Goal: Information Seeking & Learning: Check status

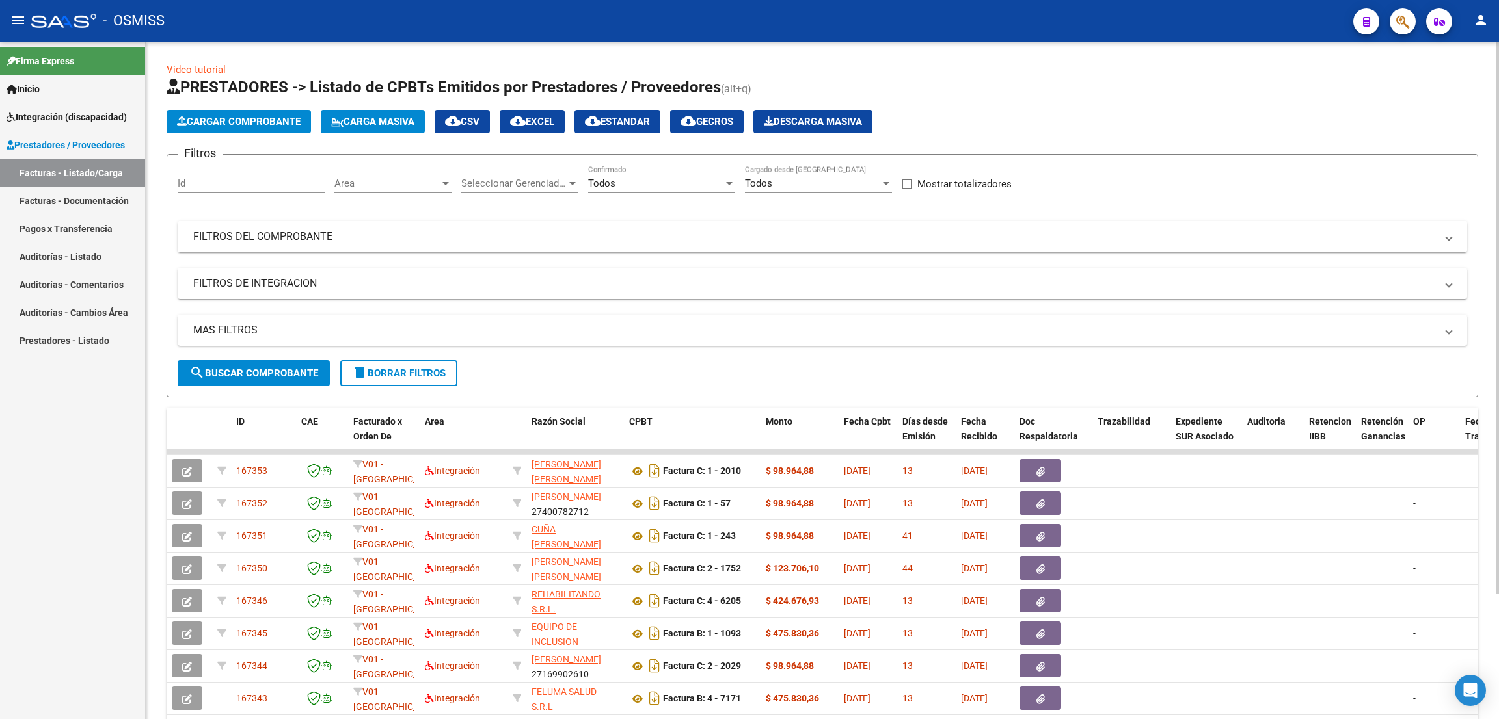
click at [280, 239] on mat-panel-title "FILTROS DEL COMPROBANTE" at bounding box center [814, 237] width 1243 height 14
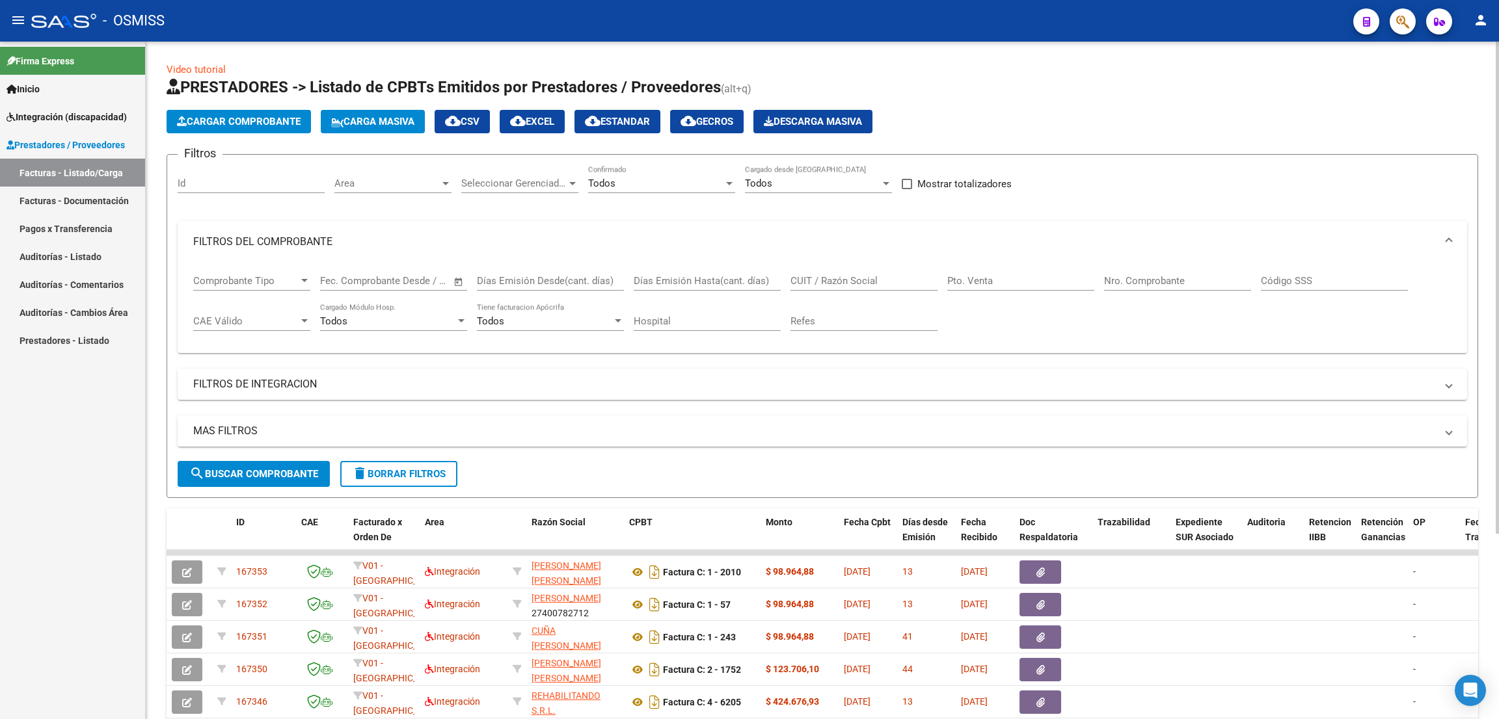
drag, startPoint x: 884, startPoint y: 283, endPoint x: 881, endPoint y: 293, distance: 10.1
click at [884, 282] on input "CUIT / Razón Social" at bounding box center [863, 281] width 147 height 12
click at [392, 470] on span "delete Borrar Filtros" at bounding box center [399, 474] width 94 height 12
click at [642, 187] on div "No" at bounding box center [655, 184] width 135 height 12
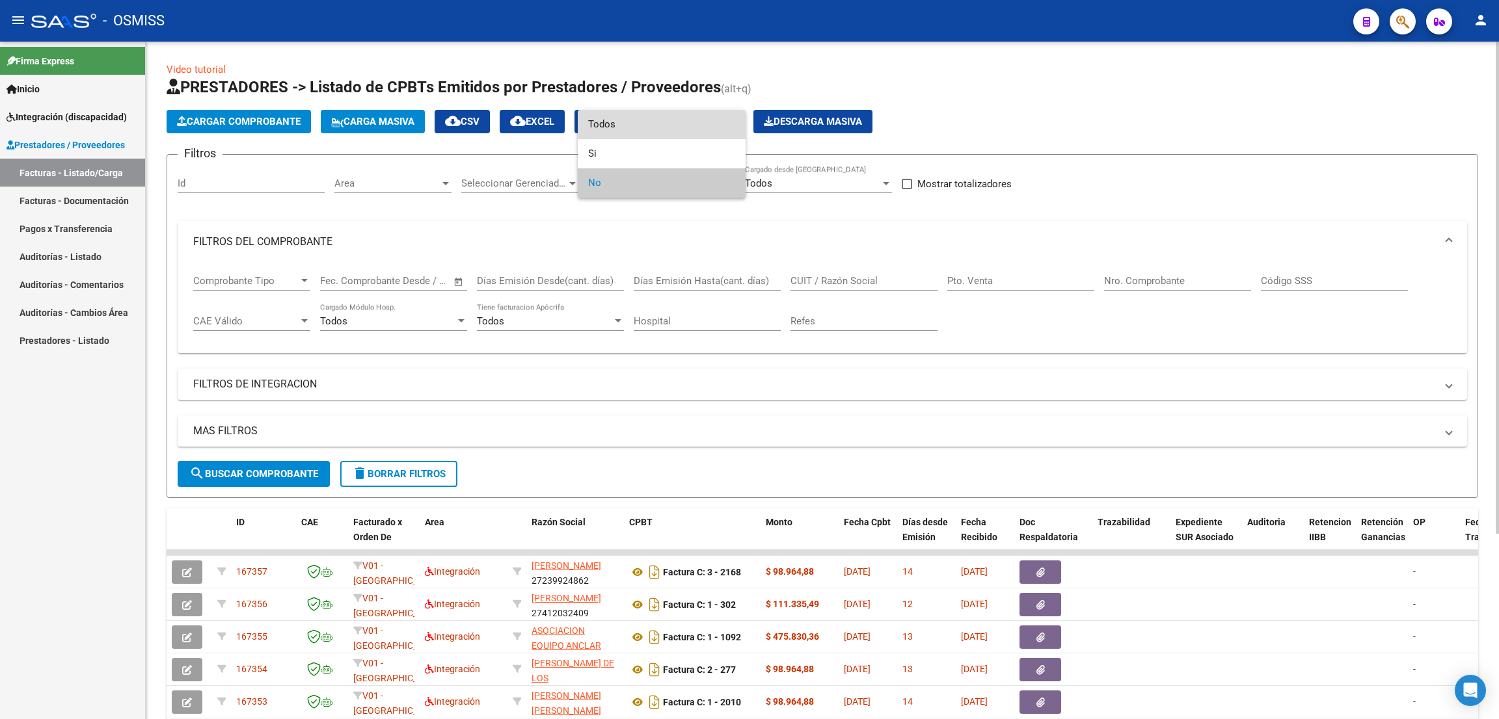
click at [670, 126] on span "Todos" at bounding box center [661, 124] width 147 height 29
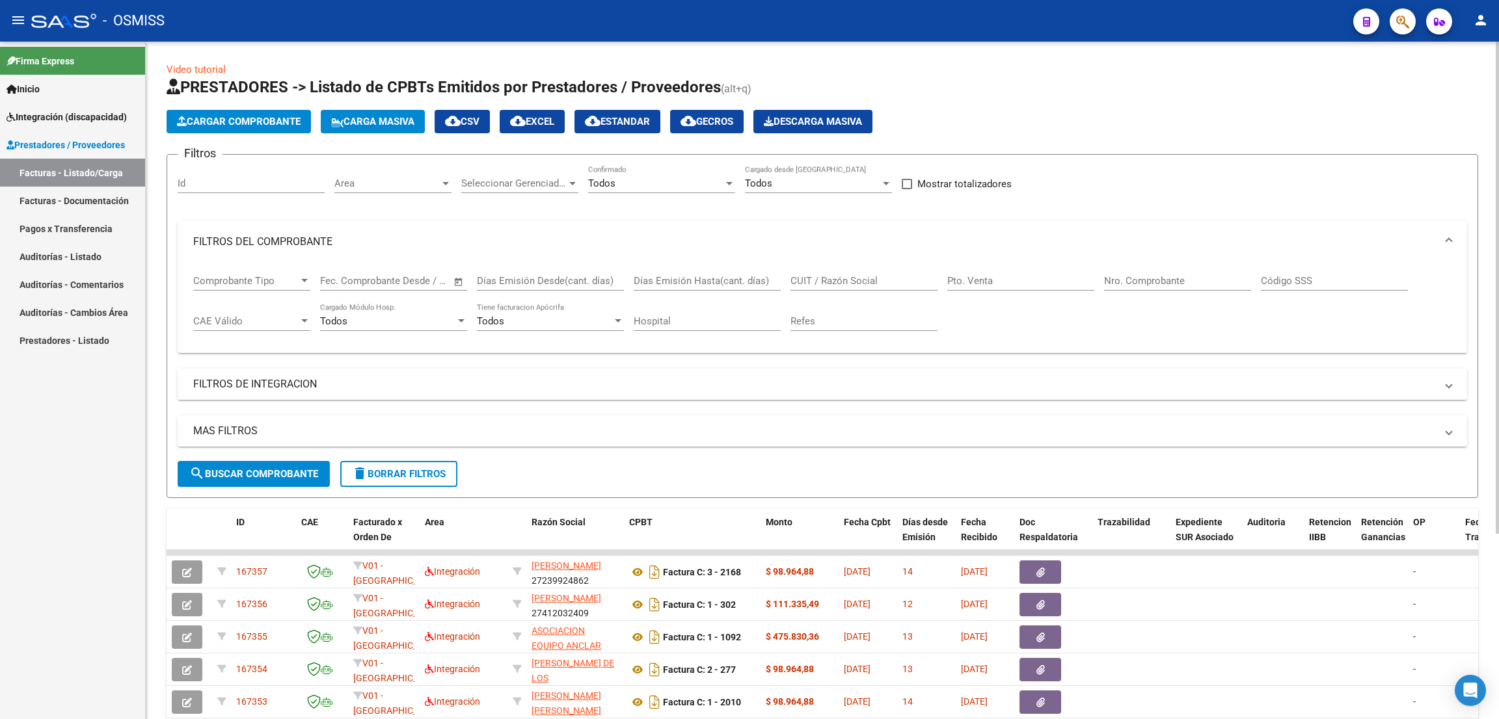
click at [297, 384] on mat-panel-title "FILTROS DE INTEGRACION" at bounding box center [814, 384] width 1243 height 14
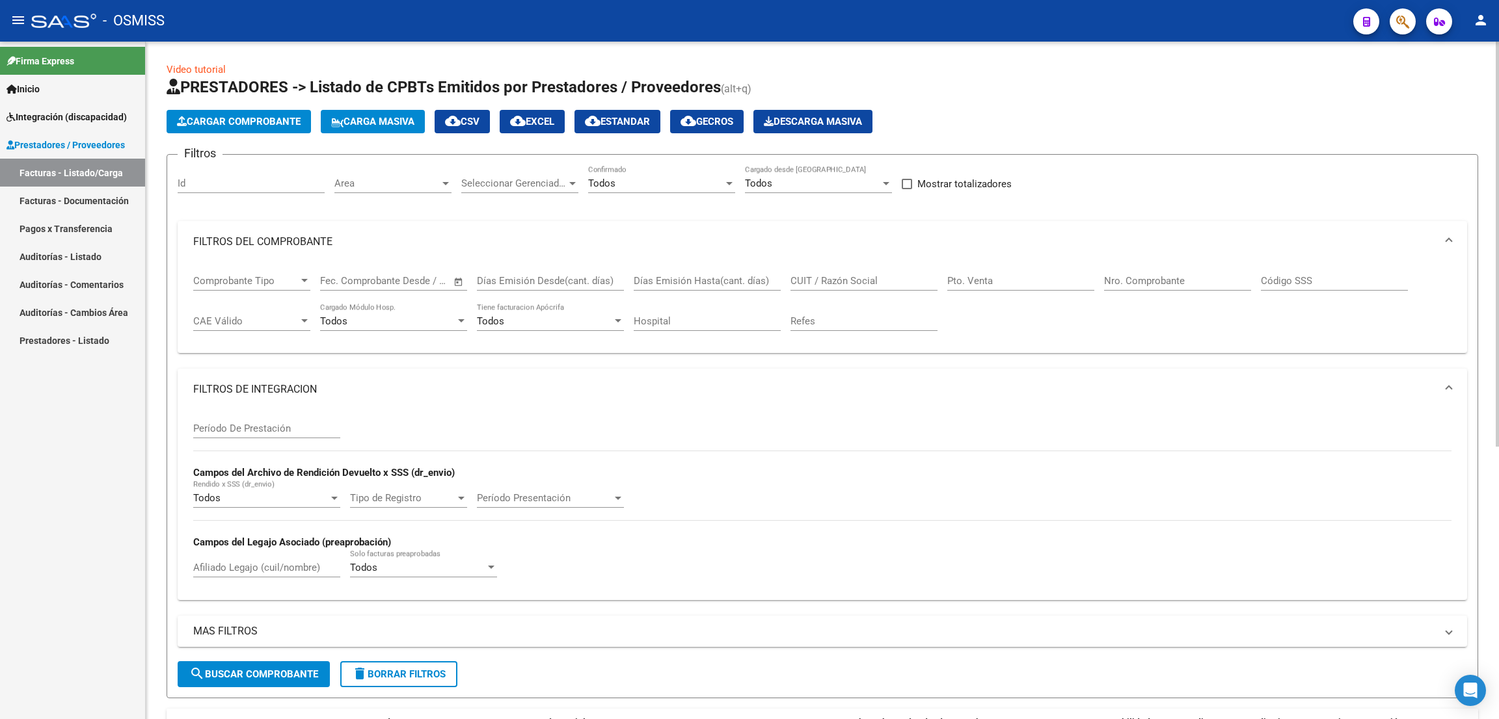
click at [280, 427] on input "Período De Prestación" at bounding box center [266, 429] width 147 height 12
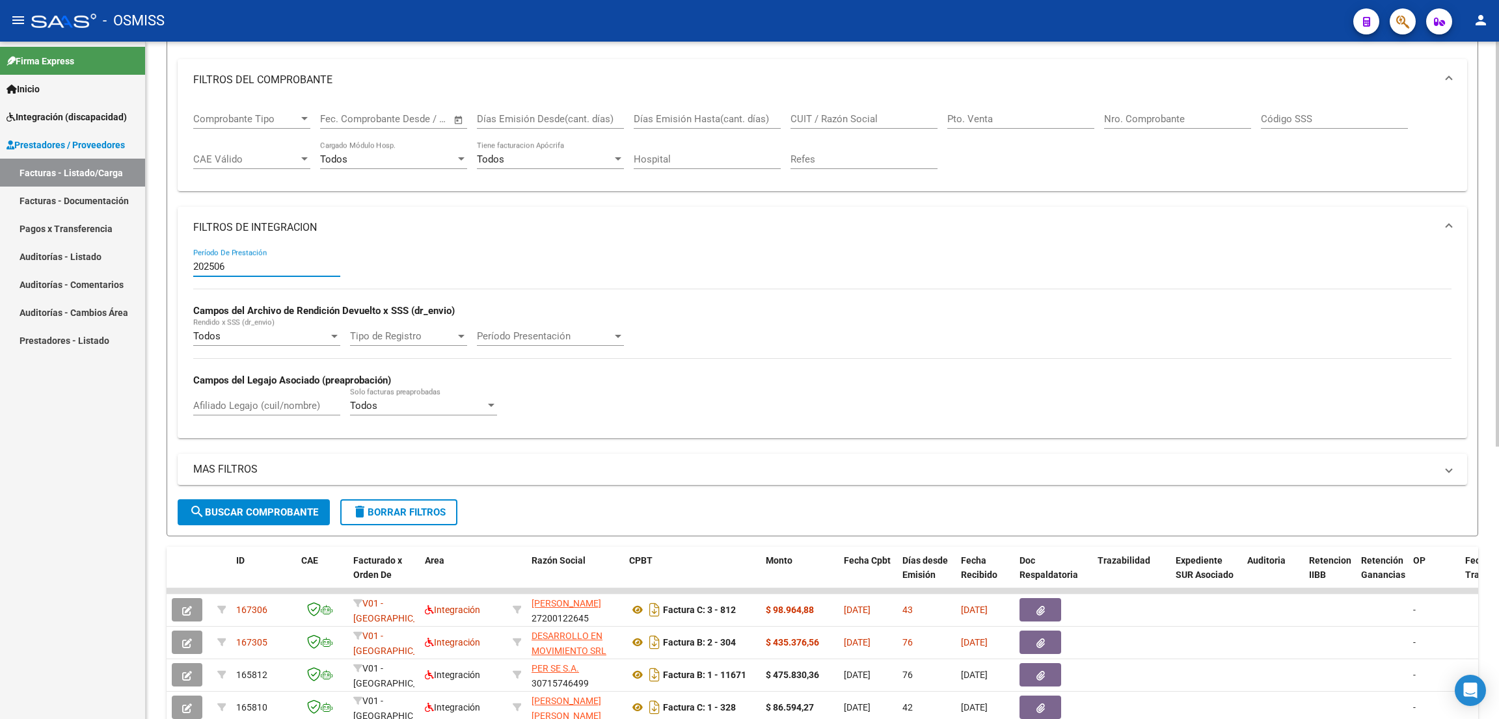
scroll to position [64, 0]
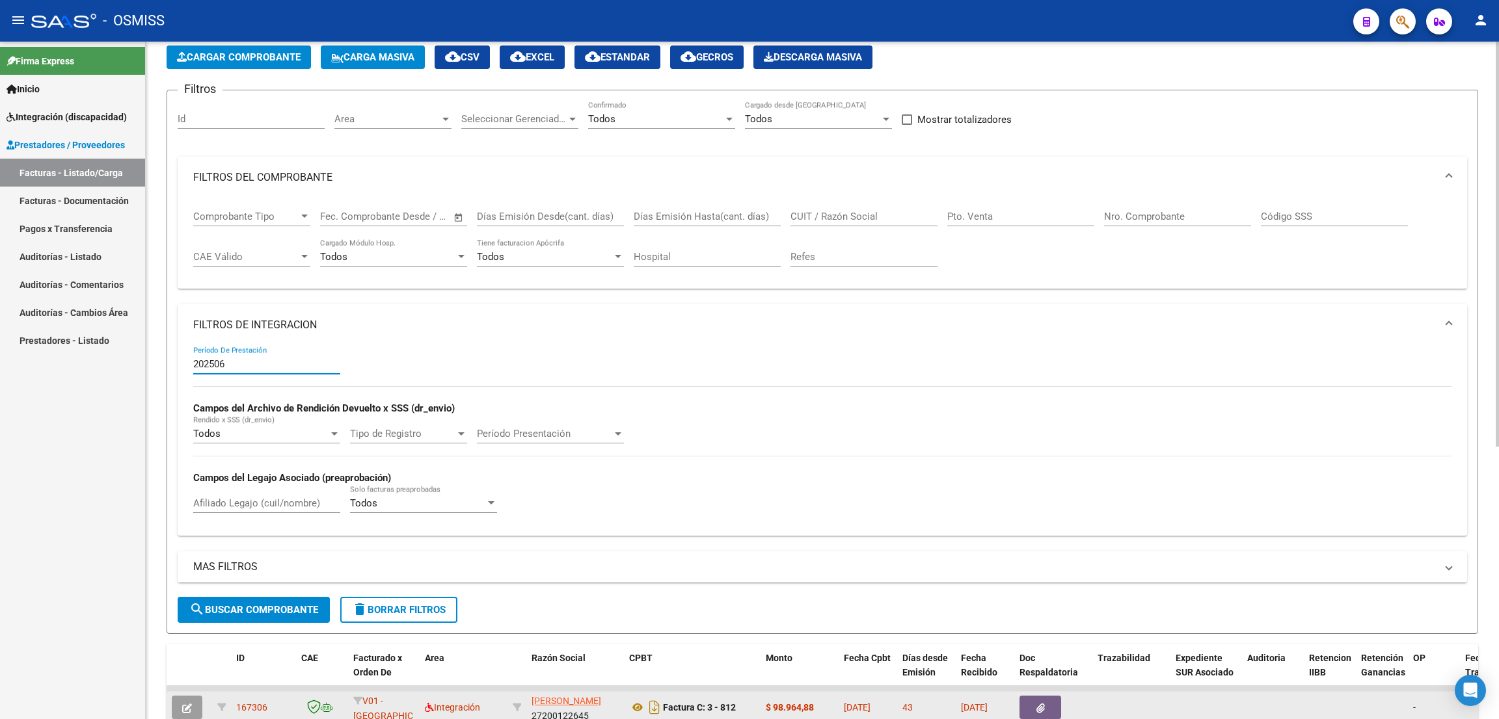
type input "202506"
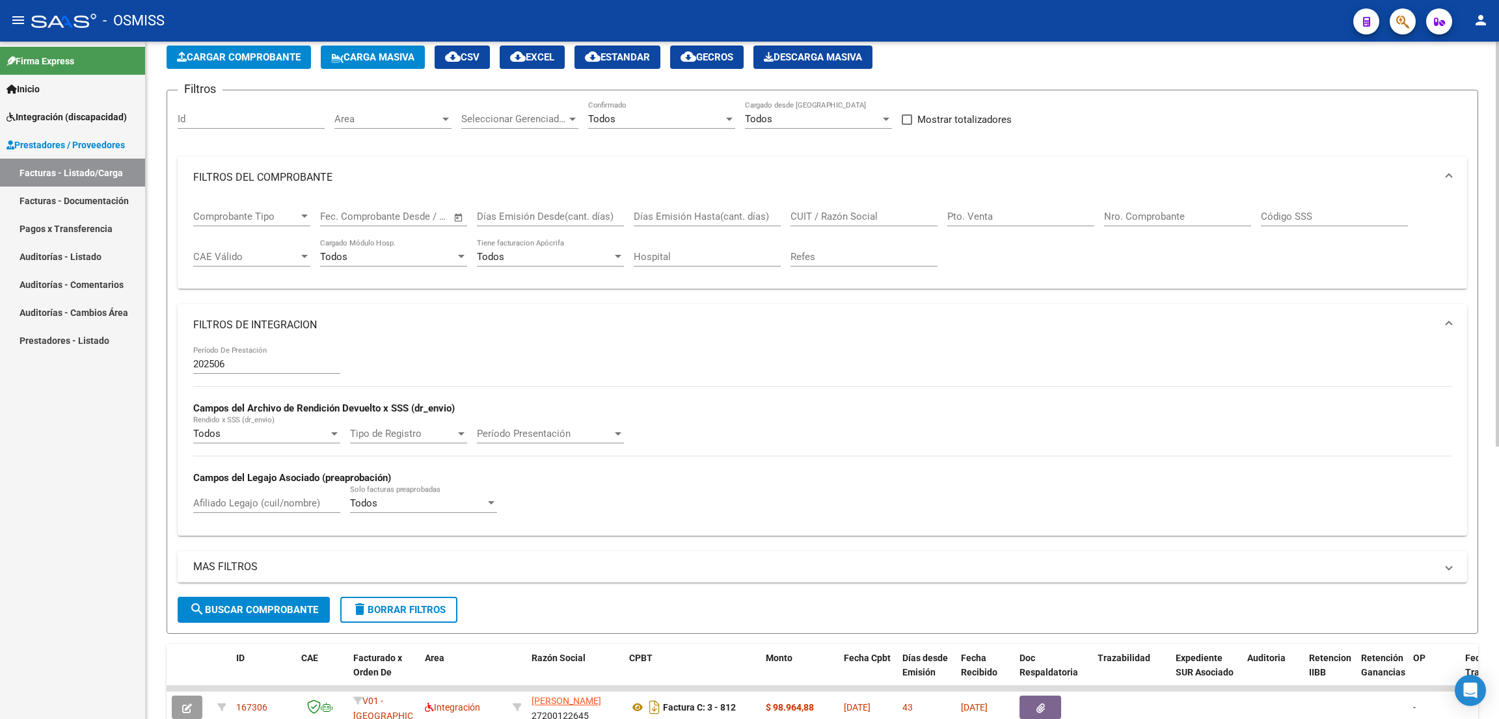
click at [816, 503] on div "202506 Período De Prestación Campos del Archivo de Rendición Devuelto x SSS (dr…" at bounding box center [822, 435] width 1258 height 179
click at [853, 215] on input "CUIT / Razón Social" at bounding box center [863, 217] width 147 height 12
paste input "27319822971"
type input "27319822971"
click at [253, 600] on button "search Buscar Comprobante" at bounding box center [254, 610] width 152 height 26
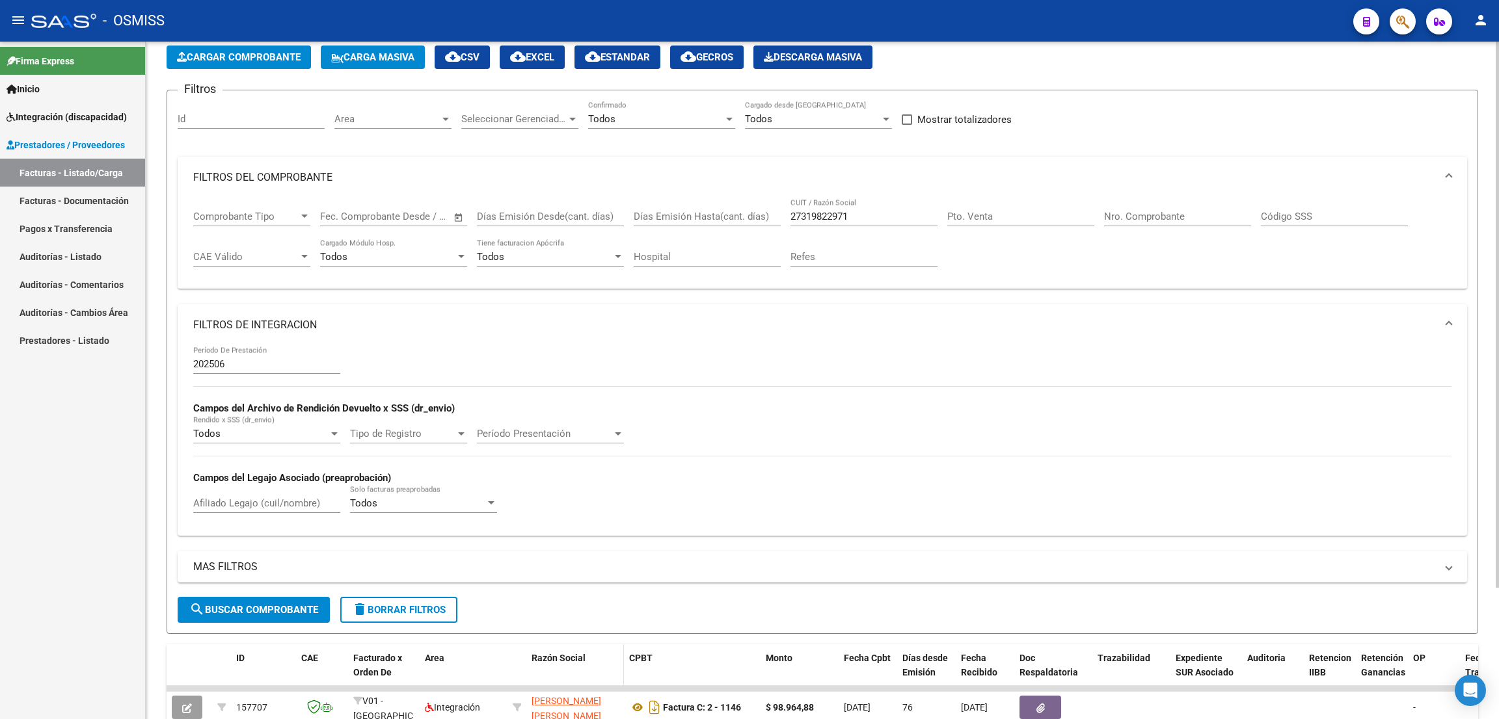
scroll to position [162, 0]
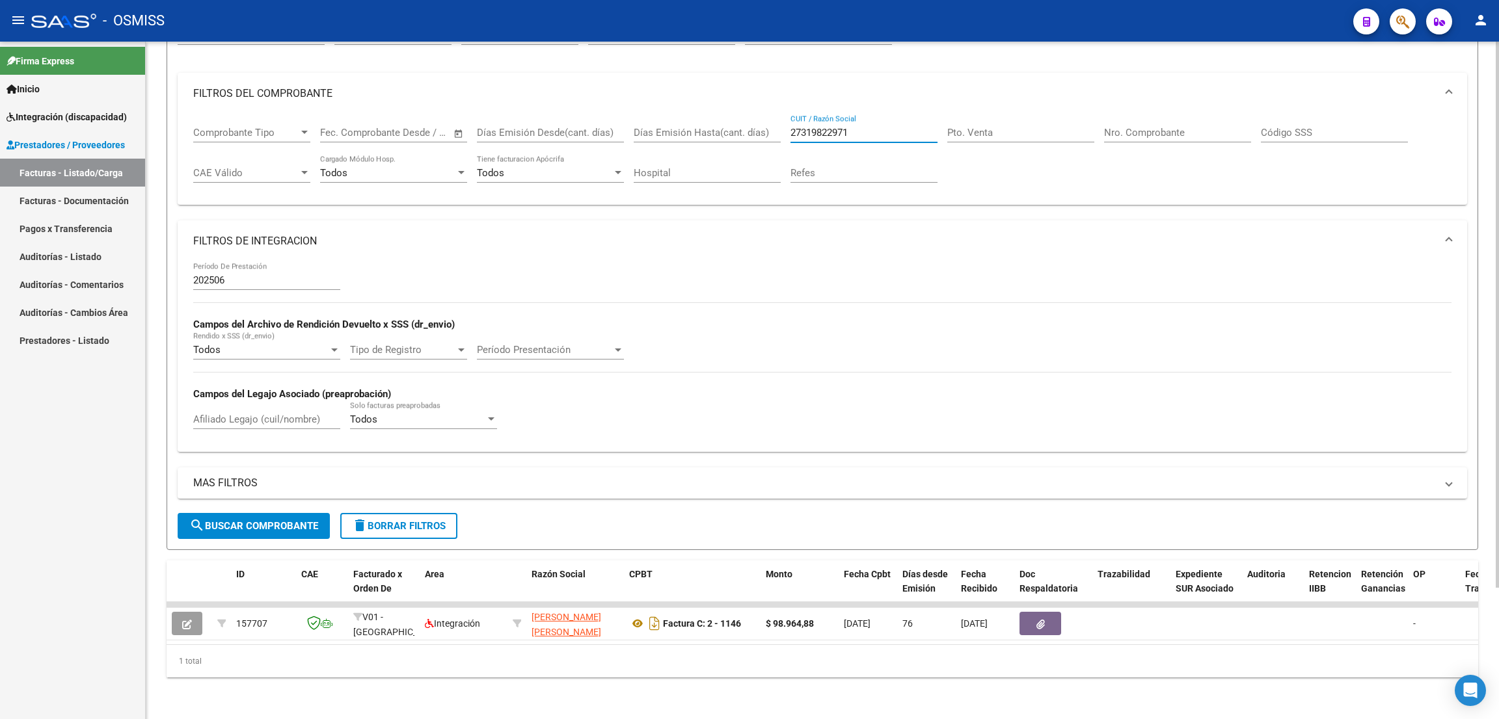
drag, startPoint x: 876, startPoint y: 119, endPoint x: 744, endPoint y: 122, distance: 132.1
click at [744, 118] on div "Comprobante Tipo Comprobante Tipo Fecha inicio – Fecha fin Fec. Comprobante Des…" at bounding box center [822, 154] width 1258 height 81
paste input "27354309179"
type input "27354309179"
click at [278, 513] on button "search Buscar Comprobante" at bounding box center [254, 526] width 152 height 26
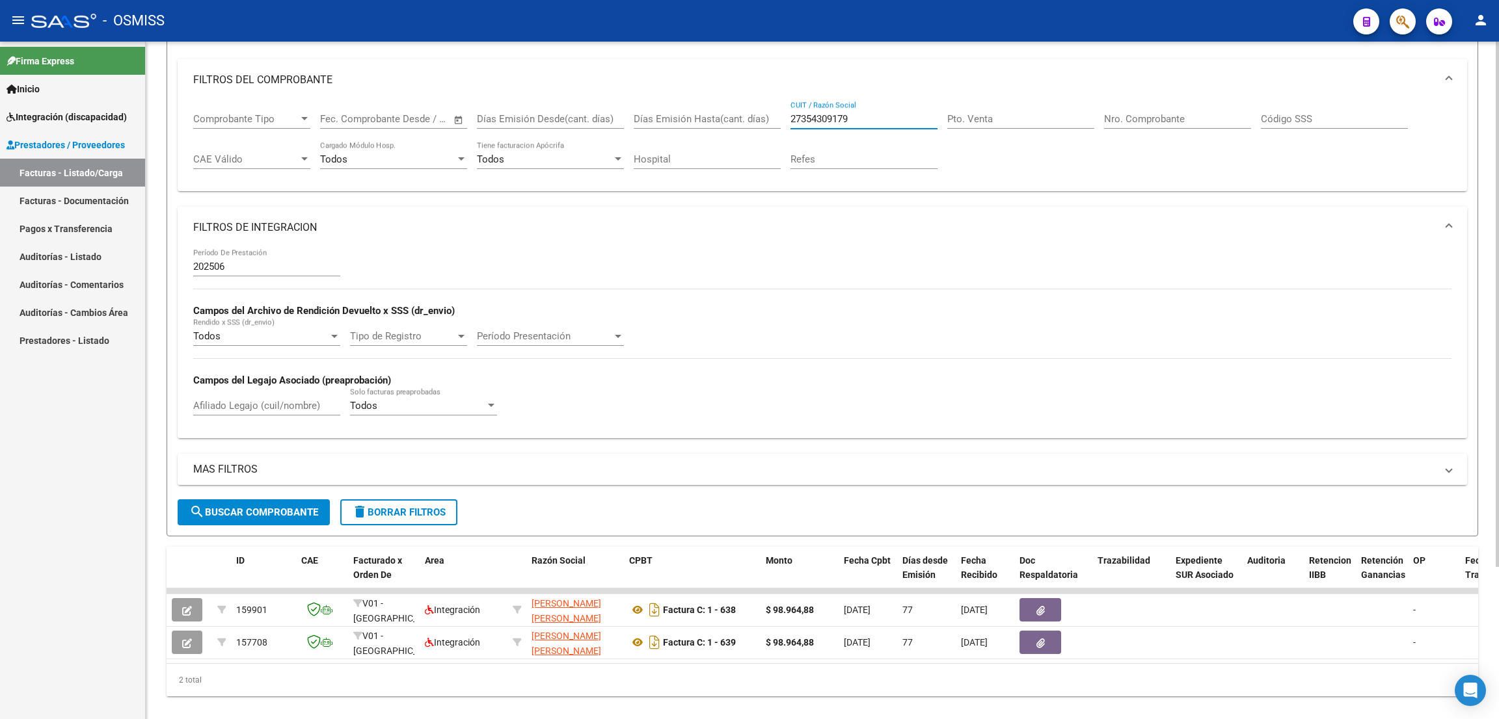
drag, startPoint x: 872, startPoint y: 118, endPoint x: 767, endPoint y: 126, distance: 105.6
click at [768, 126] on div "Comprobante Tipo Comprobante Tipo Fecha inicio – Fecha fin Fec. Comprobante Des…" at bounding box center [822, 141] width 1258 height 81
paste input "27404994528"
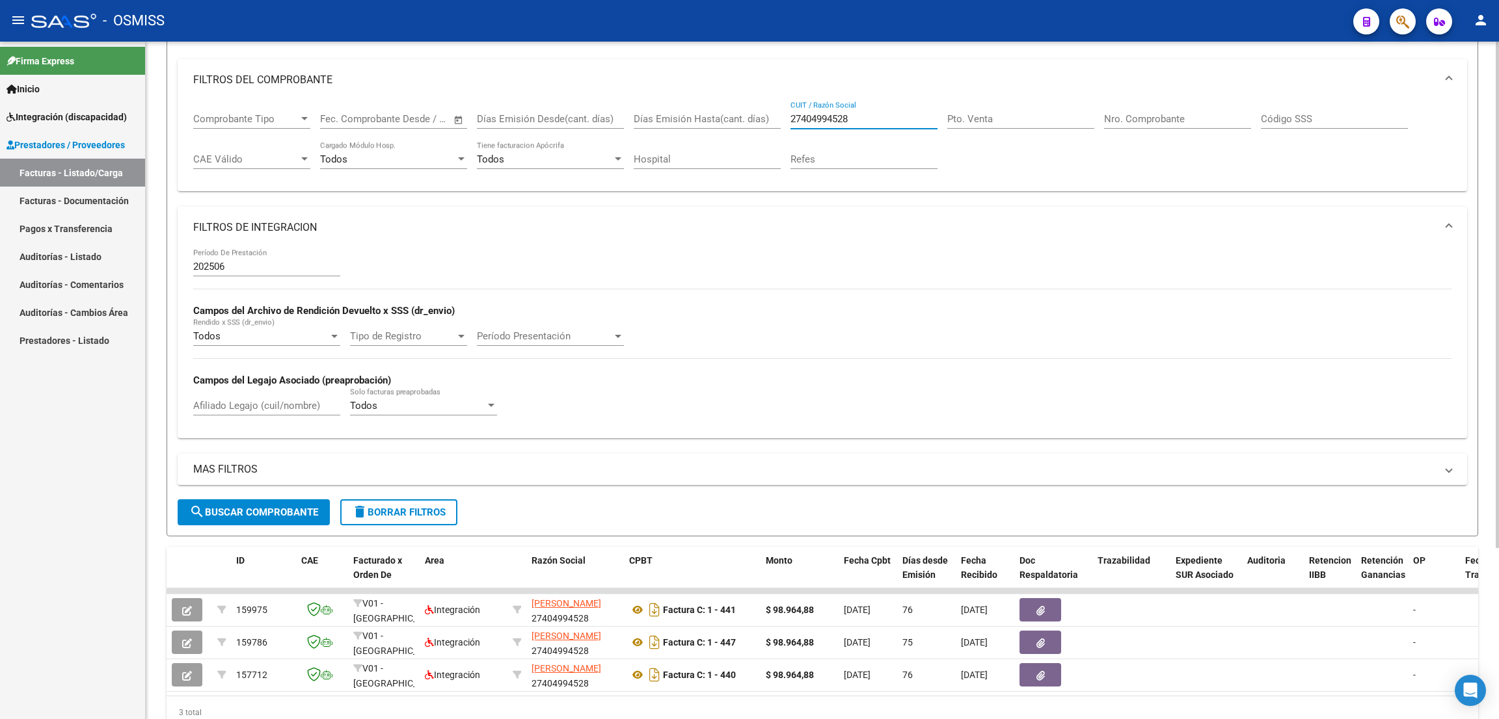
scroll to position [228, 0]
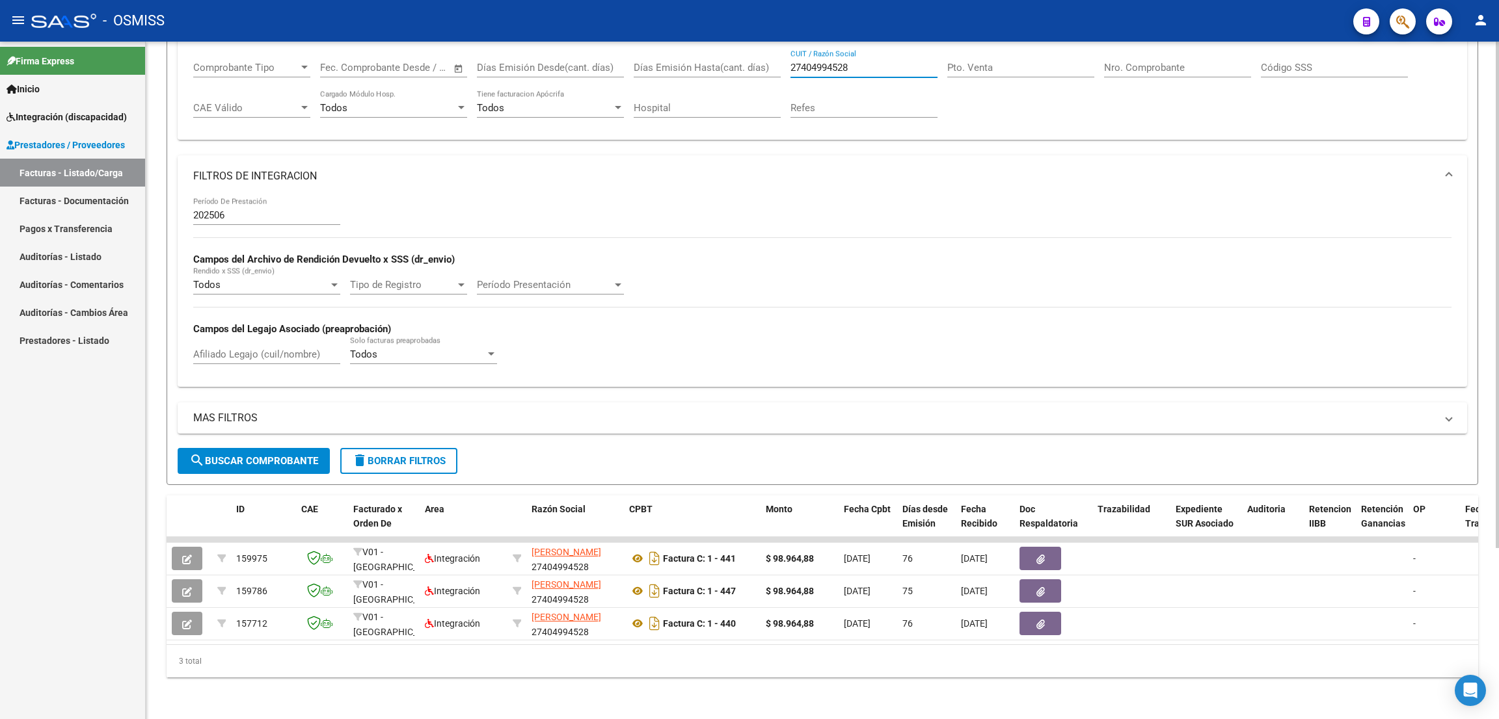
type input "27404994528"
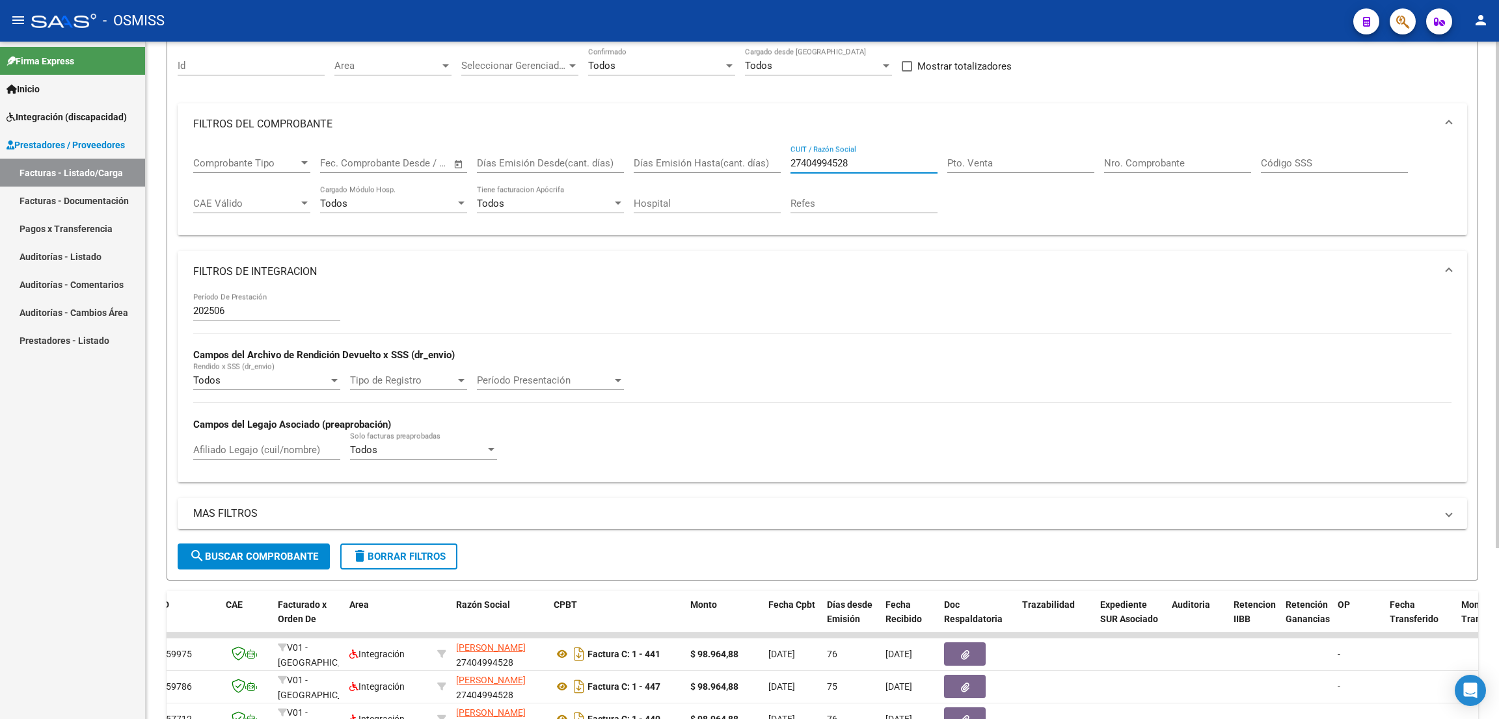
scroll to position [67, 0]
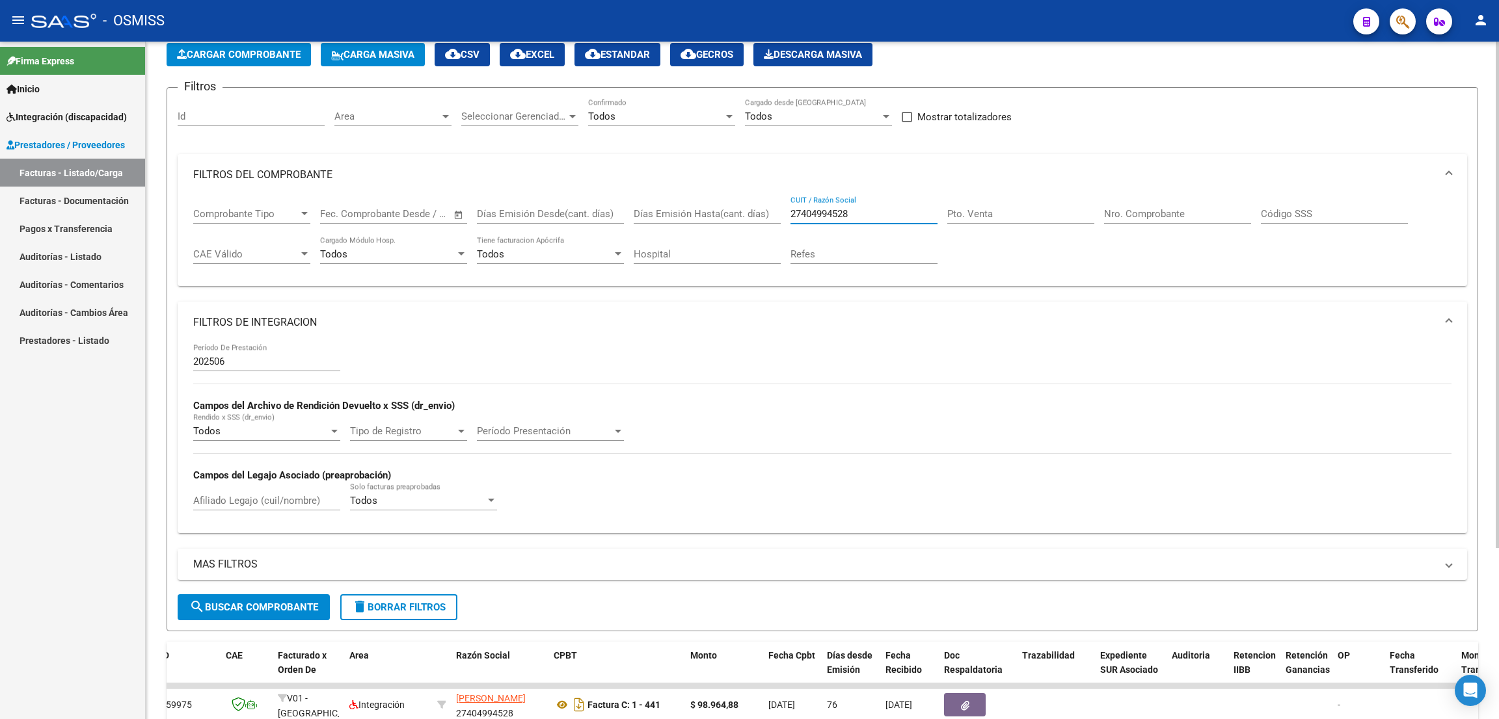
drag, startPoint x: 861, startPoint y: 55, endPoint x: 749, endPoint y: 219, distance: 198.8
click at [749, 219] on div "Comprobante Tipo Comprobante Tipo Fecha inicio – Fecha fin Fec. Comprobante Des…" at bounding box center [822, 236] width 1258 height 81
paste input "27314483982"
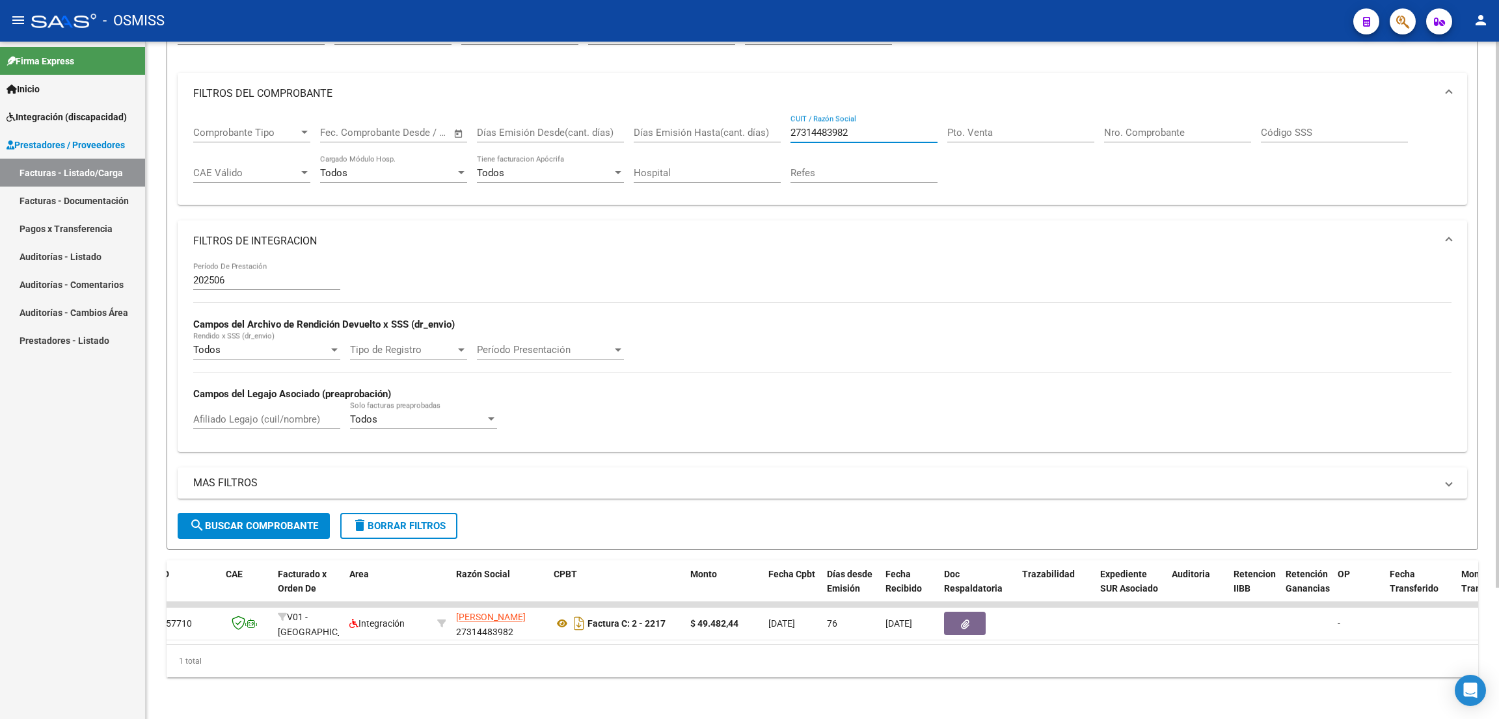
type input "27314483982"
drag, startPoint x: 873, startPoint y: 114, endPoint x: 748, endPoint y: 120, distance: 125.0
click at [748, 122] on div "Comprobante Tipo Comprobante Tipo Fecha inicio – Fecha fin Fec. Comprobante Des…" at bounding box center [822, 154] width 1258 height 81
paste input "30715326147"
type input "30715326147"
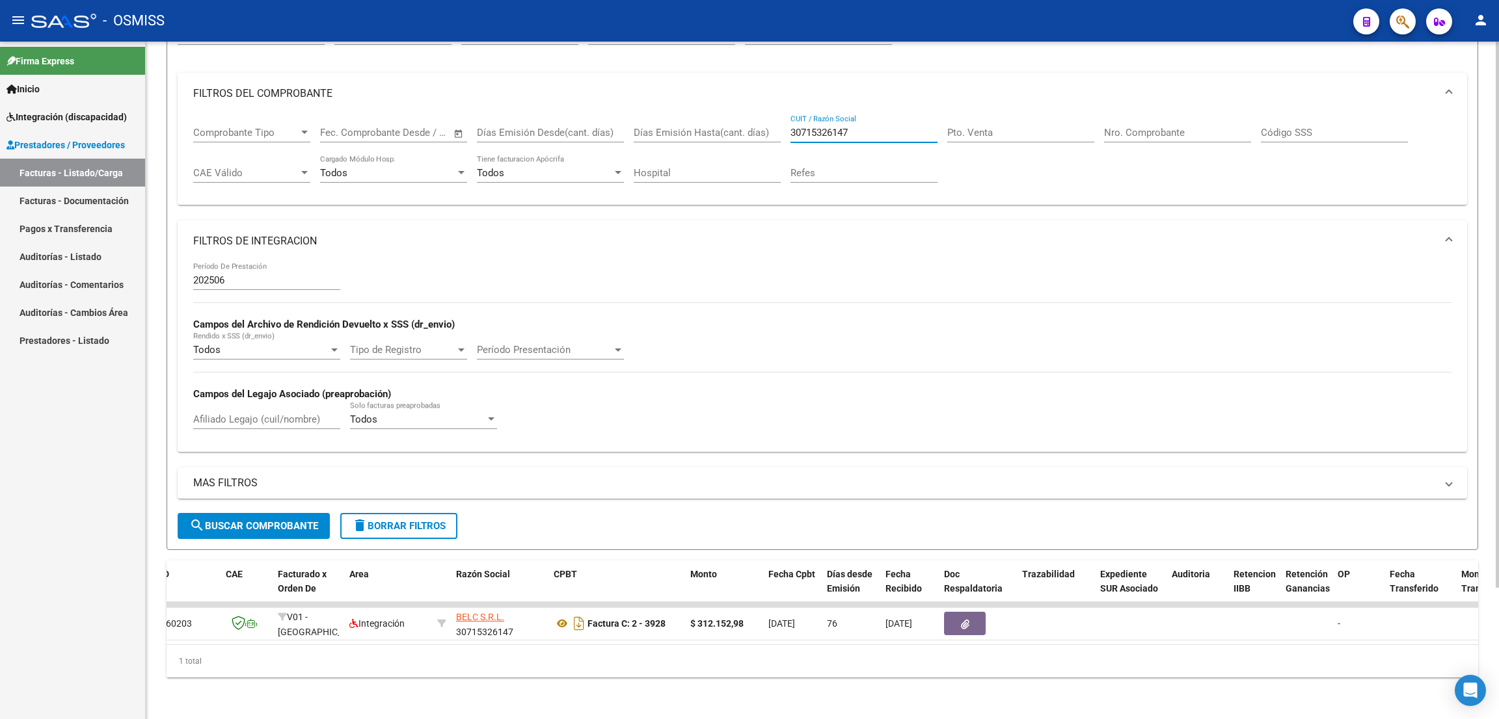
scroll to position [0, 0]
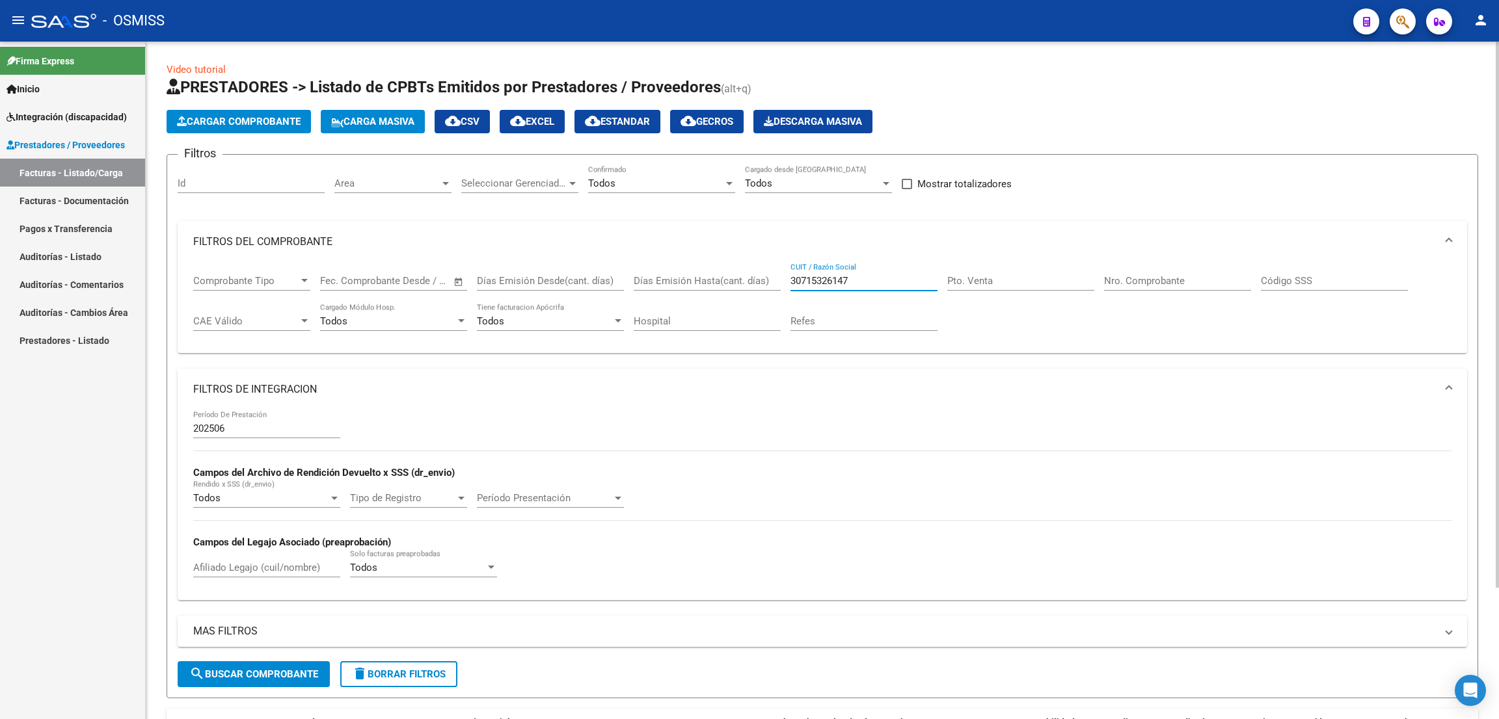
drag, startPoint x: 872, startPoint y: 281, endPoint x: 767, endPoint y: 270, distance: 105.3
click at [767, 270] on div "Comprobante Tipo Comprobante Tipo Fecha inicio – Fecha fin Fec. Comprobante Des…" at bounding box center [822, 303] width 1258 height 81
paste input "30712386157"
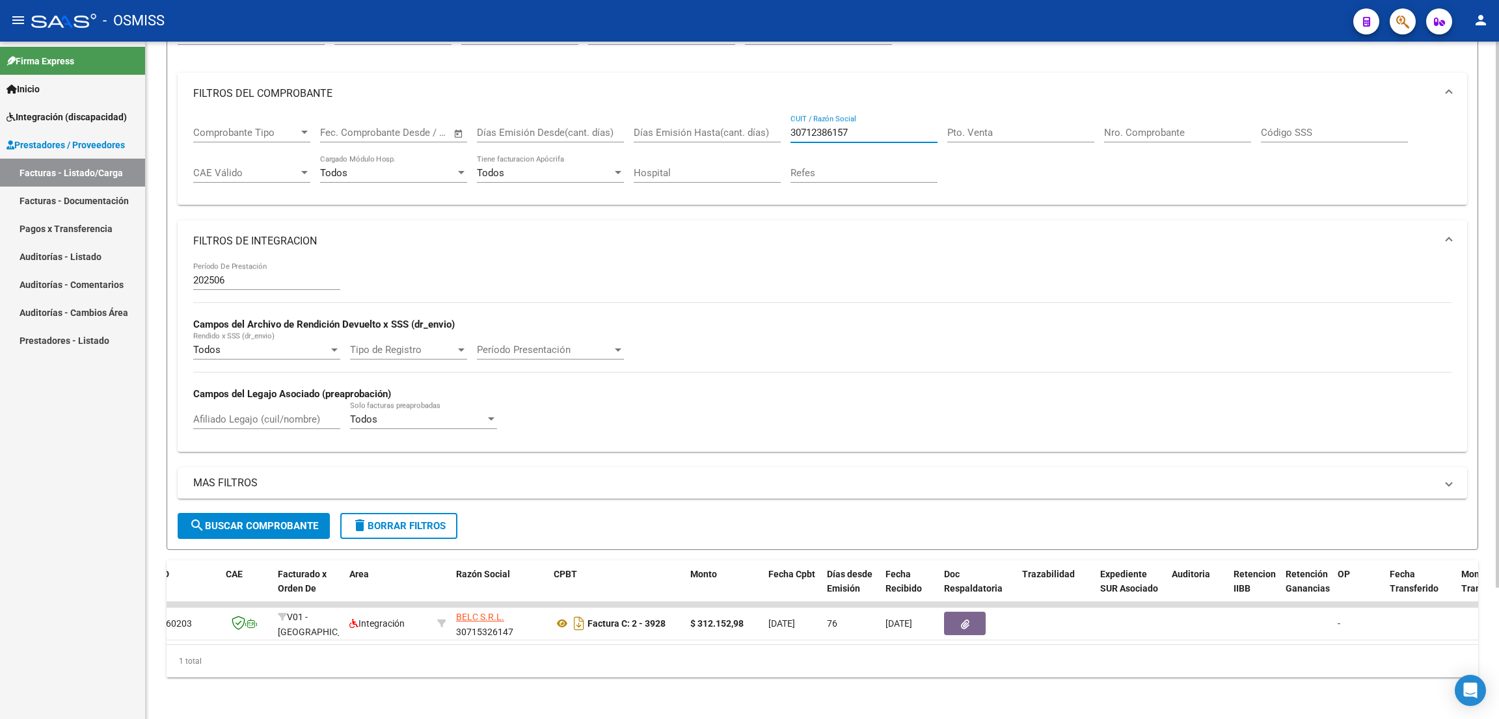
type input "30712386157"
click at [308, 520] on span "search Buscar Comprobante" at bounding box center [253, 526] width 129 height 12
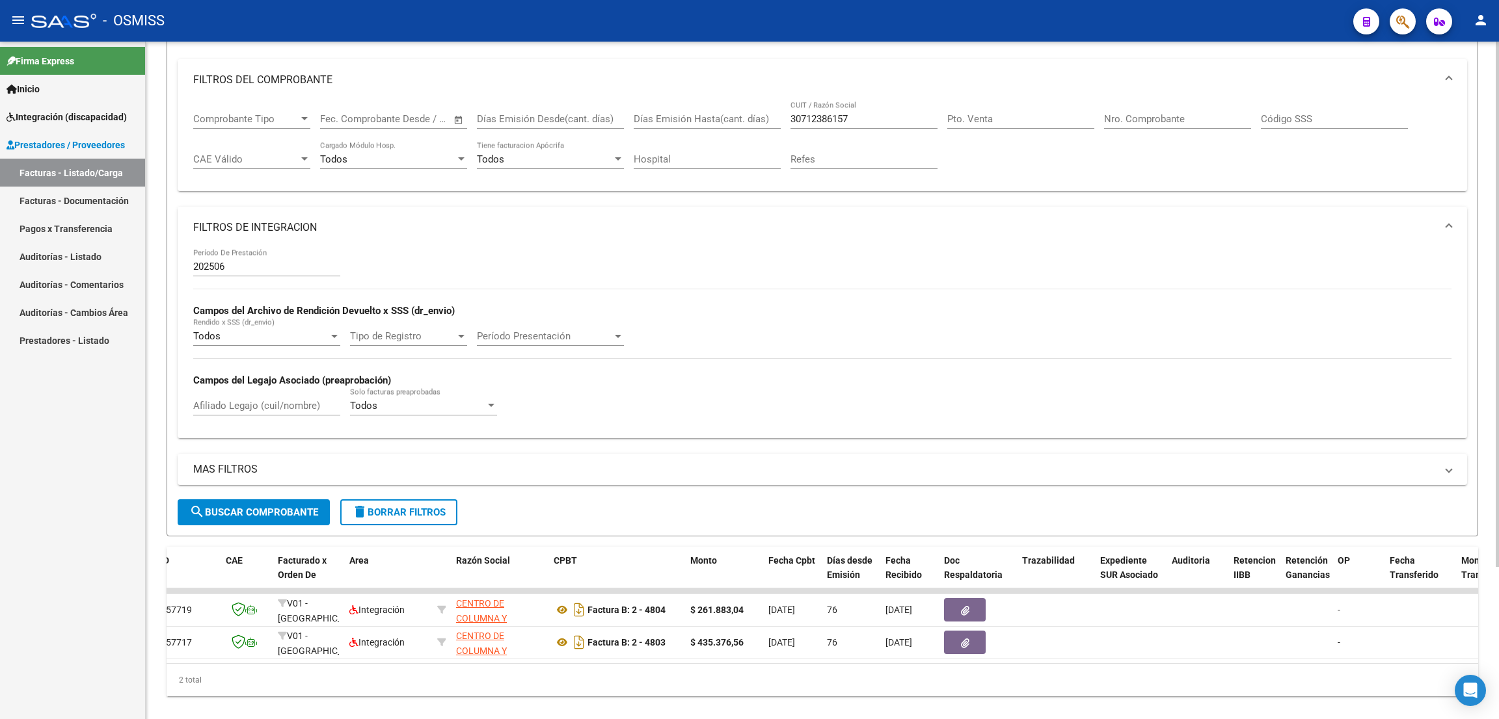
scroll to position [0, 77]
drag, startPoint x: 865, startPoint y: 119, endPoint x: 758, endPoint y: 115, distance: 107.4
click at [758, 114] on div "Comprobante Tipo Comprobante Tipo Fecha inicio – Fecha fin Fec. Comprobante Des…" at bounding box center [822, 141] width 1258 height 81
paste input "20278466354"
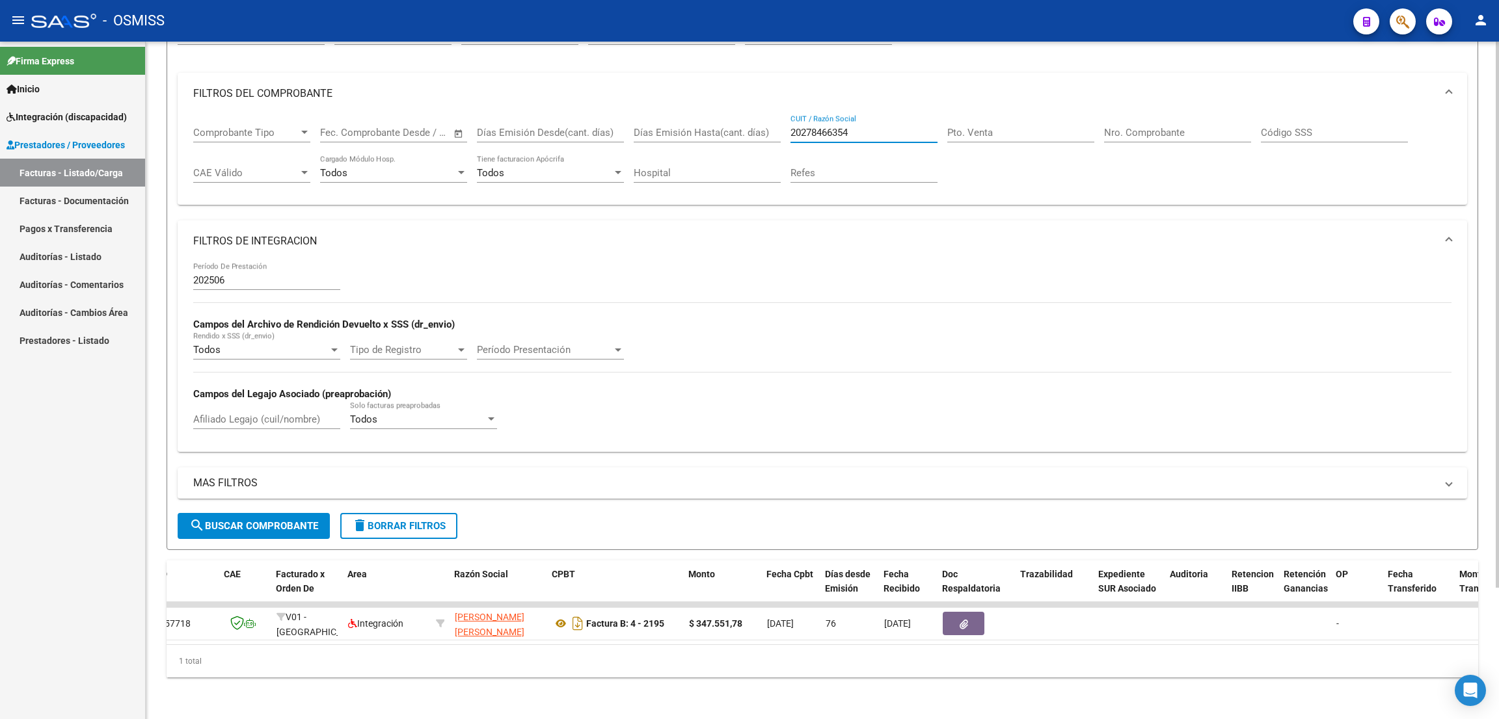
type input "20278466354"
drag, startPoint x: 868, startPoint y: 121, endPoint x: 751, endPoint y: 110, distance: 117.0
click at [751, 114] on div "Comprobante Tipo Comprobante Tipo Fecha inicio – Fecha fin Fec. Comprobante Des…" at bounding box center [822, 154] width 1258 height 81
paste input "27282828826"
type input "27282828826"
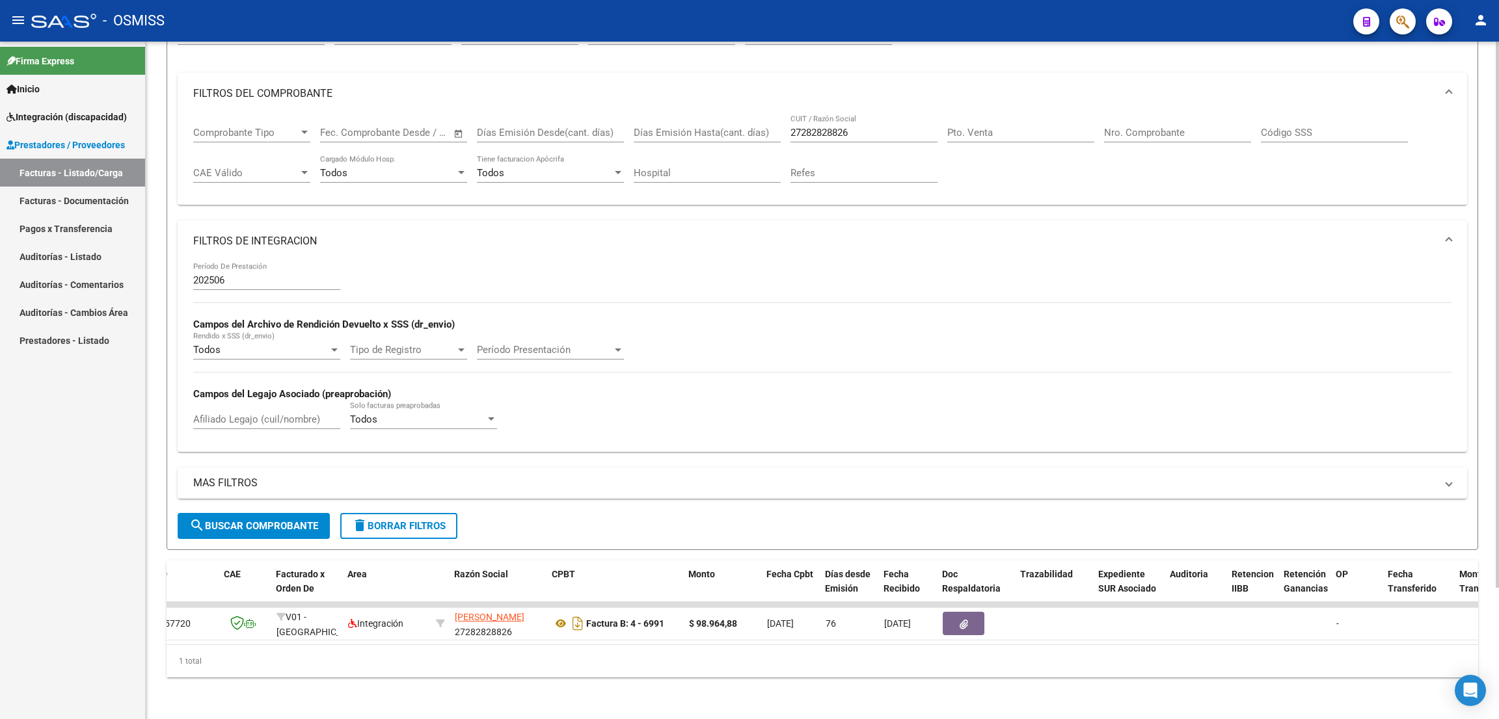
drag, startPoint x: 879, startPoint y: 125, endPoint x: 870, endPoint y: 120, distance: 10.2
click at [870, 120] on div "27282828826 CUIT / Razón Social" at bounding box center [863, 128] width 147 height 28
drag, startPoint x: 770, startPoint y: 103, endPoint x: 758, endPoint y: 101, distance: 12.0
click at [758, 114] on div "Comprobante Tipo Comprobante Tipo Fecha inicio – Fecha fin Fec. Comprobante Des…" at bounding box center [822, 154] width 1258 height 81
paste input "27224583031"
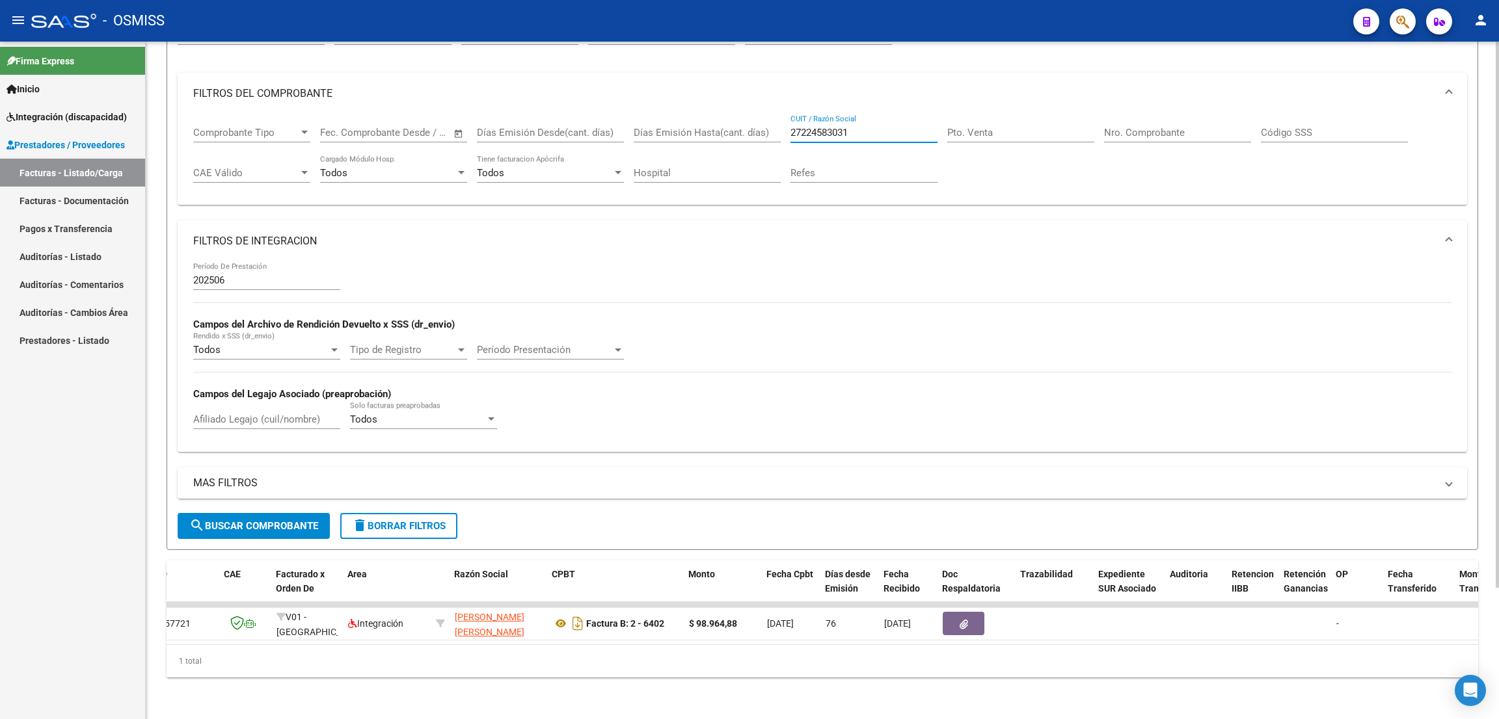
type input "27224583031"
click at [684, 645] on datatable-body "157721 V01 - [PERSON_NAME] Integración [PERSON_NAME] [PERSON_NAME] 27224583031 …" at bounding box center [822, 623] width 1311 height 42
drag, startPoint x: 879, startPoint y: 118, endPoint x: 766, endPoint y: 114, distance: 112.6
click at [768, 119] on div "Comprobante Tipo Comprobante Tipo Fecha inicio – Fecha fin Fec. Comprobante Des…" at bounding box center [822, 154] width 1258 height 81
paste input "27259915215"
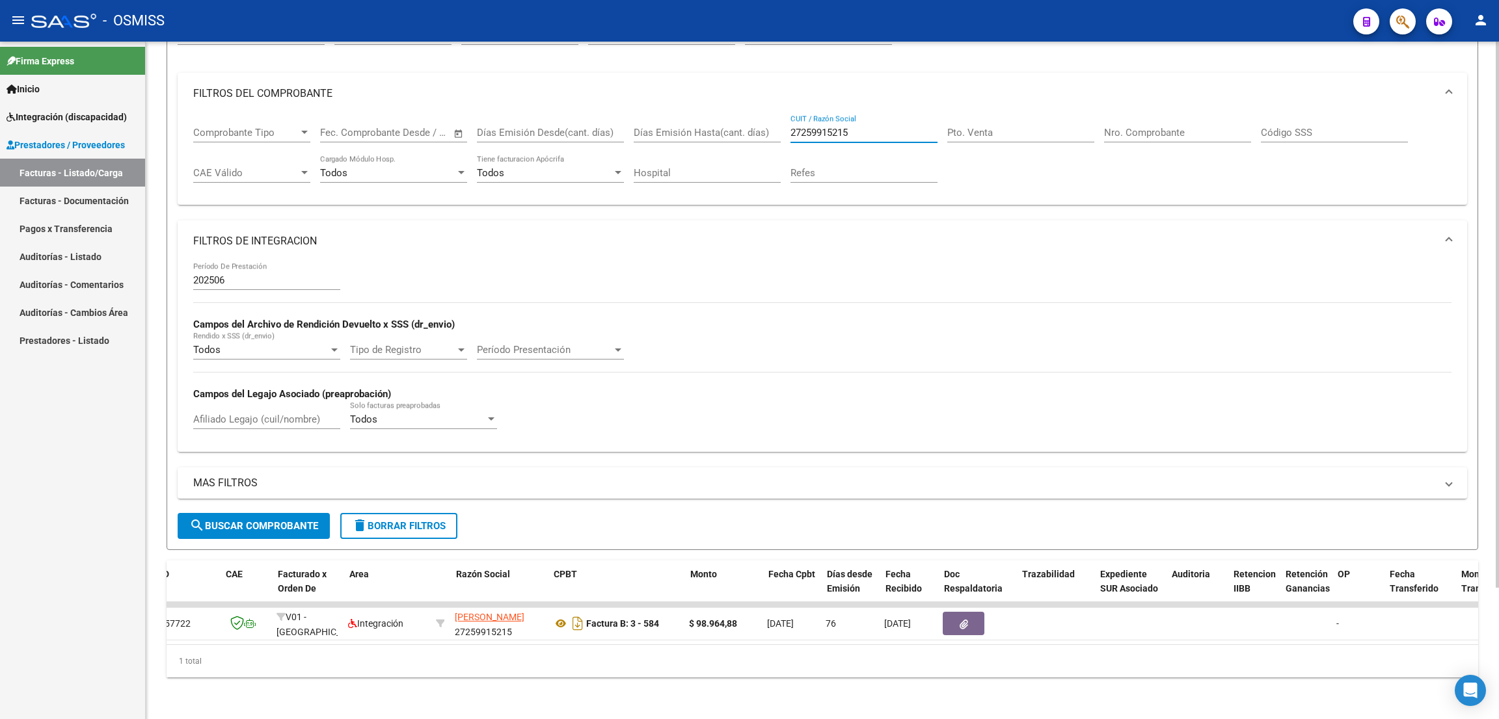
scroll to position [0, 75]
drag, startPoint x: 871, startPoint y: 117, endPoint x: 779, endPoint y: 113, distance: 92.5
click at [779, 114] on div "Comprobante Tipo Comprobante Tipo Fecha inicio – Fecha fin Fec. Comprobante Des…" at bounding box center [822, 154] width 1258 height 81
paste input "0182909336"
type input "20182909336"
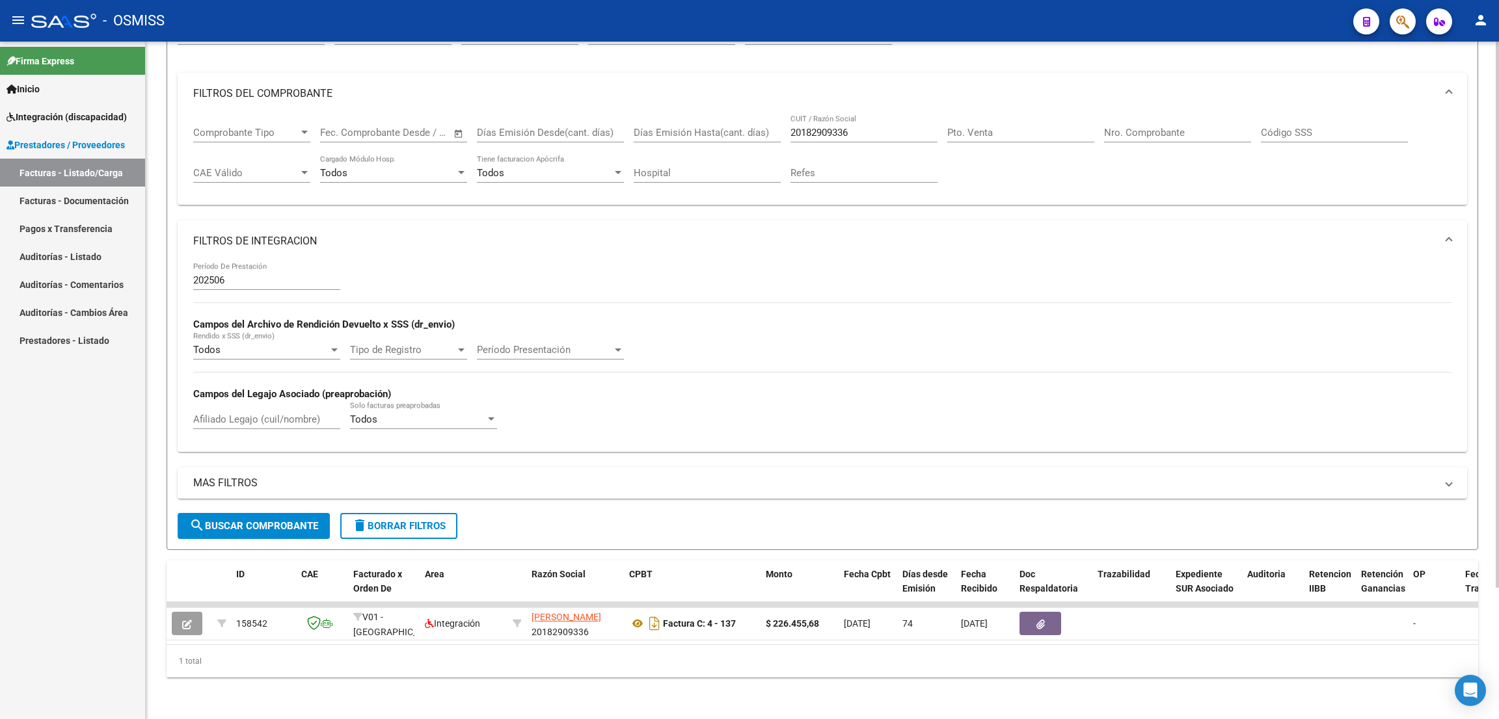
scroll to position [0, 3]
drag, startPoint x: 876, startPoint y: 124, endPoint x: 857, endPoint y: 123, distance: 18.3
click at [857, 123] on div "20182909336 CUIT / Razón Social" at bounding box center [863, 128] width 147 height 28
drag, startPoint x: 870, startPoint y: 119, endPoint x: 755, endPoint y: 129, distance: 115.0
click at [755, 129] on div "Comprobante Tipo Comprobante Tipo Fecha inicio – Fecha fin Fec. Comprobante Des…" at bounding box center [822, 154] width 1258 height 81
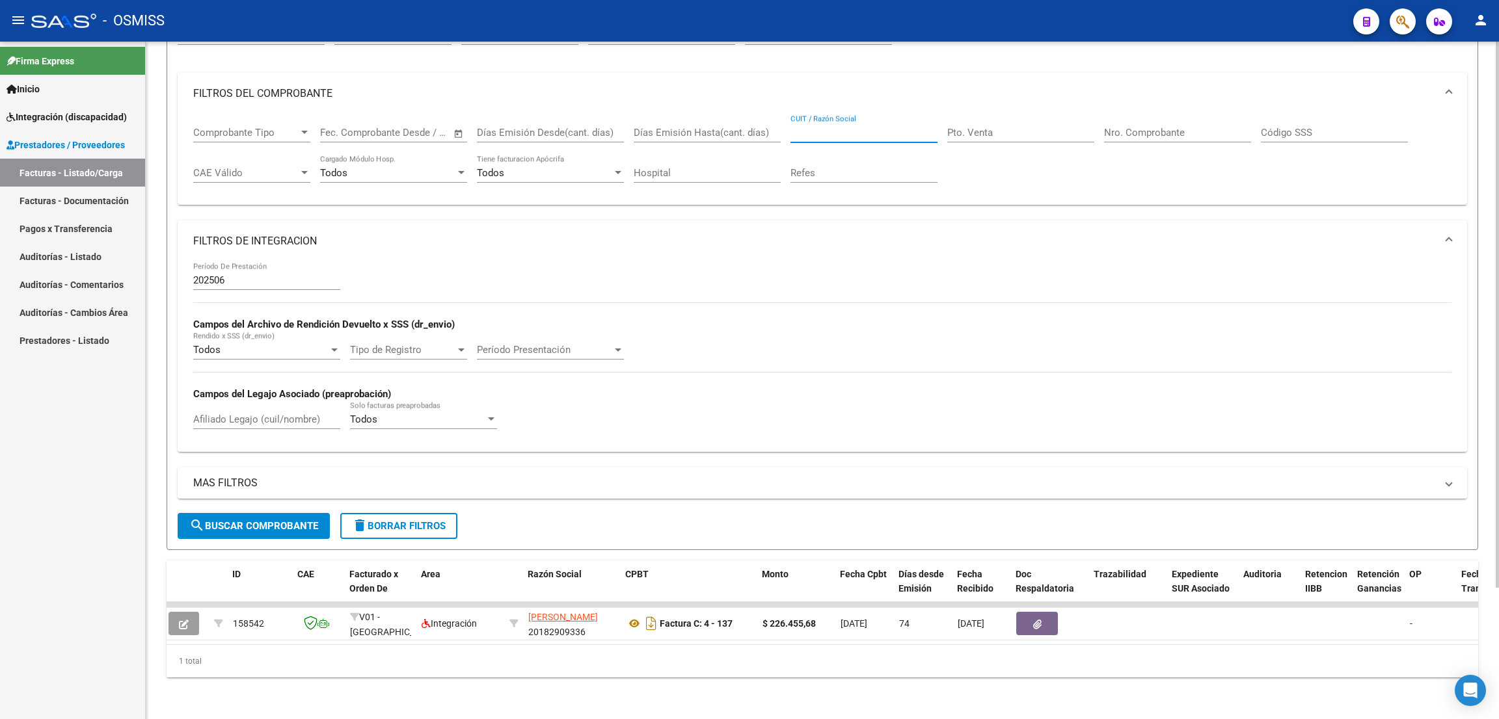
paste input "27327109273"
type input "27327109273"
drag, startPoint x: 867, startPoint y: 114, endPoint x: 764, endPoint y: 120, distance: 102.9
click at [764, 121] on div "Comprobante Tipo Comprobante Tipo Fecha inicio – Fecha fin Fec. Comprobante Des…" at bounding box center [822, 154] width 1258 height 81
paste input "27295832970"
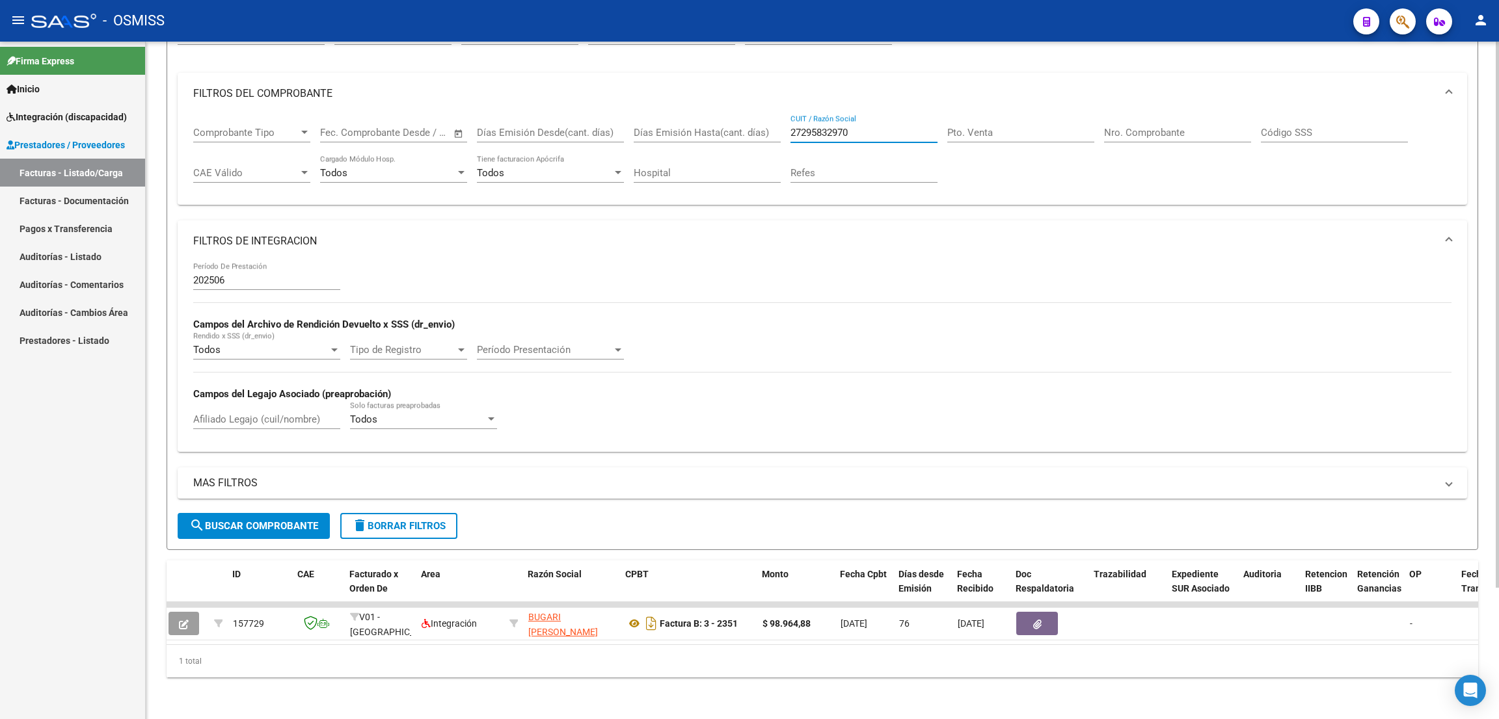
type input "27295832970"
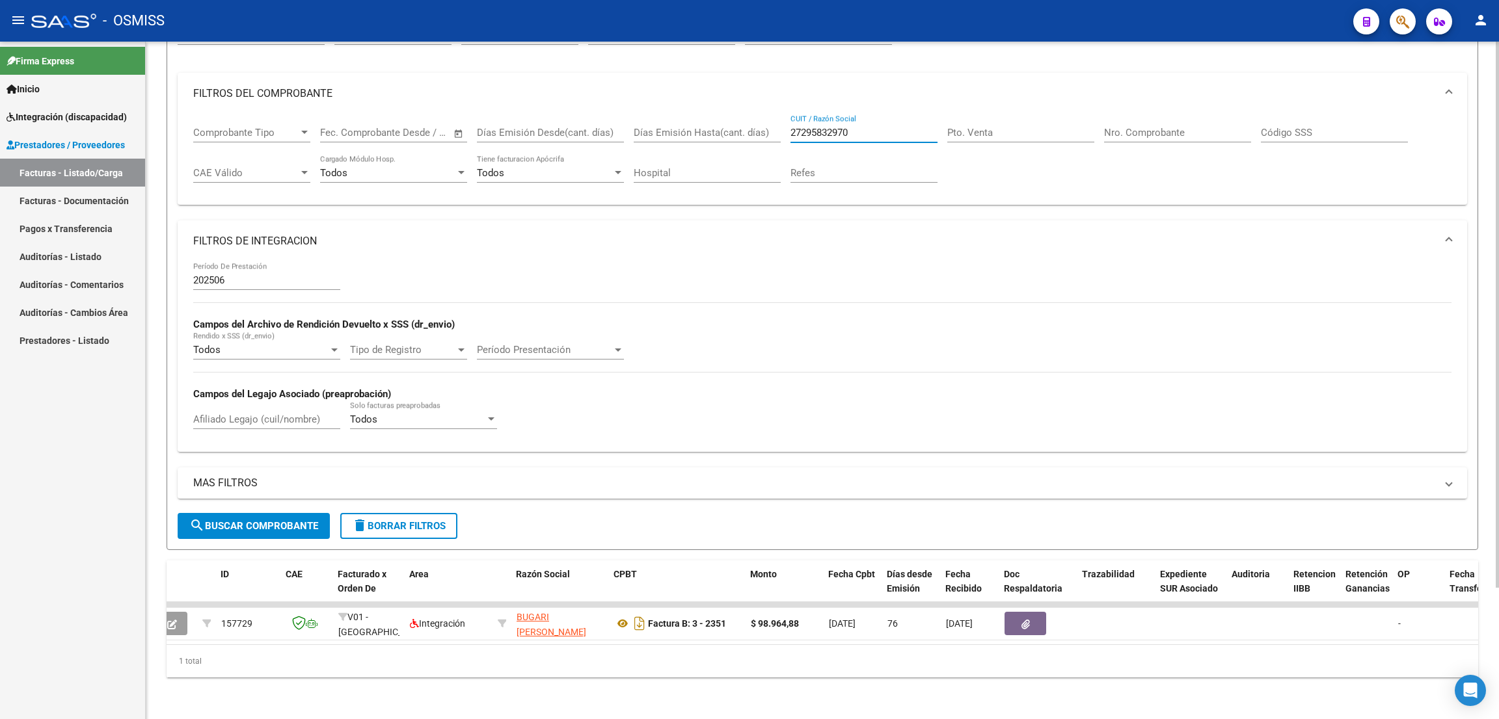
drag, startPoint x: 875, startPoint y: 122, endPoint x: 731, endPoint y: 111, distance: 144.8
click at [729, 114] on div "Comprobante Tipo Comprobante Tipo Fecha inicio – Fecha fin Fec. Comprobante Des…" at bounding box center [822, 154] width 1258 height 81
paste input "27305132360"
type input "27305132360"
click at [591, 648] on div "1 total" at bounding box center [822, 661] width 1311 height 33
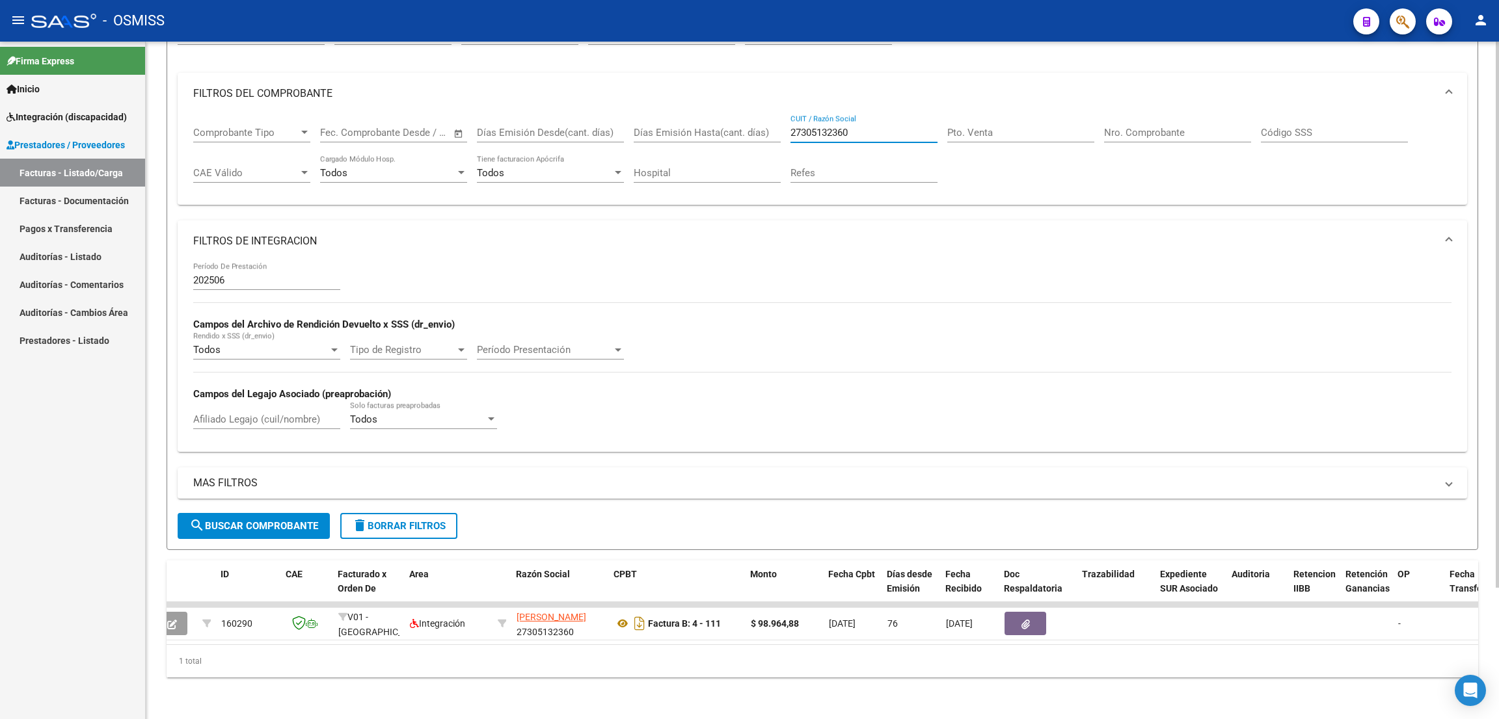
drag, startPoint x: 872, startPoint y: 113, endPoint x: 747, endPoint y: 111, distance: 124.3
click at [747, 114] on div "Comprobante Tipo Comprobante Tipo Fecha inicio – Fecha fin Fec. Comprobante Des…" at bounding box center [822, 154] width 1258 height 81
paste input "27418031897"
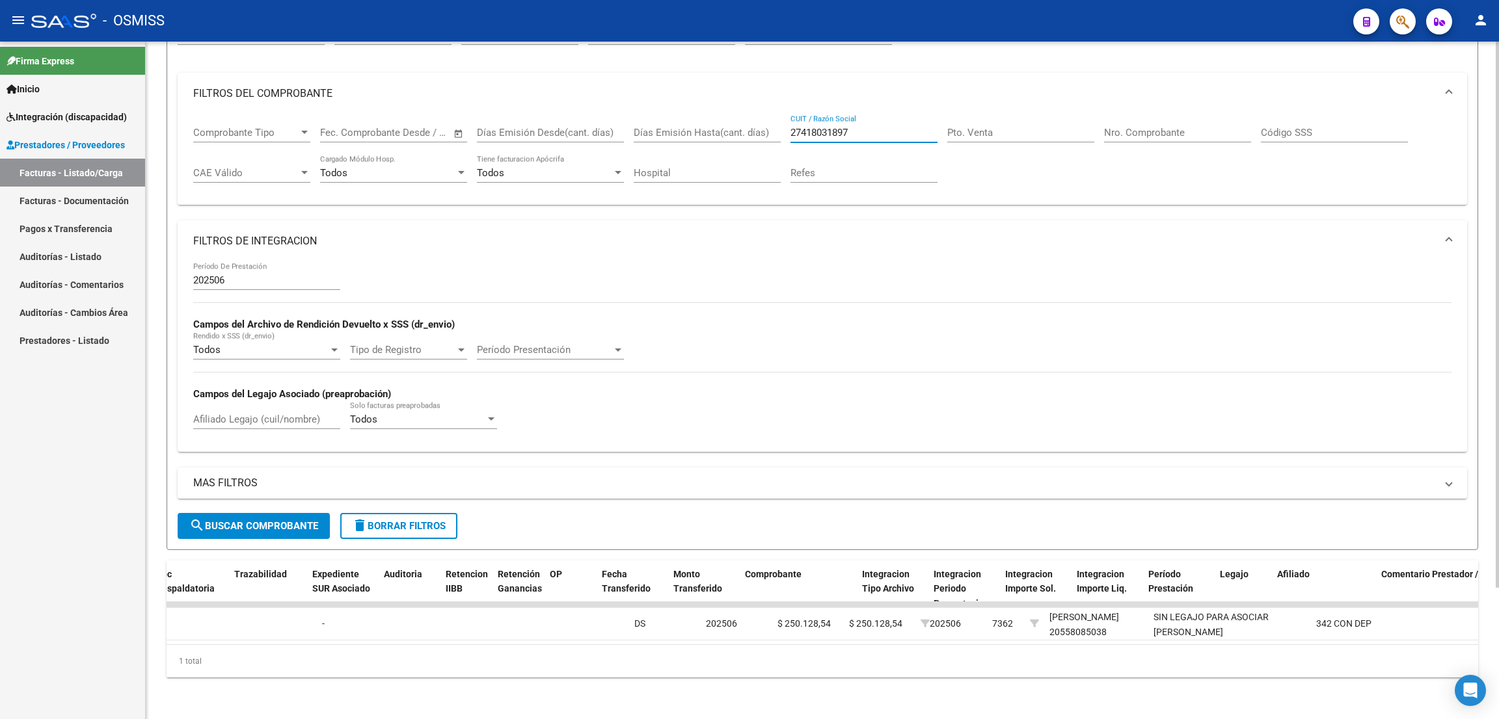
scroll to position [0, 0]
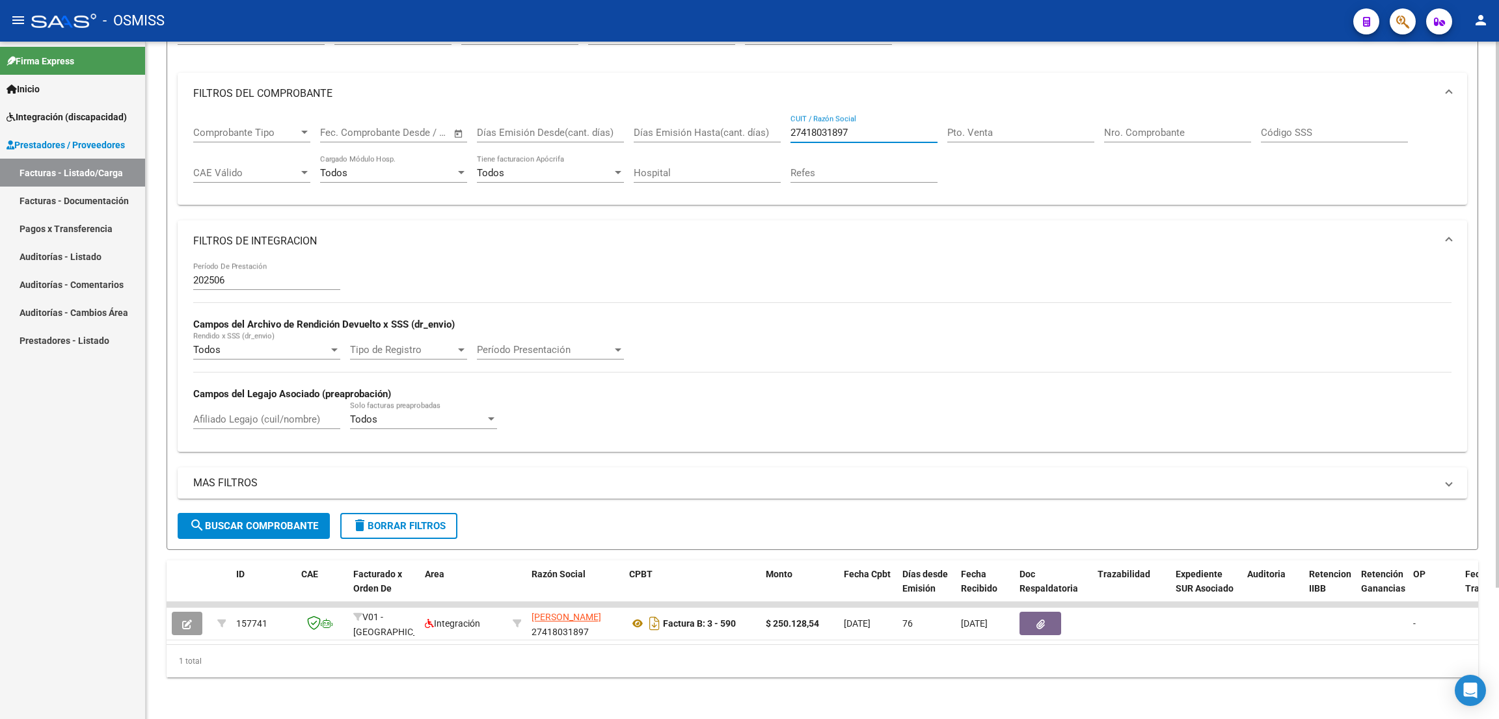
type input "27418031897"
drag, startPoint x: 885, startPoint y: 114, endPoint x: 732, endPoint y: 128, distance: 153.5
click at [732, 128] on div "Comprobante Tipo Comprobante Tipo Fecha inicio – Fecha fin Fec. Comprobante Des…" at bounding box center [822, 154] width 1258 height 81
paste input "30660620660"
type input "30660620660"
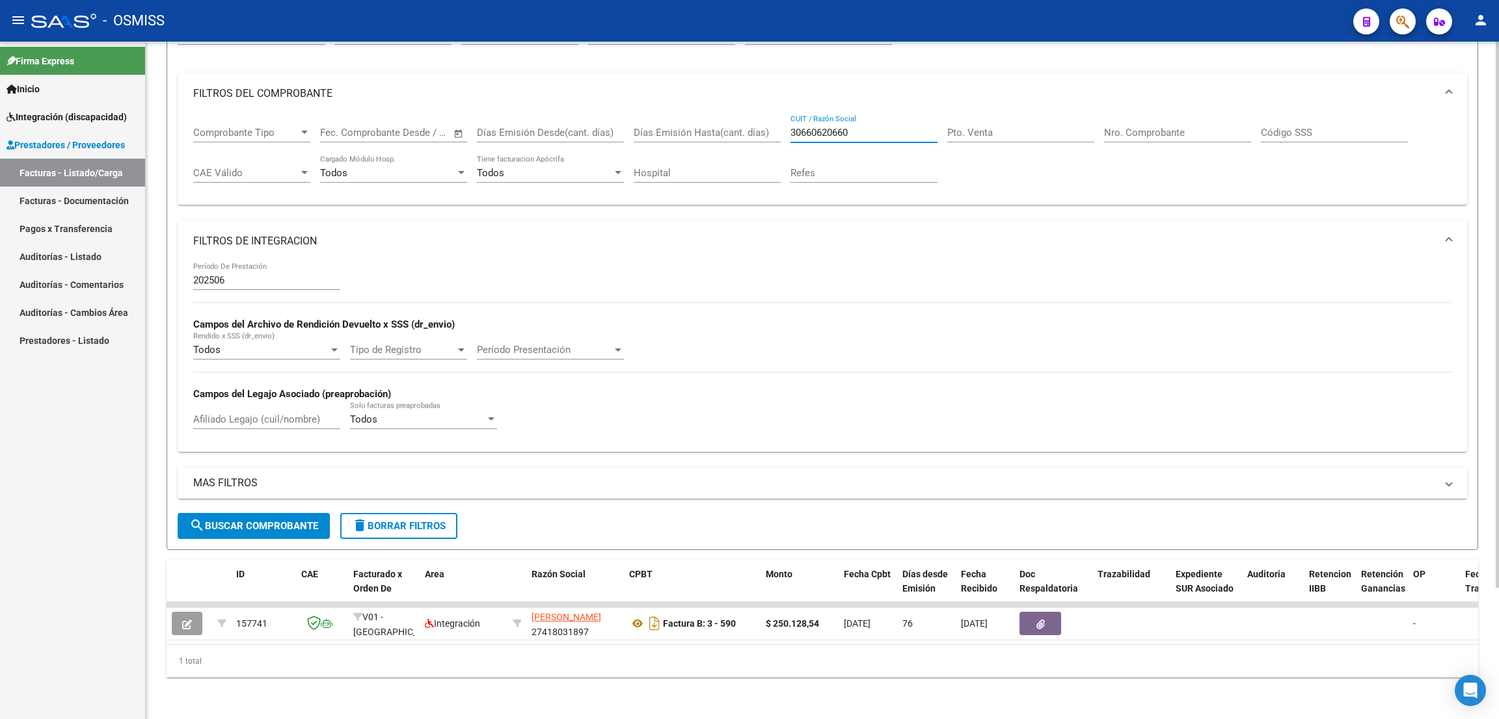
click at [274, 520] on span "search Buscar Comprobante" at bounding box center [253, 526] width 129 height 12
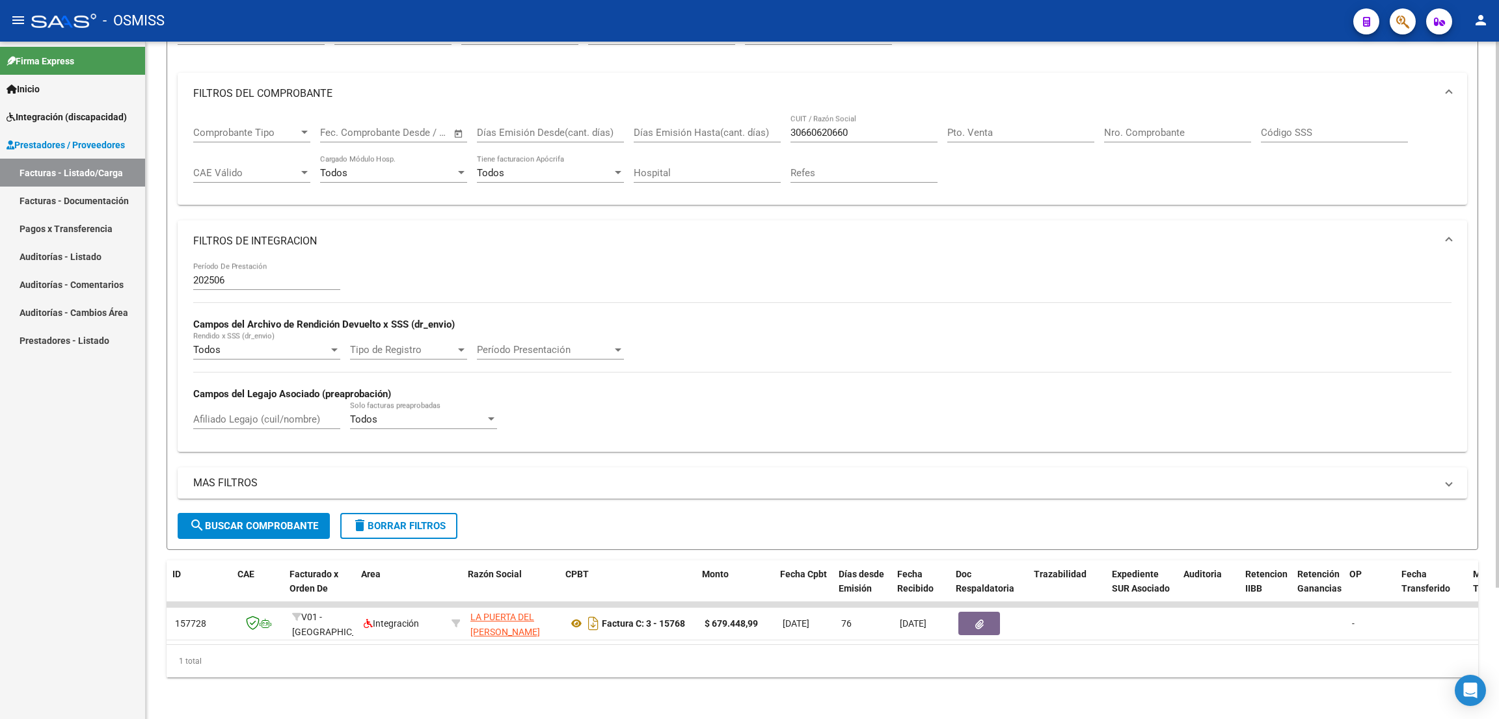
scroll to position [0, 64]
drag, startPoint x: 874, startPoint y: 121, endPoint x: 756, endPoint y: 125, distance: 117.8
click at [756, 125] on div "Comprobante Tipo Comprobante Tipo Fecha inicio – Fecha fin Fec. Comprobante Des…" at bounding box center [822, 154] width 1258 height 81
paste input "30714494372"
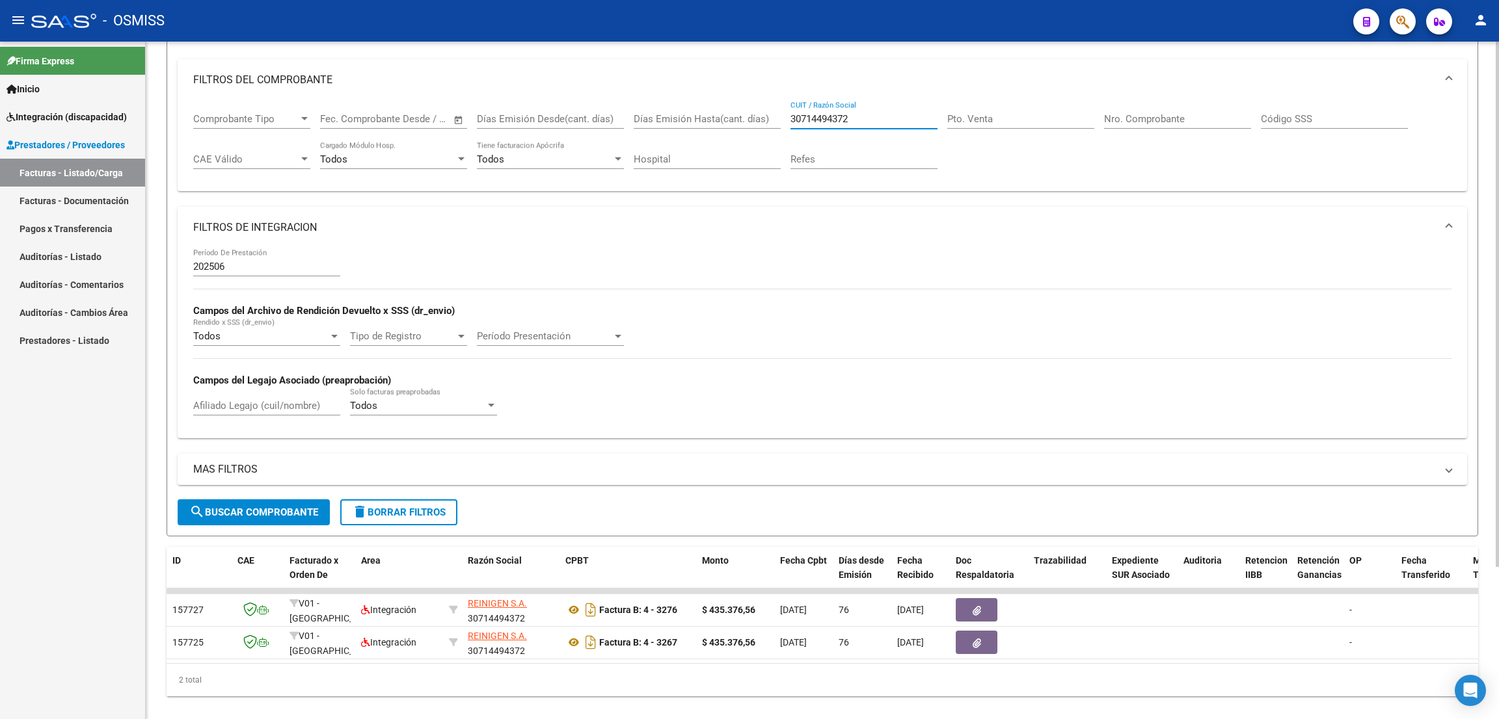
type input "30714494372"
drag, startPoint x: 911, startPoint y: 113, endPoint x: 727, endPoint y: 88, distance: 185.8
click at [727, 88] on mat-expansion-panel "FILTROS DEL COMPROBANTE Comprobante Tipo Comprobante Tipo Fecha inicio – Fecha …" at bounding box center [822, 125] width 1289 height 133
paste input "27351427588"
click at [299, 516] on span "search Buscar Comprobante" at bounding box center [253, 513] width 129 height 12
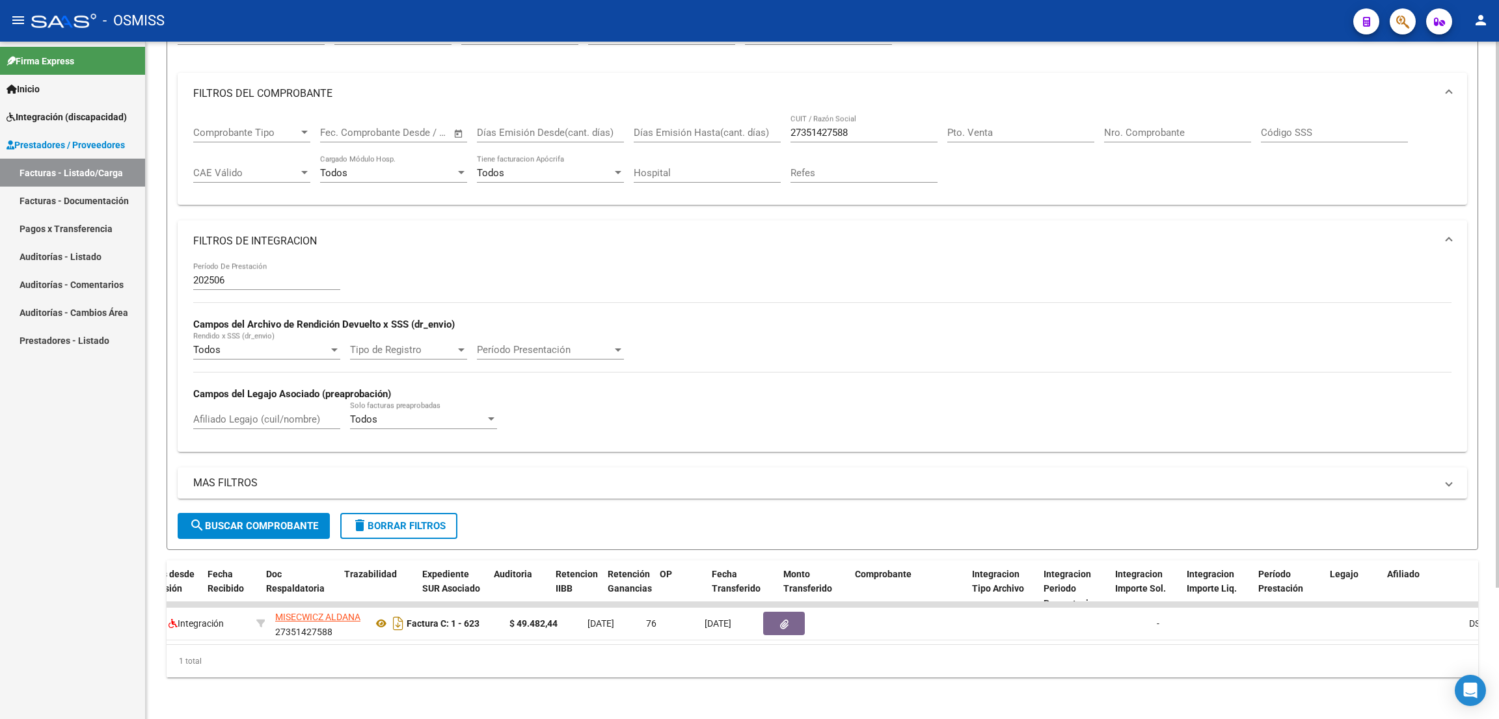
scroll to position [0, 0]
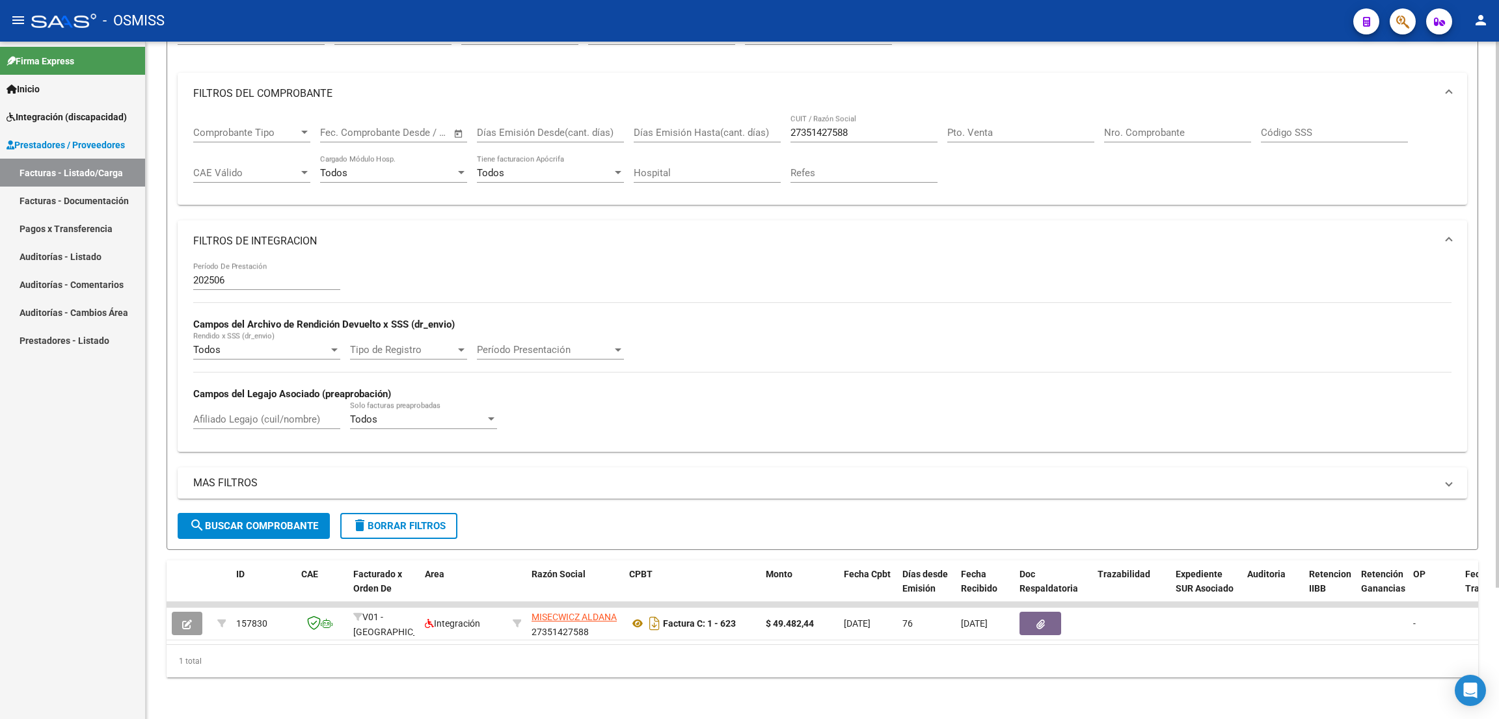
click at [690, 650] on div "1 total" at bounding box center [822, 661] width 1311 height 33
drag, startPoint x: 870, startPoint y: 113, endPoint x: 770, endPoint y: 120, distance: 99.8
click at [770, 120] on div "Comprobante Tipo Comprobante Tipo Fecha inicio – Fecha fin Fec. Comprobante Des…" at bounding box center [822, 154] width 1258 height 81
paste input "30714969184"
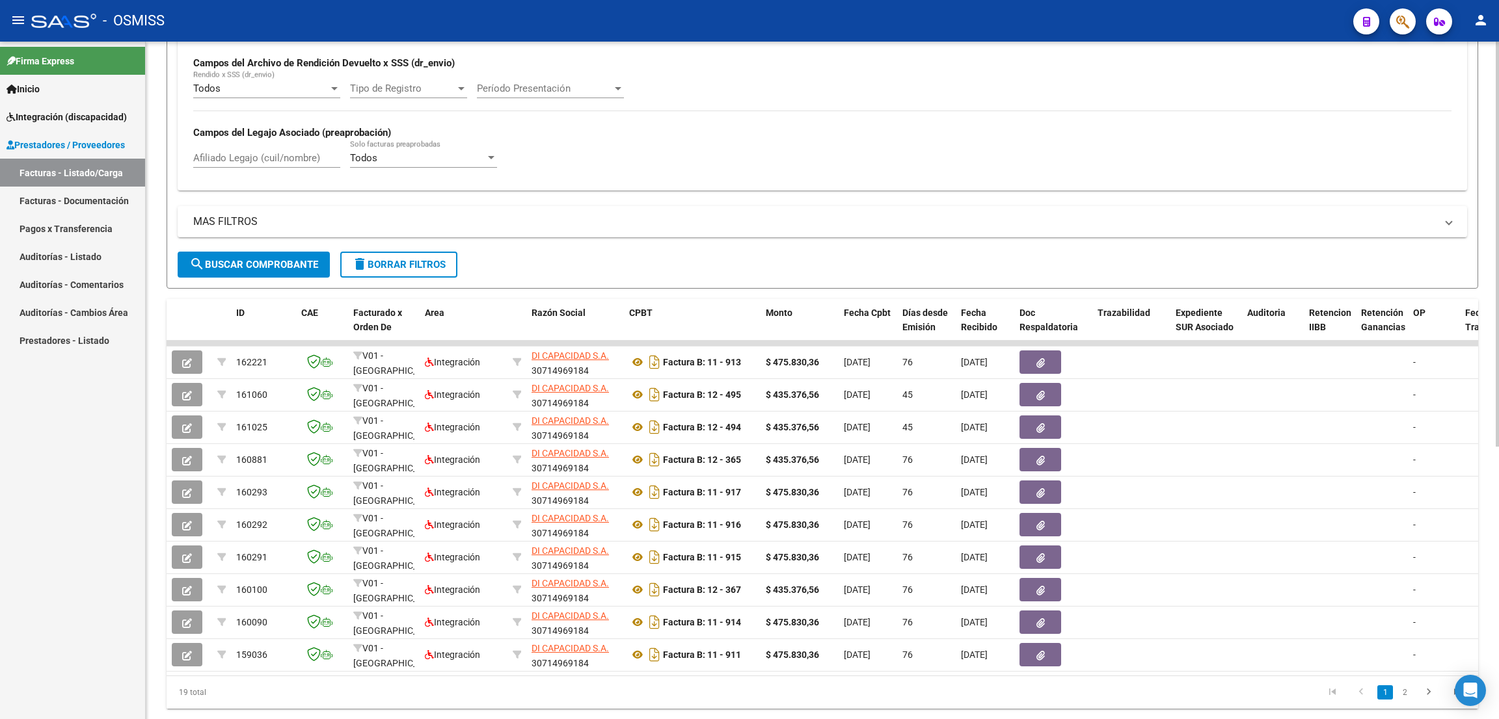
scroll to position [414, 0]
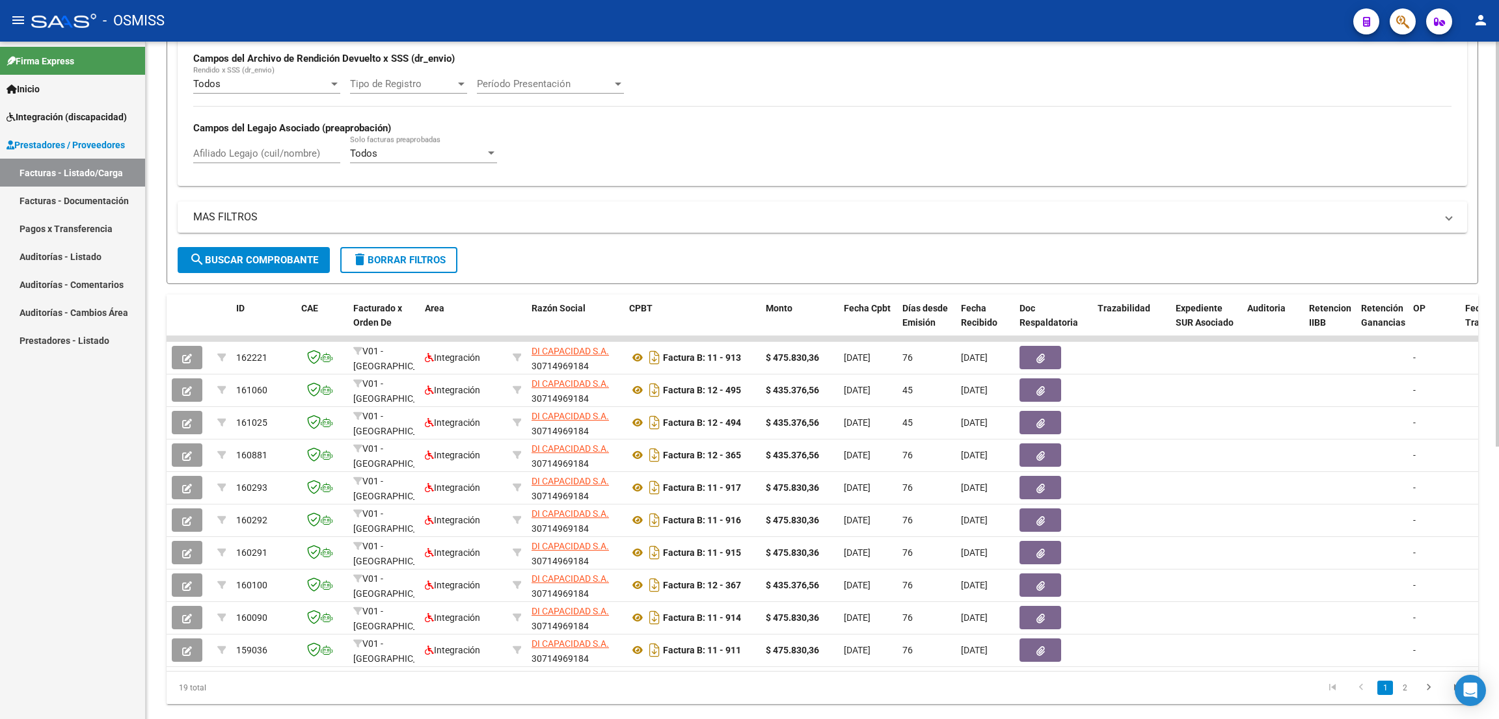
click at [1498, 497] on div at bounding box center [1497, 500] width 3 height 405
type input "30714969184"
click at [1410, 695] on link "2" at bounding box center [1405, 688] width 16 height 14
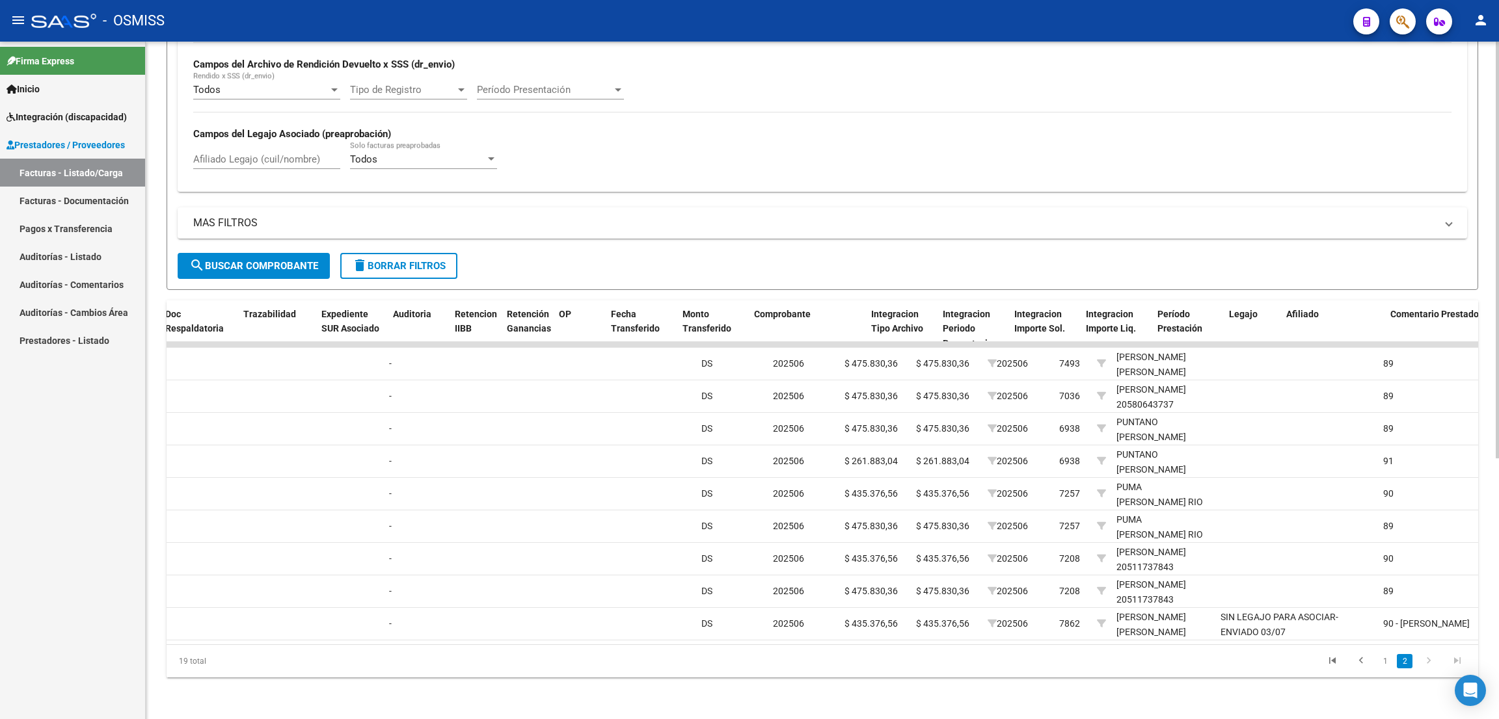
scroll to position [0, 0]
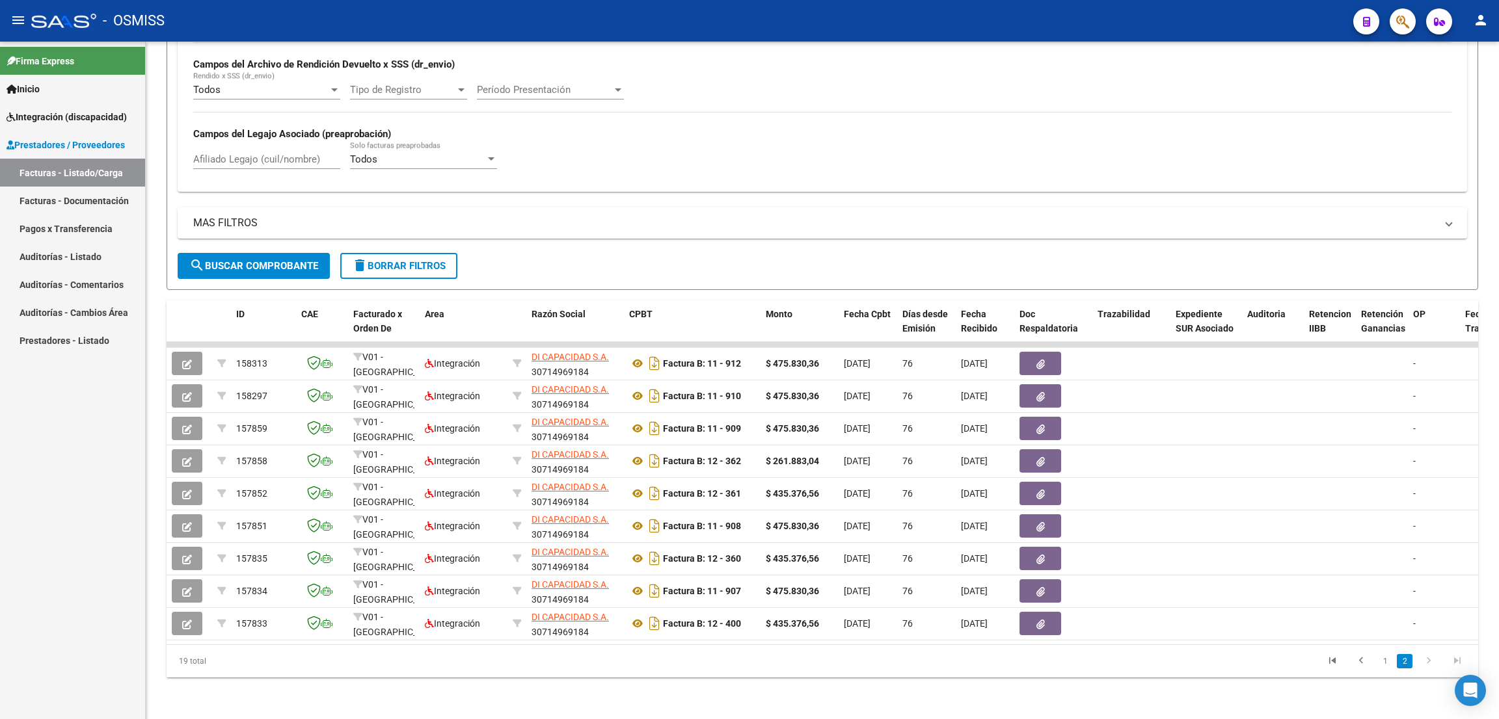
click at [1430, 671] on icon "go to next page" at bounding box center [1428, 663] width 17 height 16
click at [1382, 669] on link "1" at bounding box center [1385, 661] width 16 height 14
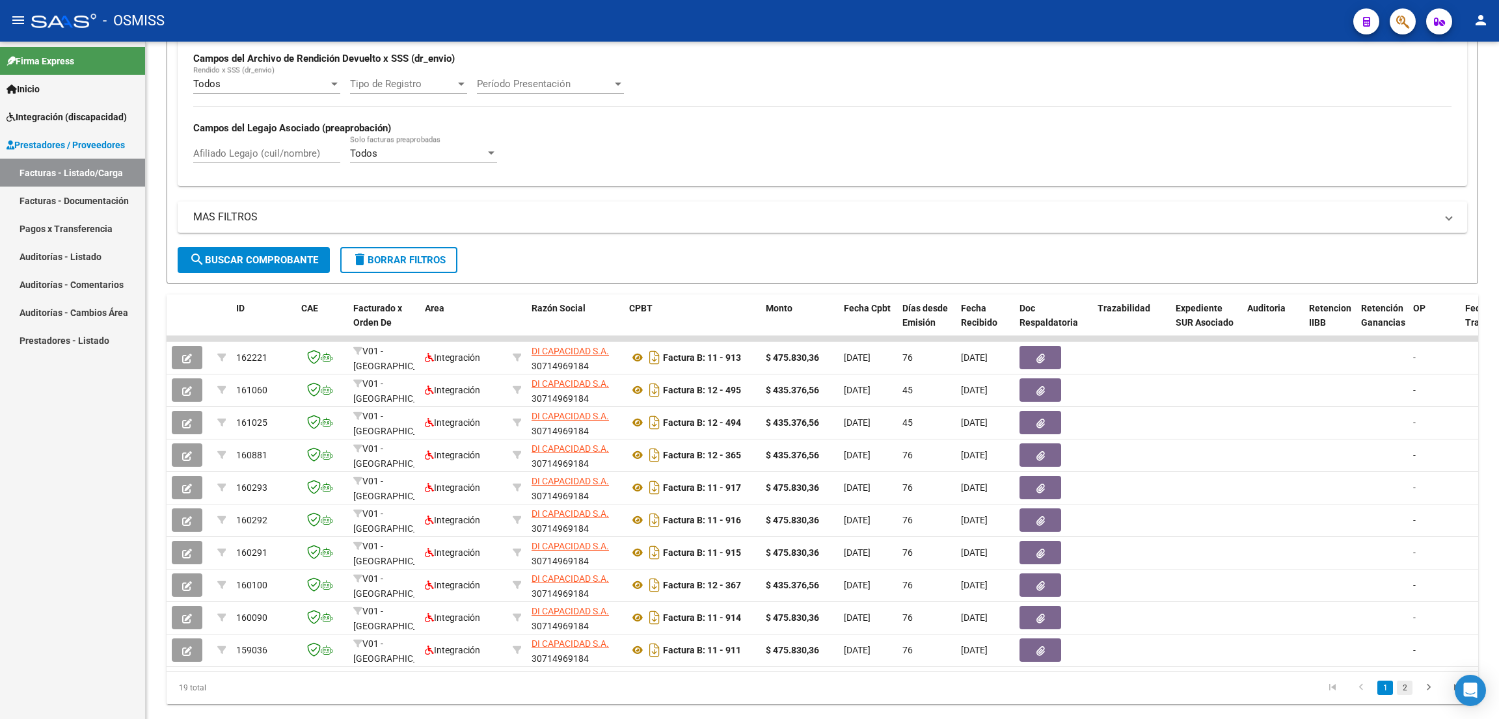
click at [1410, 695] on link "2" at bounding box center [1405, 688] width 16 height 14
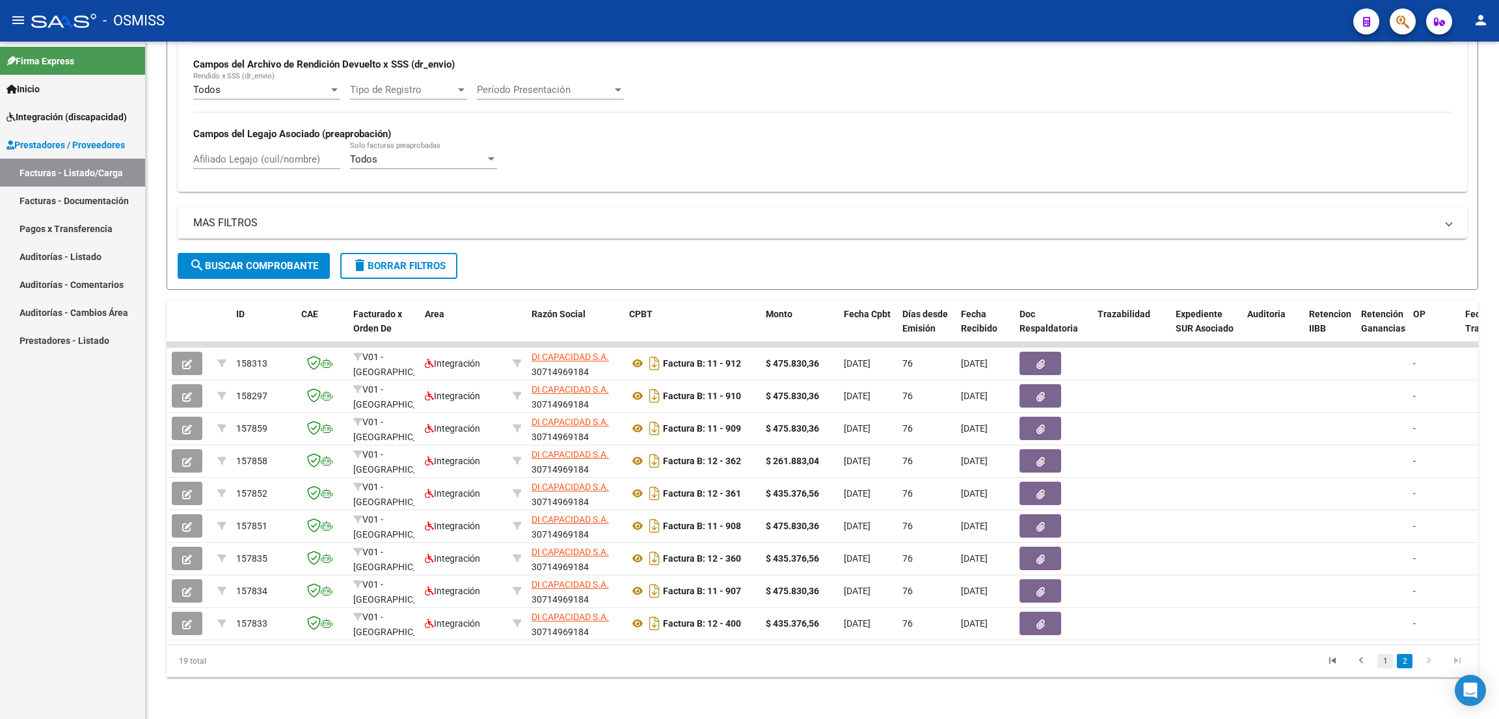
click at [1385, 668] on link "1" at bounding box center [1385, 661] width 16 height 14
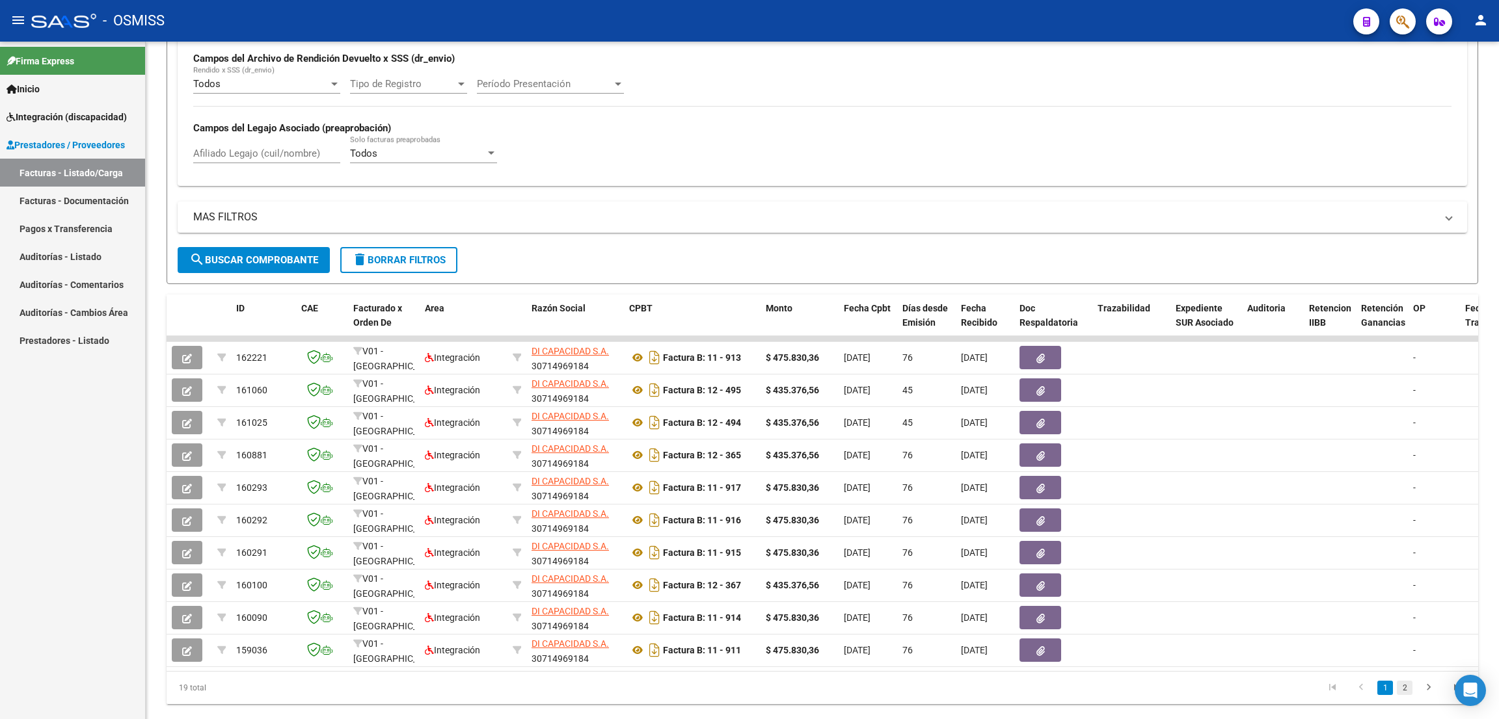
click at [1400, 695] on link "2" at bounding box center [1405, 688] width 16 height 14
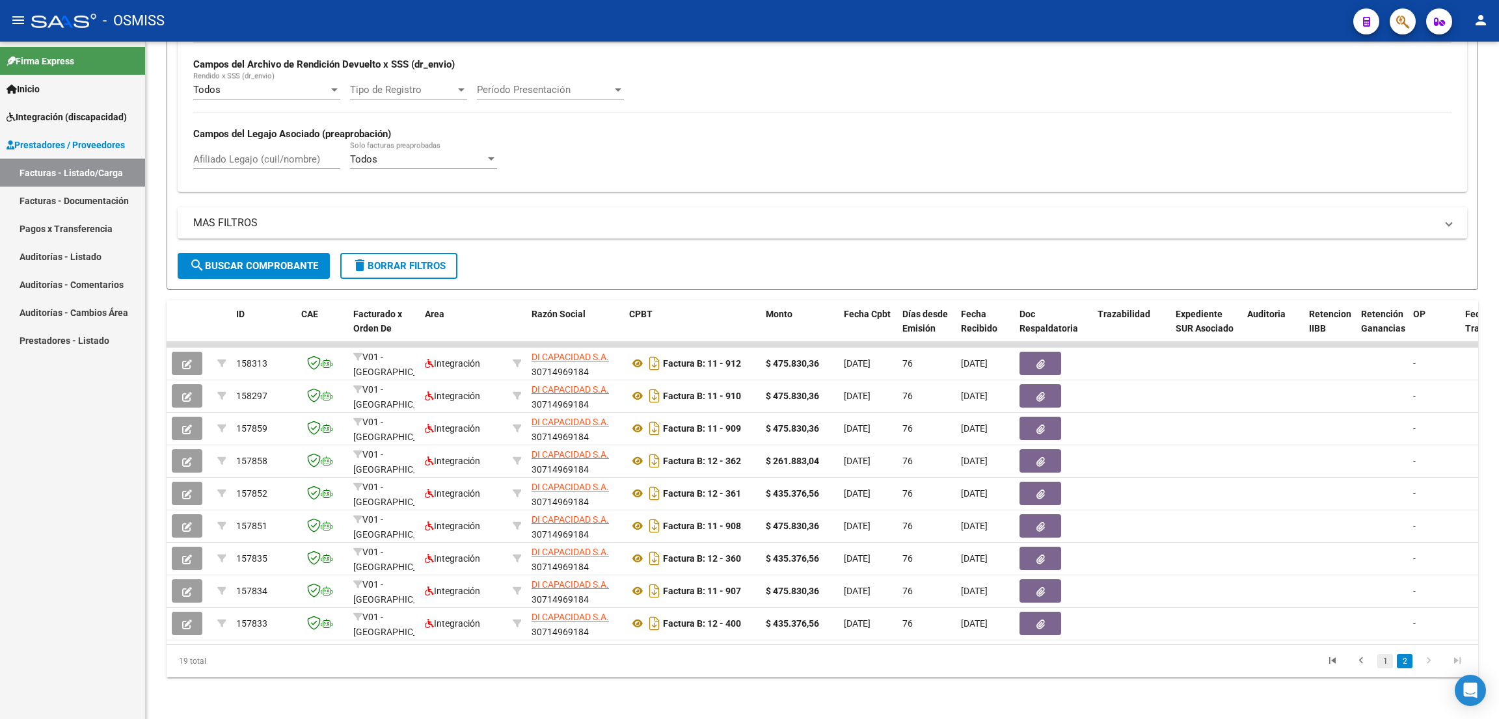
click at [1380, 669] on link "1" at bounding box center [1385, 661] width 16 height 14
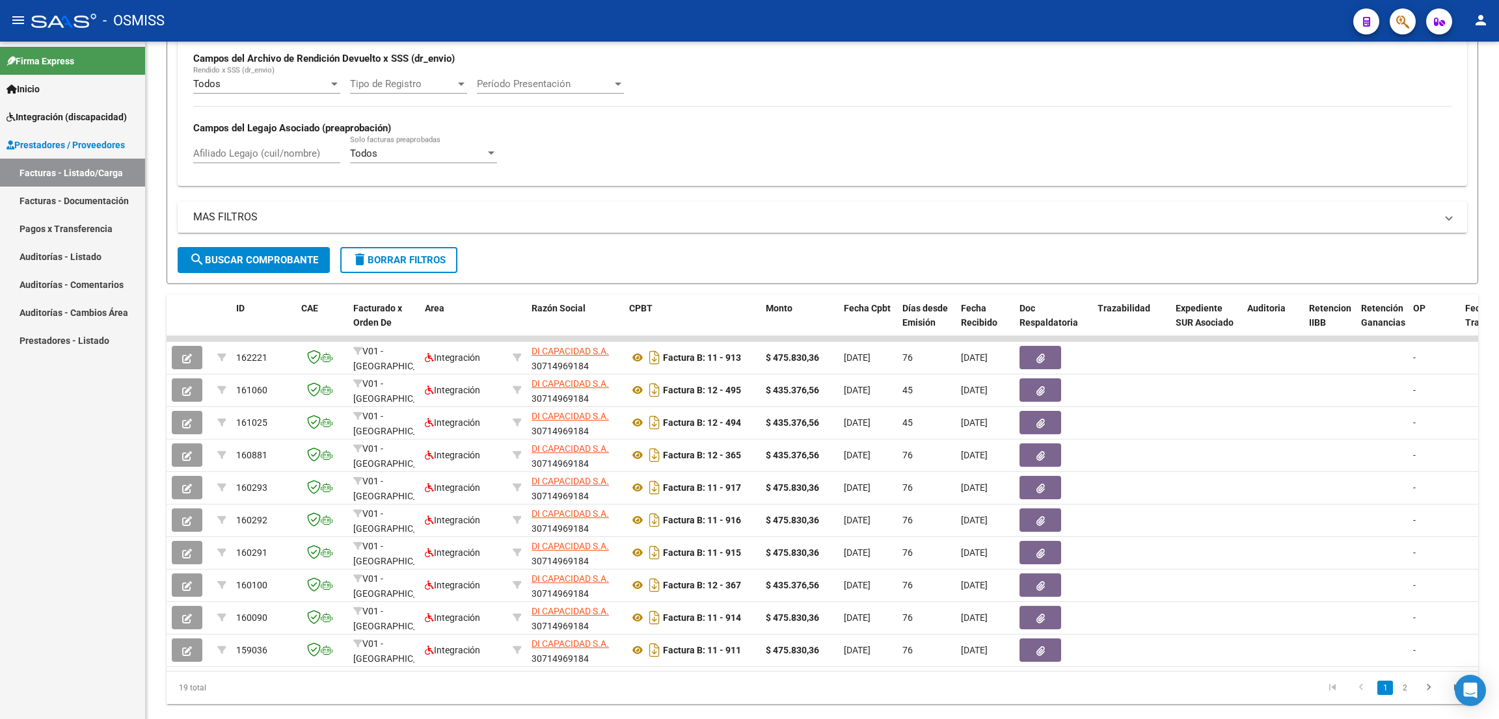
click at [647, 688] on div "19 total 1 2" at bounding box center [822, 688] width 1311 height 33
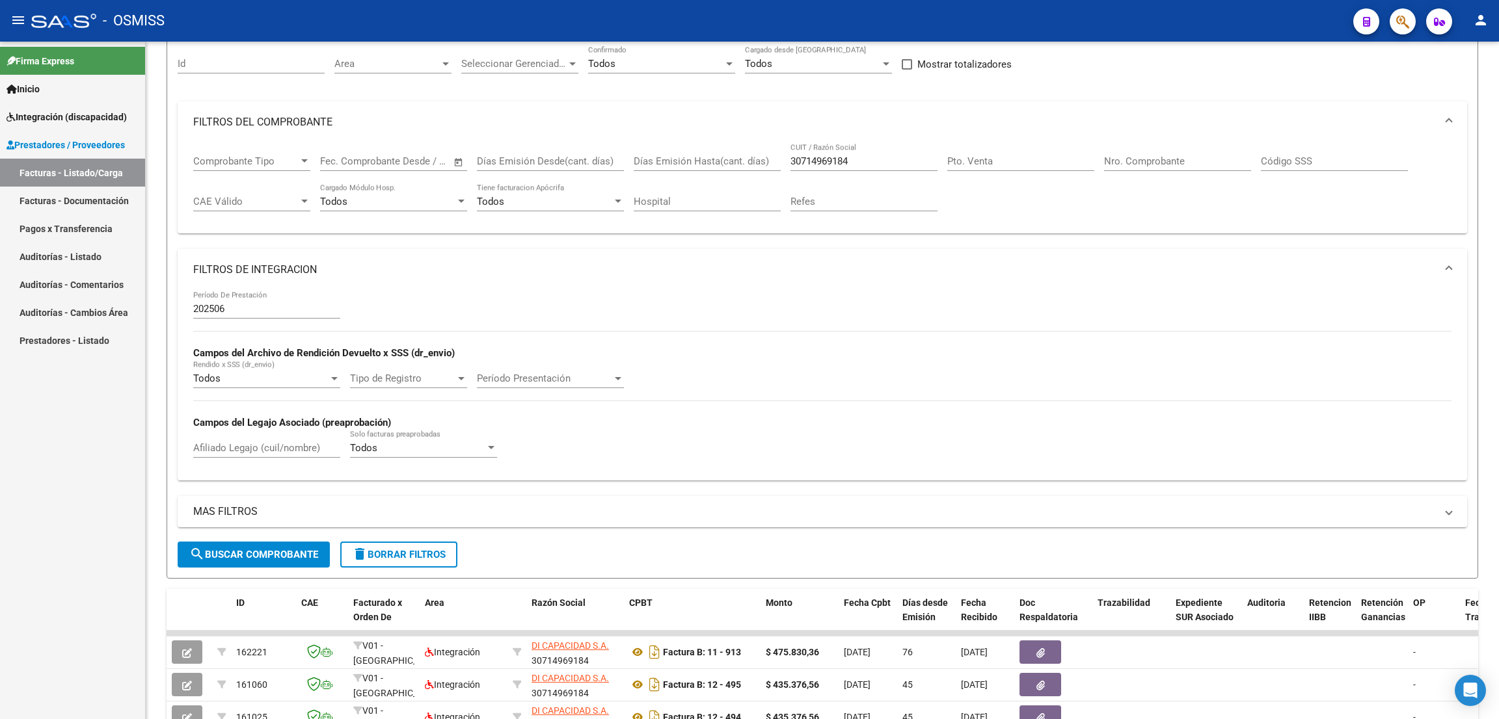
scroll to position [79, 0]
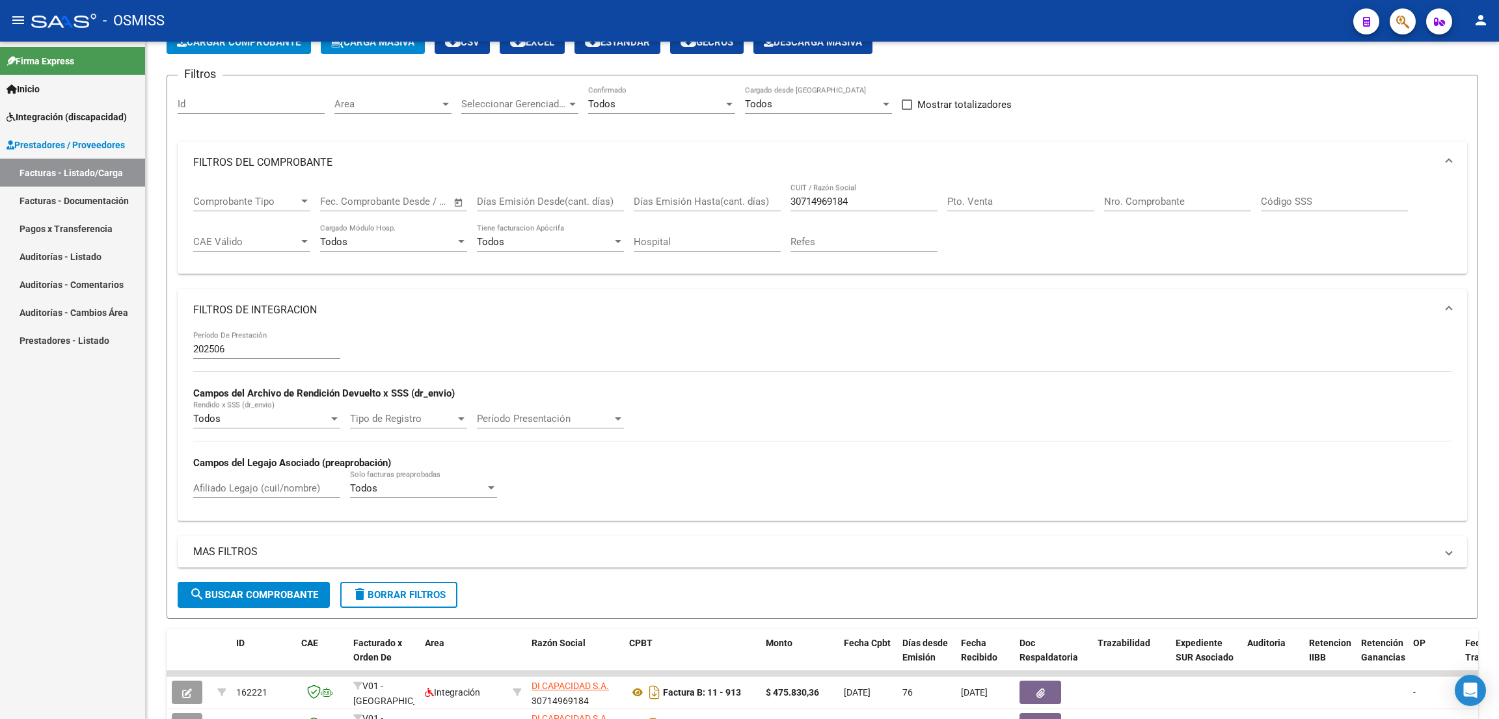
click at [1498, 152] on div at bounding box center [1497, 292] width 3 height 405
drag, startPoint x: 868, startPoint y: 199, endPoint x: 758, endPoint y: 187, distance: 111.2
click at [758, 187] on div "Comprobante Tipo Comprobante Tipo Fecha inicio – Fecha fin Fec. Comprobante Des…" at bounding box center [822, 223] width 1258 height 81
paste input "27179646345"
type input "27179646345"
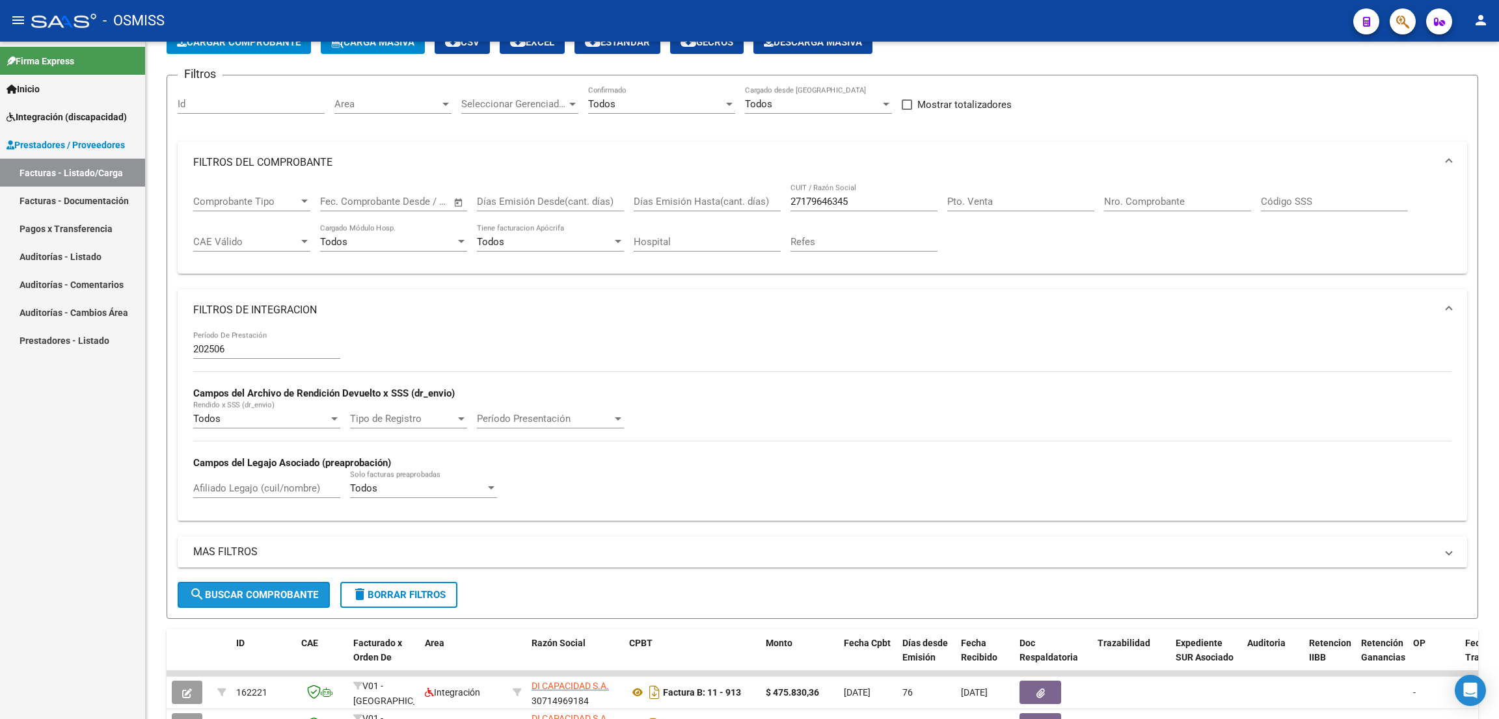
click at [237, 593] on span "search Buscar Comprobante" at bounding box center [253, 595] width 129 height 12
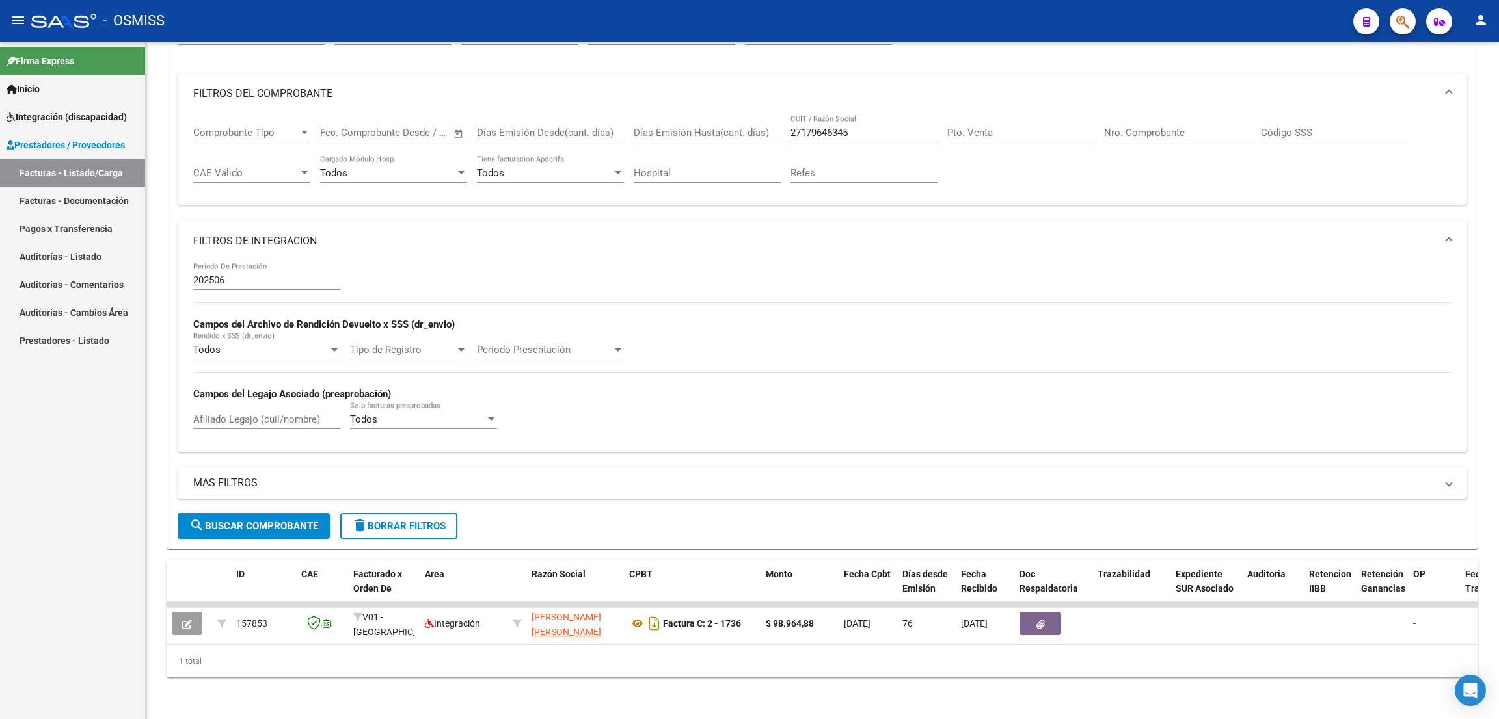
click at [1498, 522] on div at bounding box center [1497, 446] width 3 height 546
drag, startPoint x: 860, startPoint y: 118, endPoint x: 779, endPoint y: 114, distance: 80.7
click at [779, 114] on div "Comprobante Tipo Comprobante Tipo Fecha inicio – Fecha fin Fec. Comprobante Des…" at bounding box center [822, 154] width 1258 height 81
paste input "27233263473"
type input "27233263473"
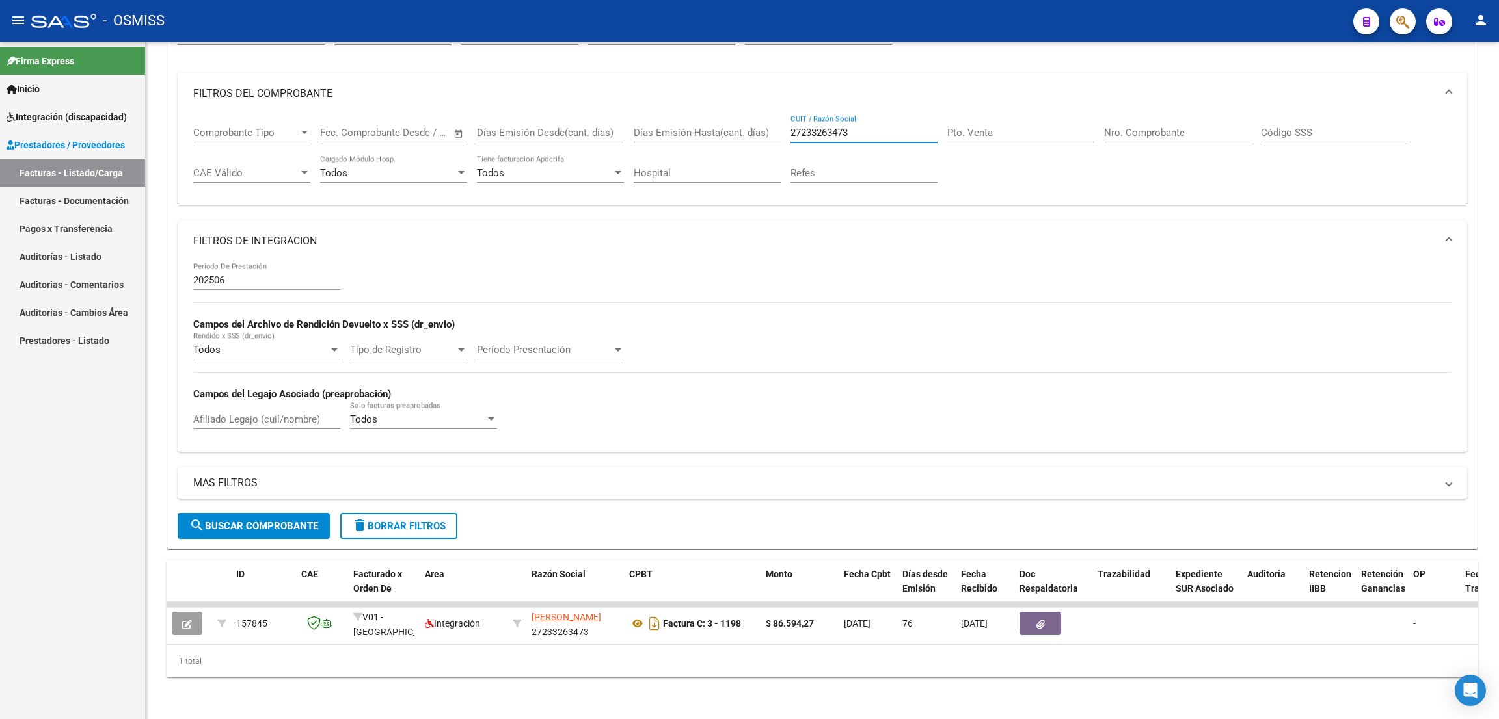
drag, startPoint x: 864, startPoint y: 115, endPoint x: 744, endPoint y: 118, distance: 119.7
click at [744, 118] on div "Comprobante Tipo Comprobante Tipo Fecha inicio – Fecha fin Fec. Comprobante Des…" at bounding box center [822, 154] width 1258 height 81
paste input "27235676090"
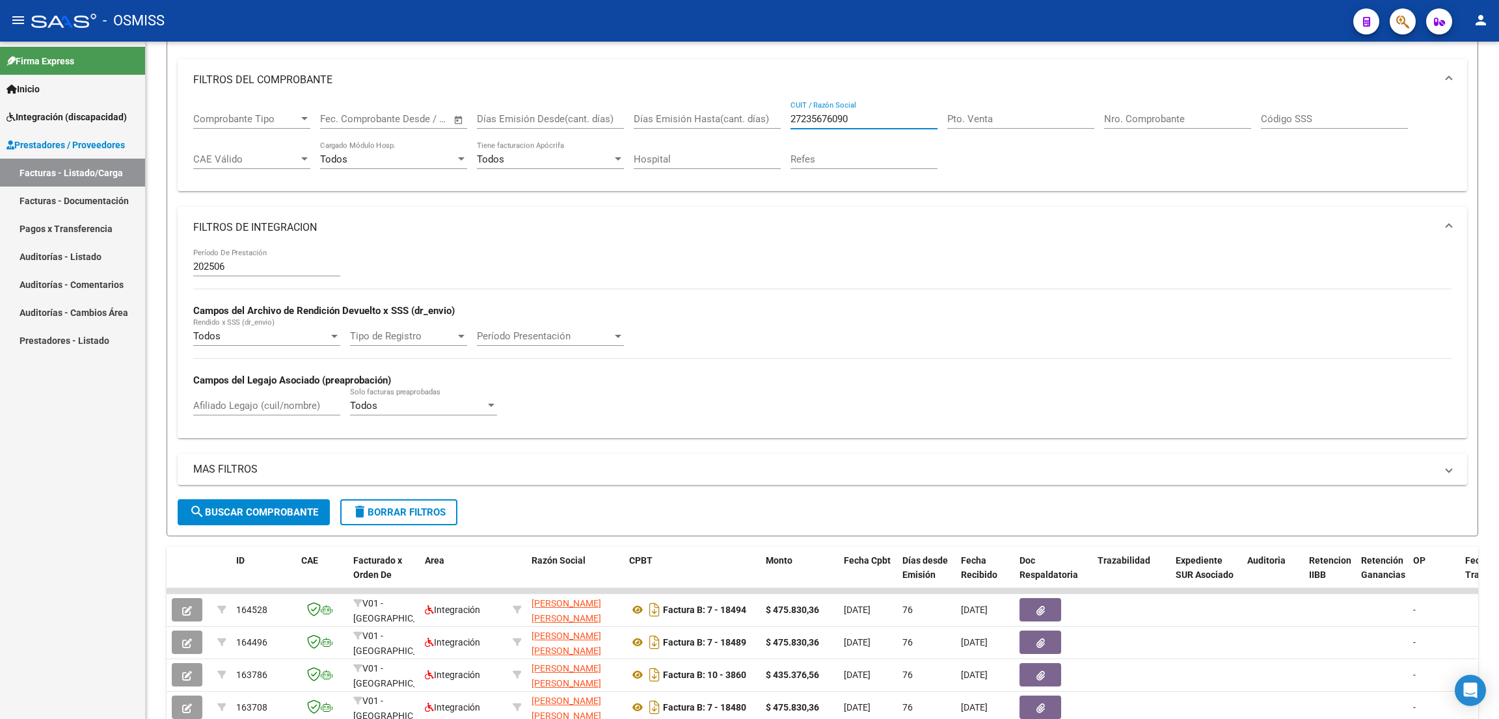
type input "27235676090"
drag, startPoint x: 1486, startPoint y: 181, endPoint x: 1484, endPoint y: 294, distance: 112.6
click at [1484, 294] on div "Video tutorial PRESTADORES -> Listado de CPBTs Emitidos por Prestadores / Prove…" at bounding box center [822, 439] width 1353 height 1119
click at [91, 625] on div "Firma Express Inicio Instructivos Contacto OS Integración (discapacidad) Legajo…" at bounding box center [72, 381] width 145 height 678
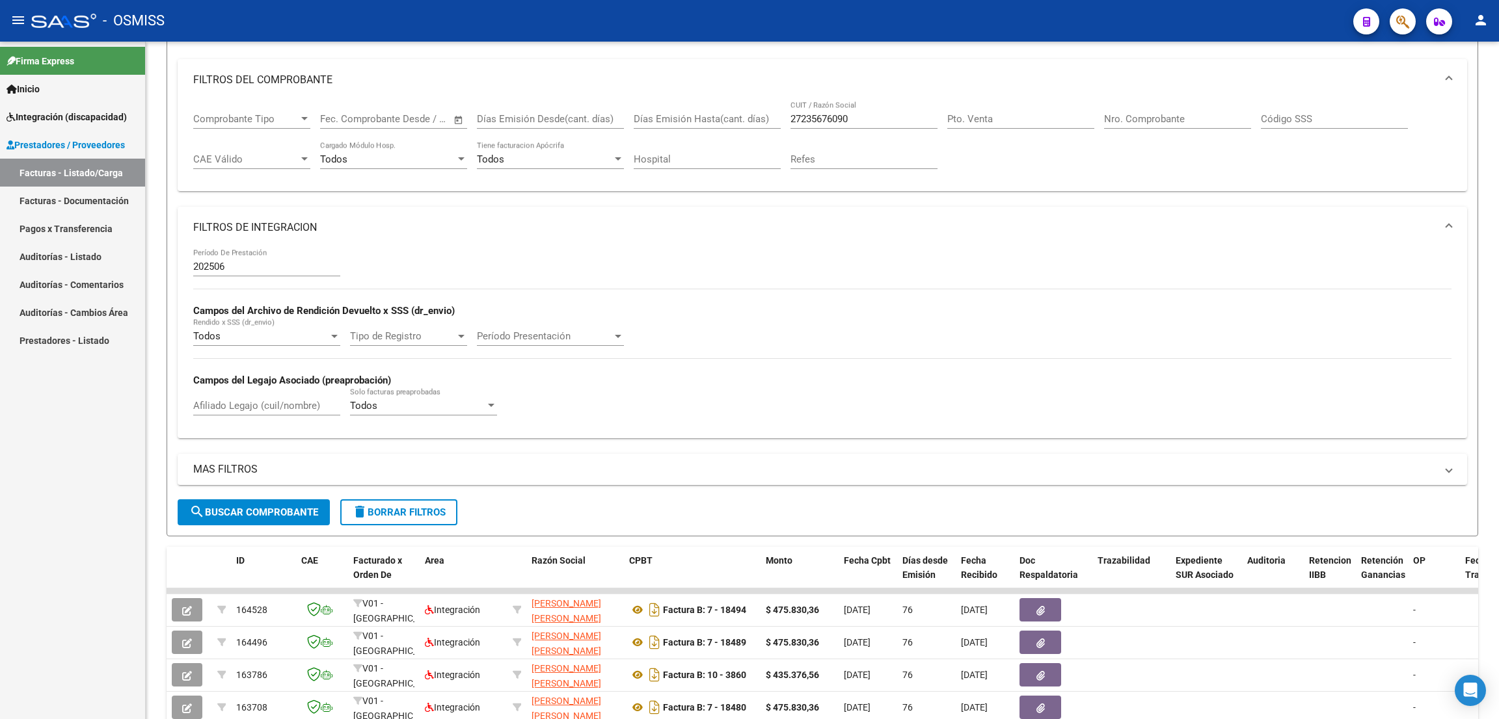
click at [63, 649] on div "Firma Express Inicio Instructivos Contacto OS Integración (discapacidad) Legajo…" at bounding box center [72, 381] width 145 height 678
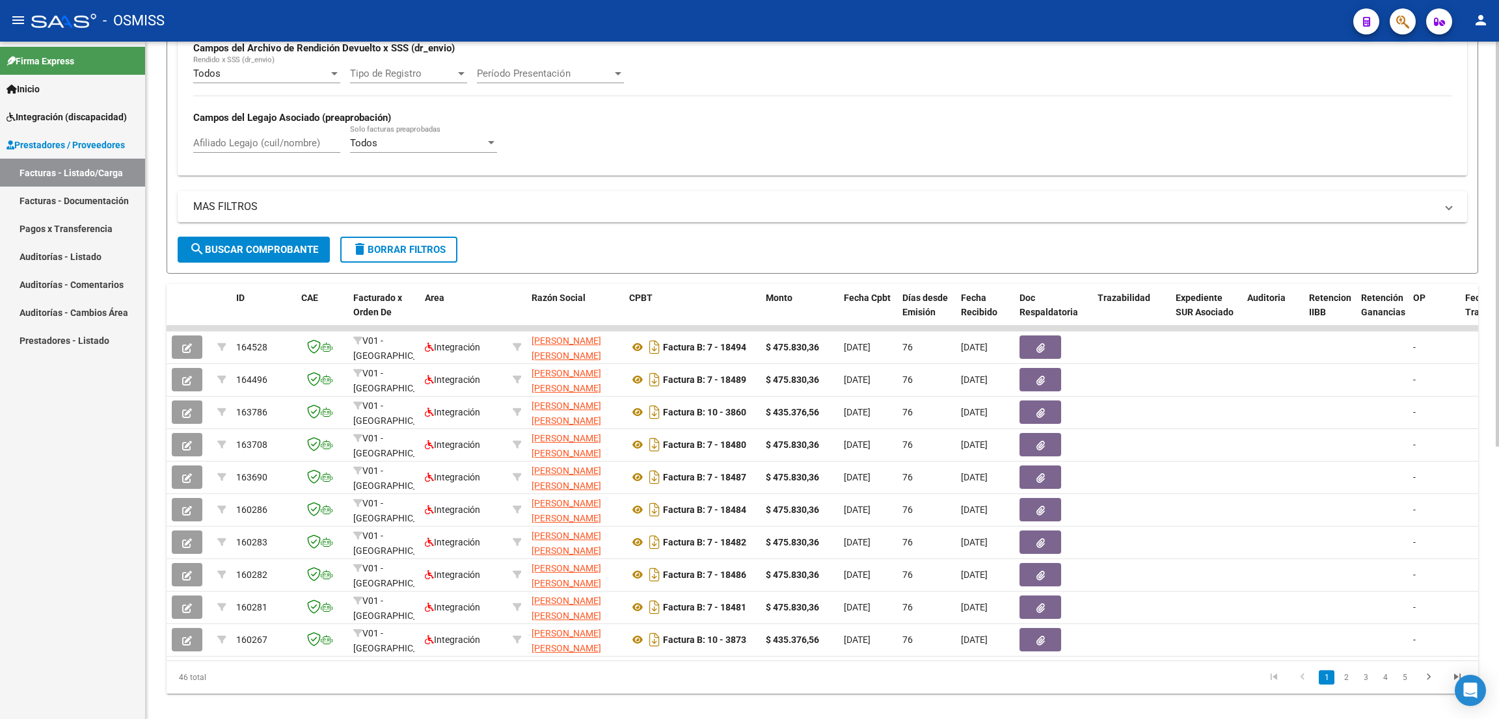
scroll to position [427, 0]
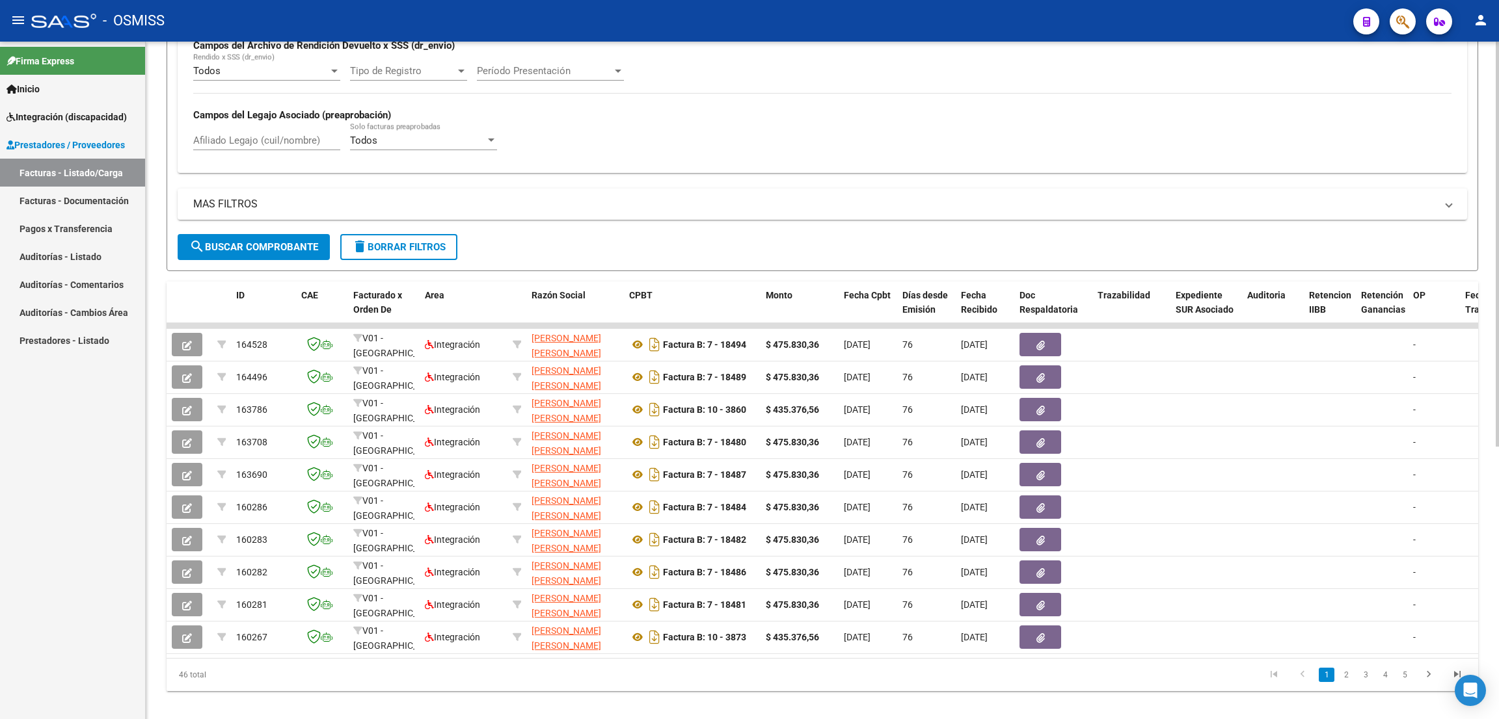
click at [1490, 513] on div "Video tutorial PRESTADORES -> Listado de CPBTs Emitidos por Prestadores / Prove…" at bounding box center [824, 173] width 1356 height 1119
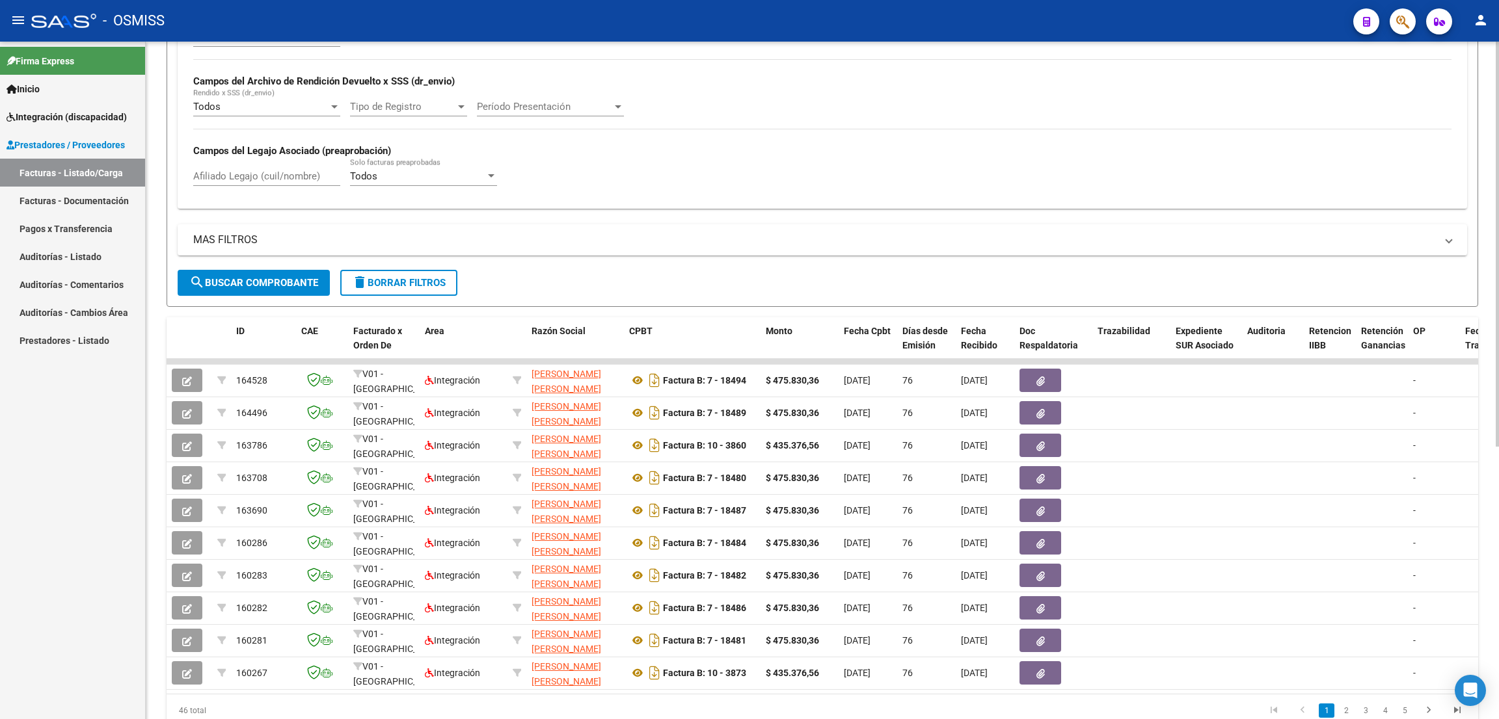
scroll to position [455, 0]
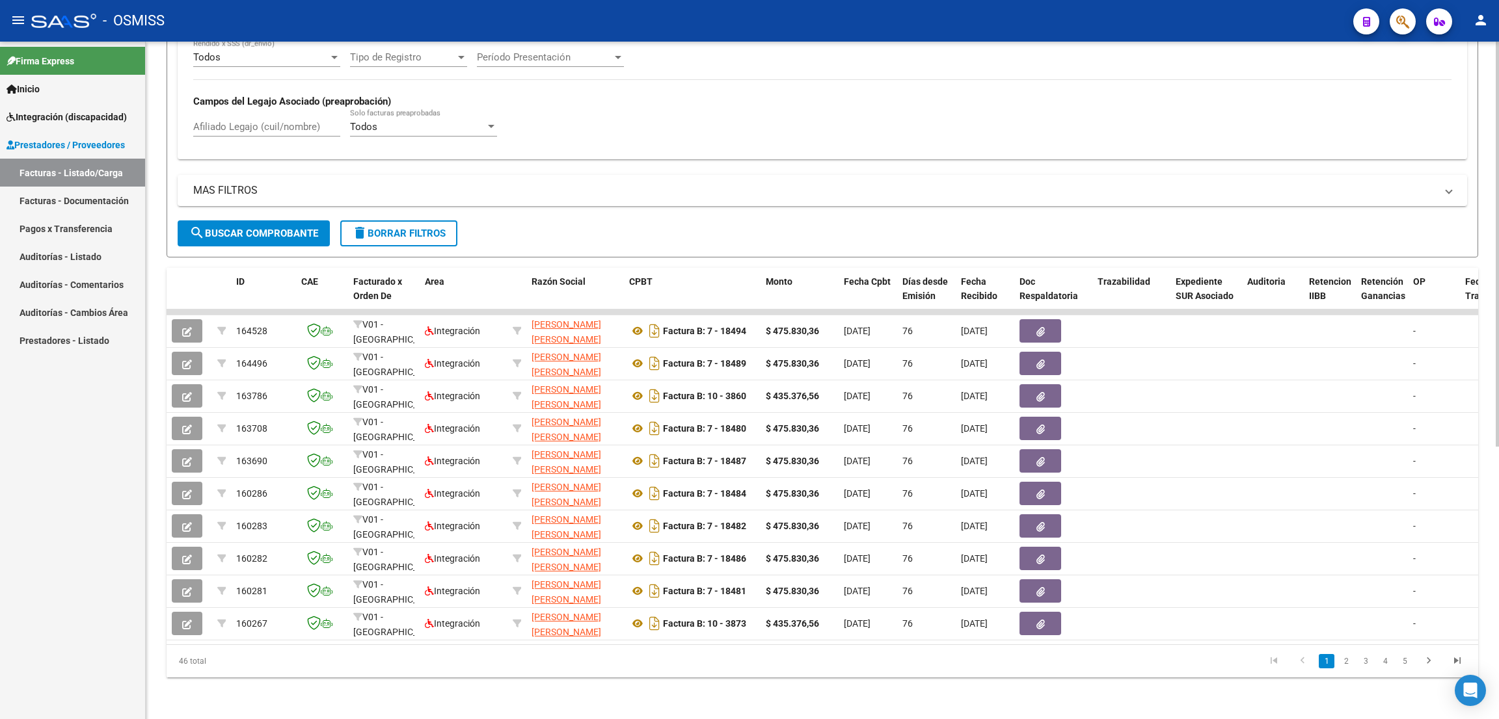
click at [1498, 547] on div at bounding box center [1497, 516] width 3 height 405
click at [1339, 660] on link "2" at bounding box center [1346, 661] width 16 height 14
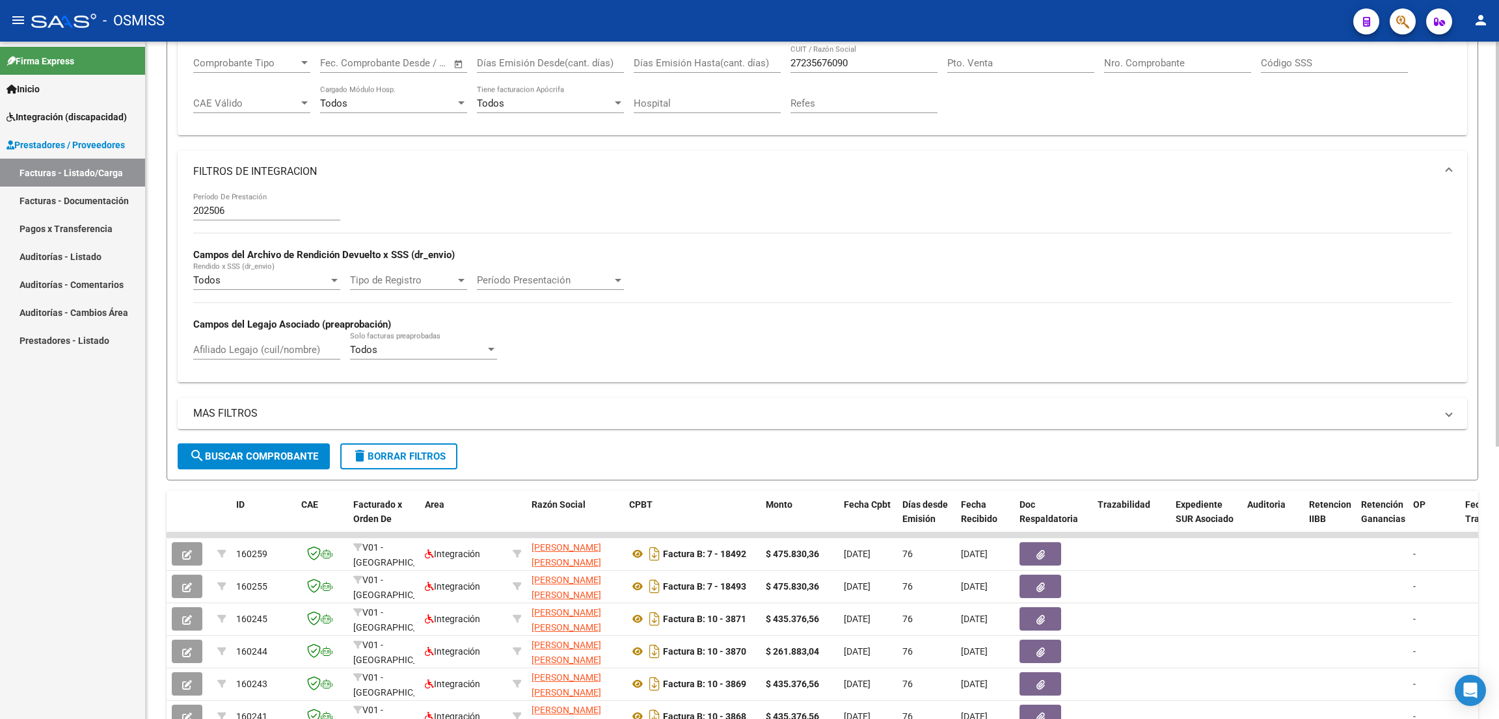
scroll to position [150, 0]
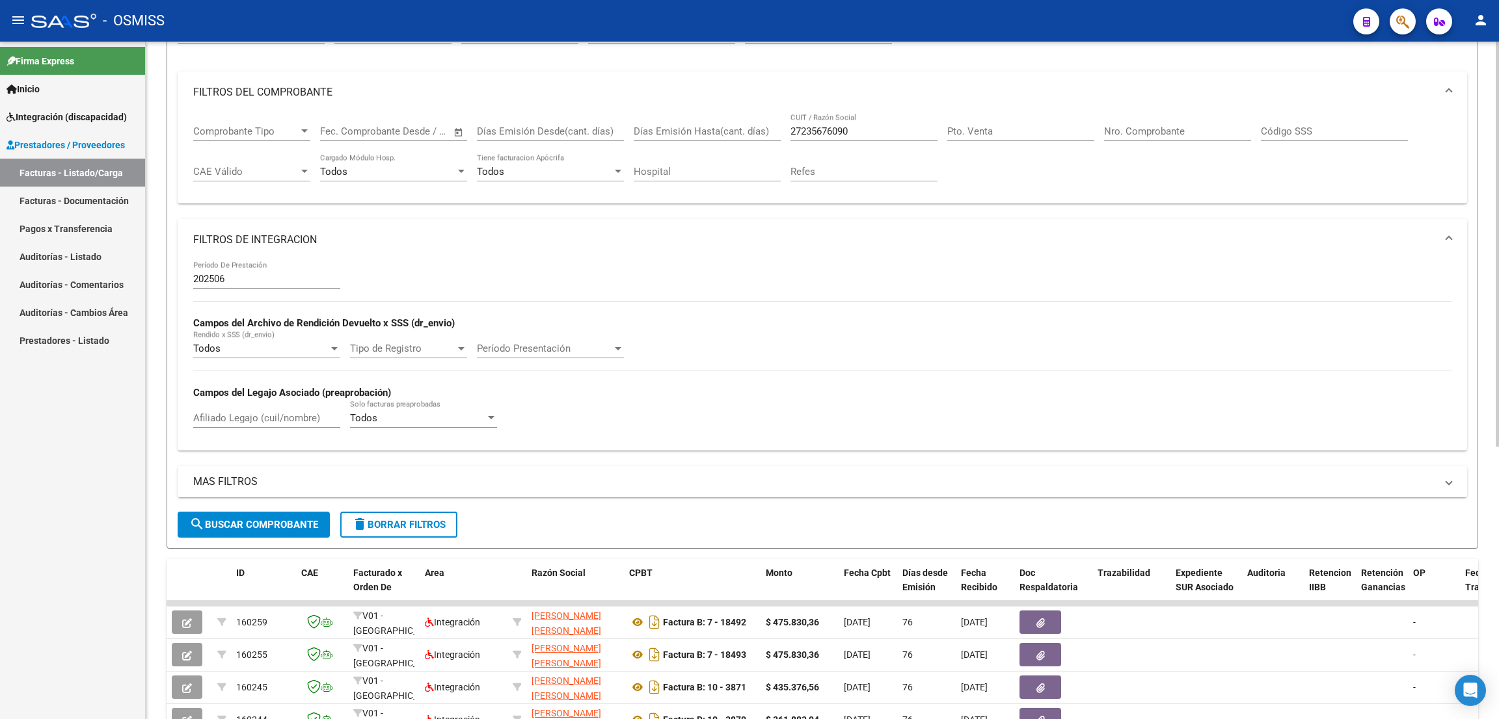
click at [1498, 181] on div at bounding box center [1497, 336] width 3 height 405
click at [1025, 120] on div "Pto. Venta" at bounding box center [1020, 127] width 147 height 28
type input "10"
click at [1145, 126] on input "Nro. Comprobante" at bounding box center [1177, 131] width 147 height 12
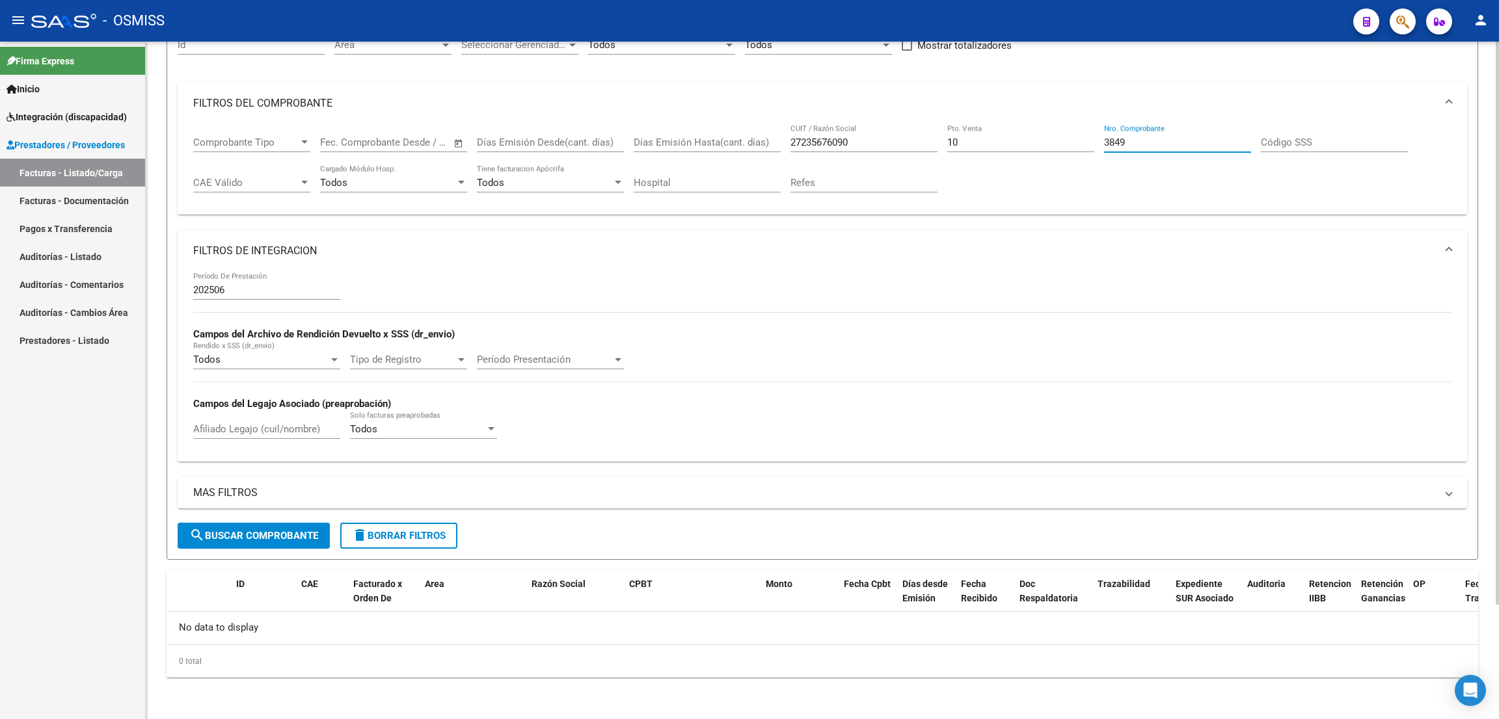
scroll to position [137, 0]
click at [270, 536] on span "search Buscar Comprobante" at bounding box center [253, 537] width 129 height 12
click at [96, 563] on div "Firma Express Inicio Instructivos Contacto OS Integración (discapacidad) Legajo…" at bounding box center [72, 381] width 145 height 678
click at [1135, 148] on input "3849" at bounding box center [1177, 144] width 147 height 12
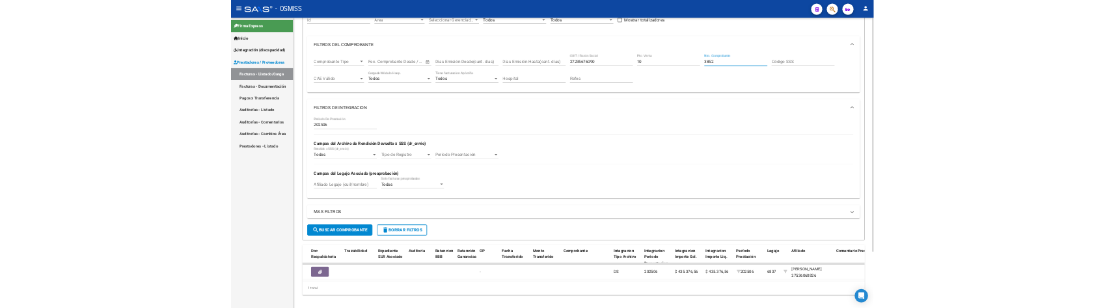
scroll to position [0, 834]
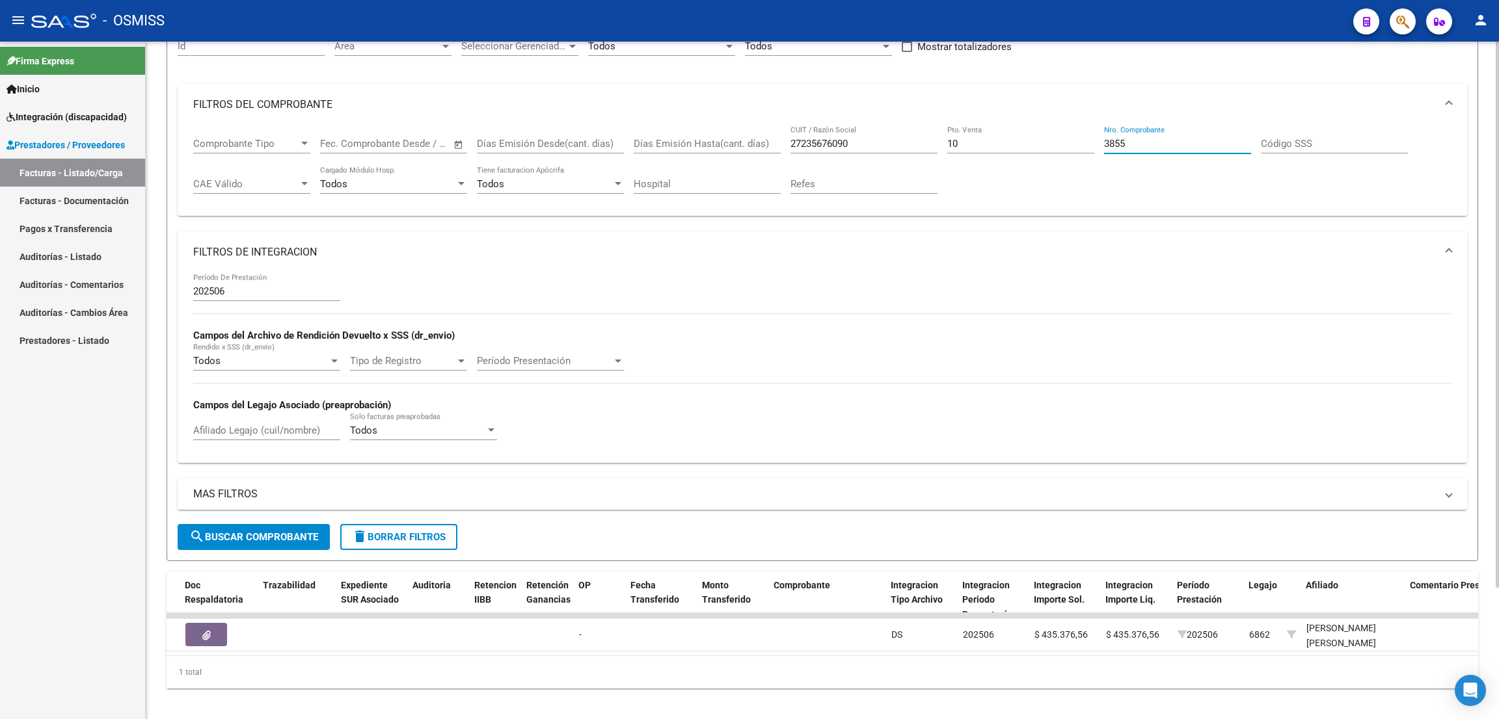
click at [852, 656] on datatable-body "160134 V01 - [PERSON_NAME] Integración [PERSON_NAME] [PERSON_NAME] 27235676090 …" at bounding box center [822, 634] width 1311 height 42
click at [827, 673] on div "1 total" at bounding box center [822, 672] width 1311 height 33
click at [1135, 142] on input "3858" at bounding box center [1177, 144] width 147 height 12
drag, startPoint x: 1043, startPoint y: 517, endPoint x: 468, endPoint y: 281, distance: 622.3
click at [468, 281] on div "Filtros Id Area Area Seleccionar Gerenciador Seleccionar Gerenciador Todos Conf…" at bounding box center [822, 276] width 1289 height 496
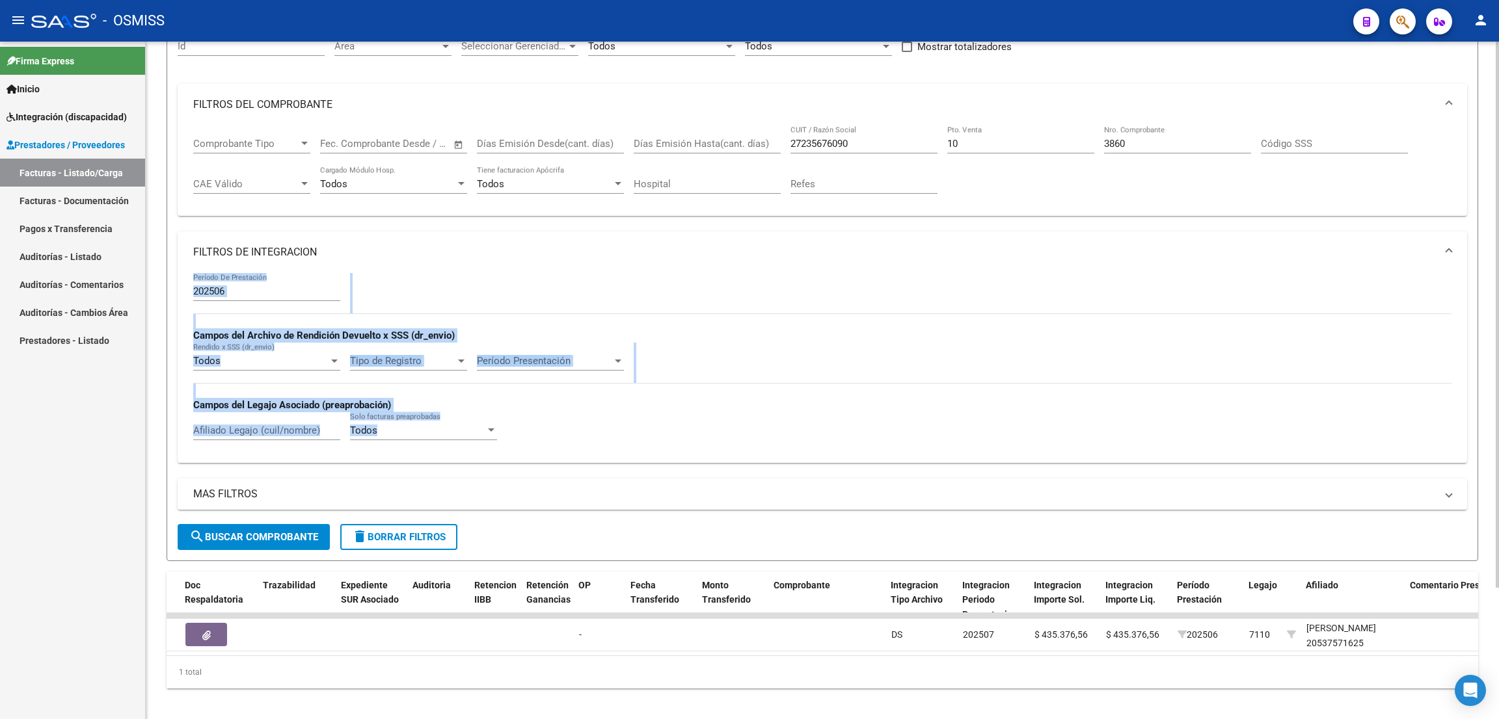
click at [841, 379] on div "202506 Período De Prestación Campos del Archivo de Rendición Devuelto x SSS (dr…" at bounding box center [822, 362] width 1258 height 179
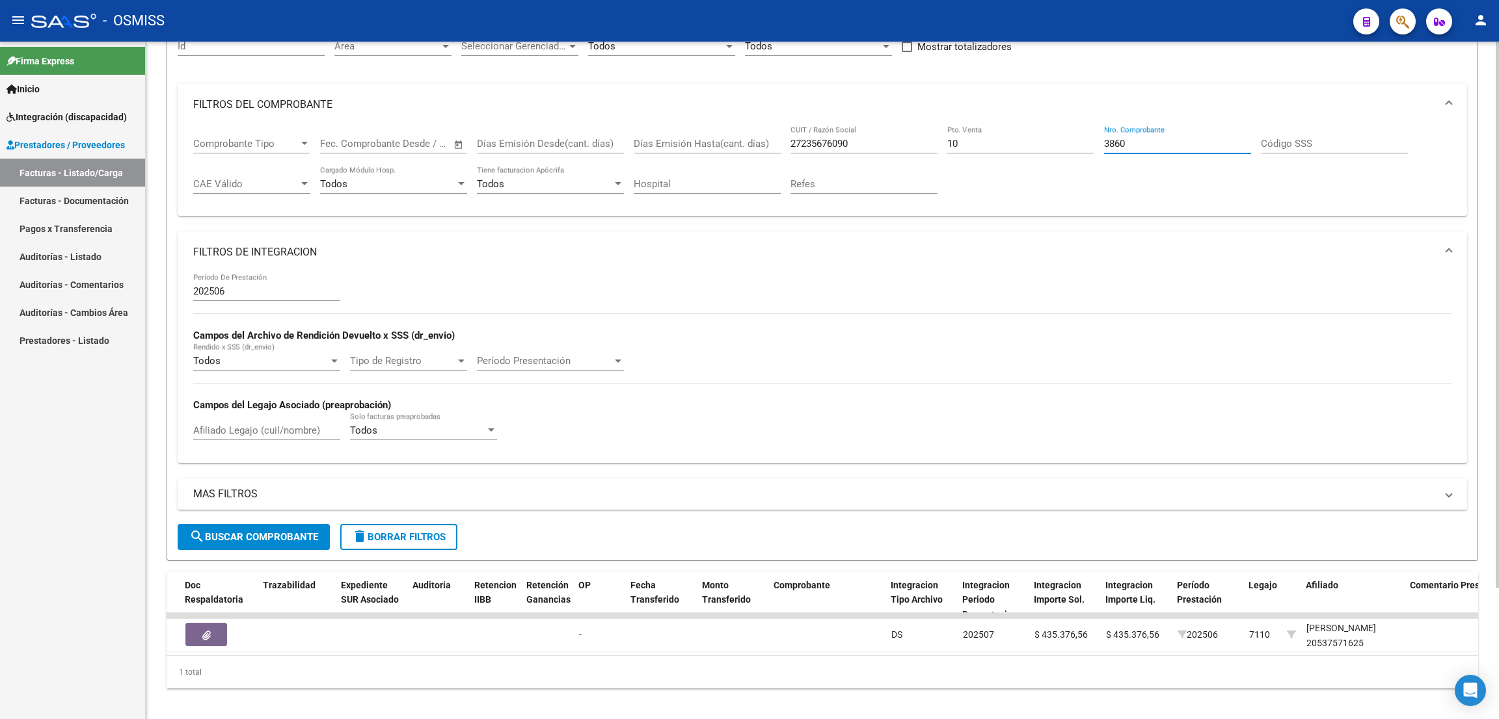
click at [1138, 141] on input "3860" at bounding box center [1177, 144] width 147 height 12
click at [1021, 652] on datatable-body "160239 V01 - [PERSON_NAME] Integración [PERSON_NAME] [PERSON_NAME] 27235676090 …" at bounding box center [822, 634] width 1311 height 42
click at [1157, 144] on input "3867" at bounding box center [1177, 144] width 147 height 12
type input "3873"
click at [987, 138] on input "10" at bounding box center [1020, 144] width 147 height 12
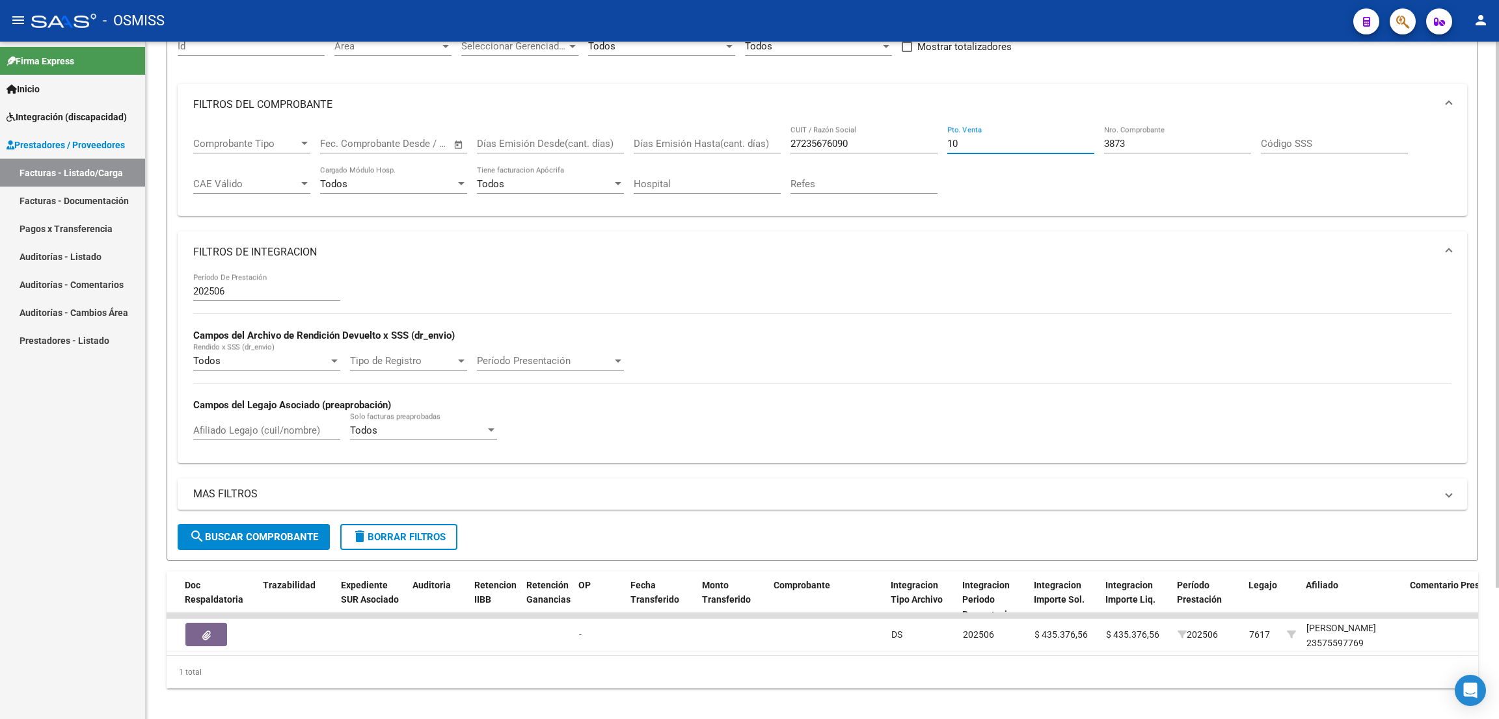
type input "1"
type input "7"
click at [1158, 148] on input "3873" at bounding box center [1177, 144] width 147 height 12
type input "3"
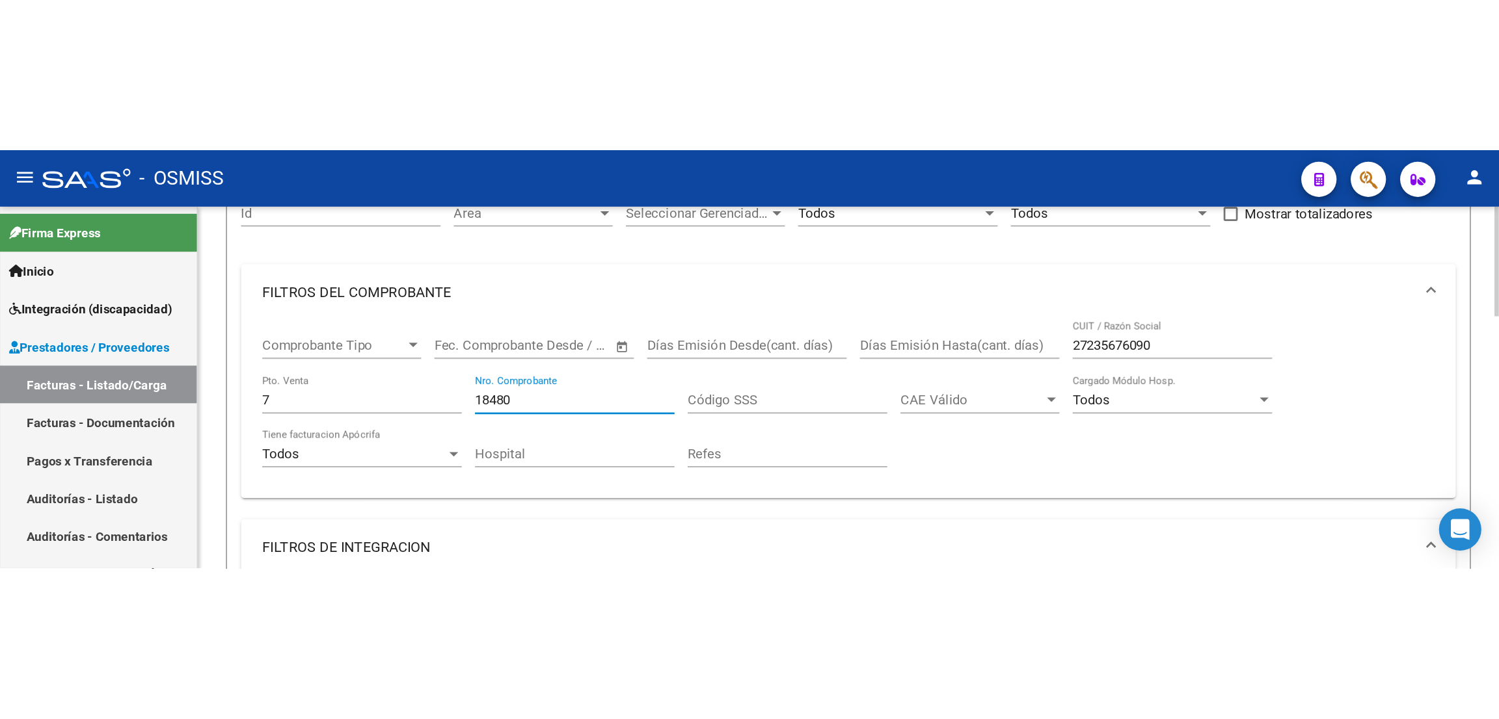
scroll to position [103, 0]
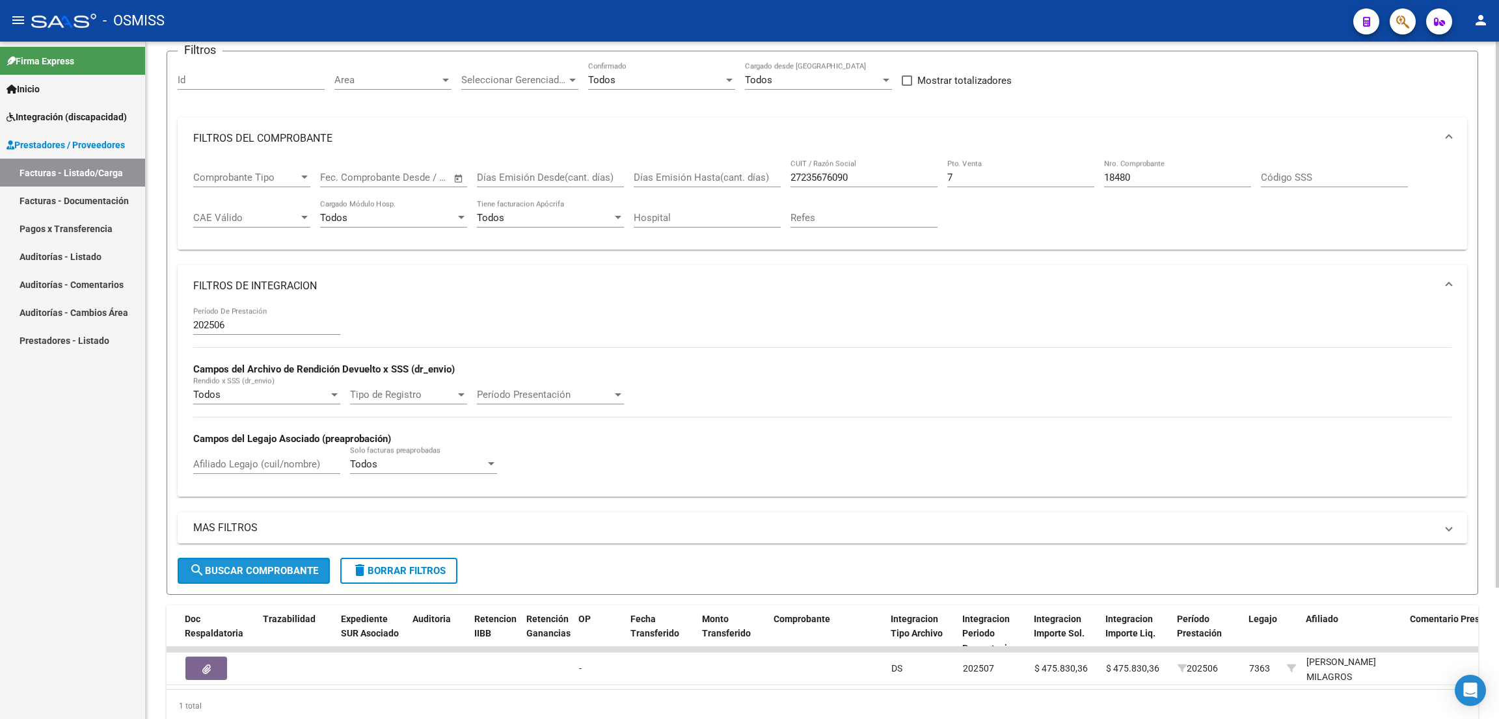
click at [282, 574] on span "search Buscar Comprobante" at bounding box center [253, 571] width 129 height 12
click at [44, 536] on div "Firma Express Inicio Instructivos Contacto OS Integración (discapacidad) Legajo…" at bounding box center [72, 381] width 145 height 678
click at [1138, 181] on input "18480" at bounding box center [1177, 178] width 147 height 12
click at [92, 609] on div "Firma Express Inicio Instructivos Contacto OS Integración (discapacidad) Legajo…" at bounding box center [72, 381] width 145 height 678
click at [1158, 176] on input "18481" at bounding box center [1177, 178] width 147 height 12
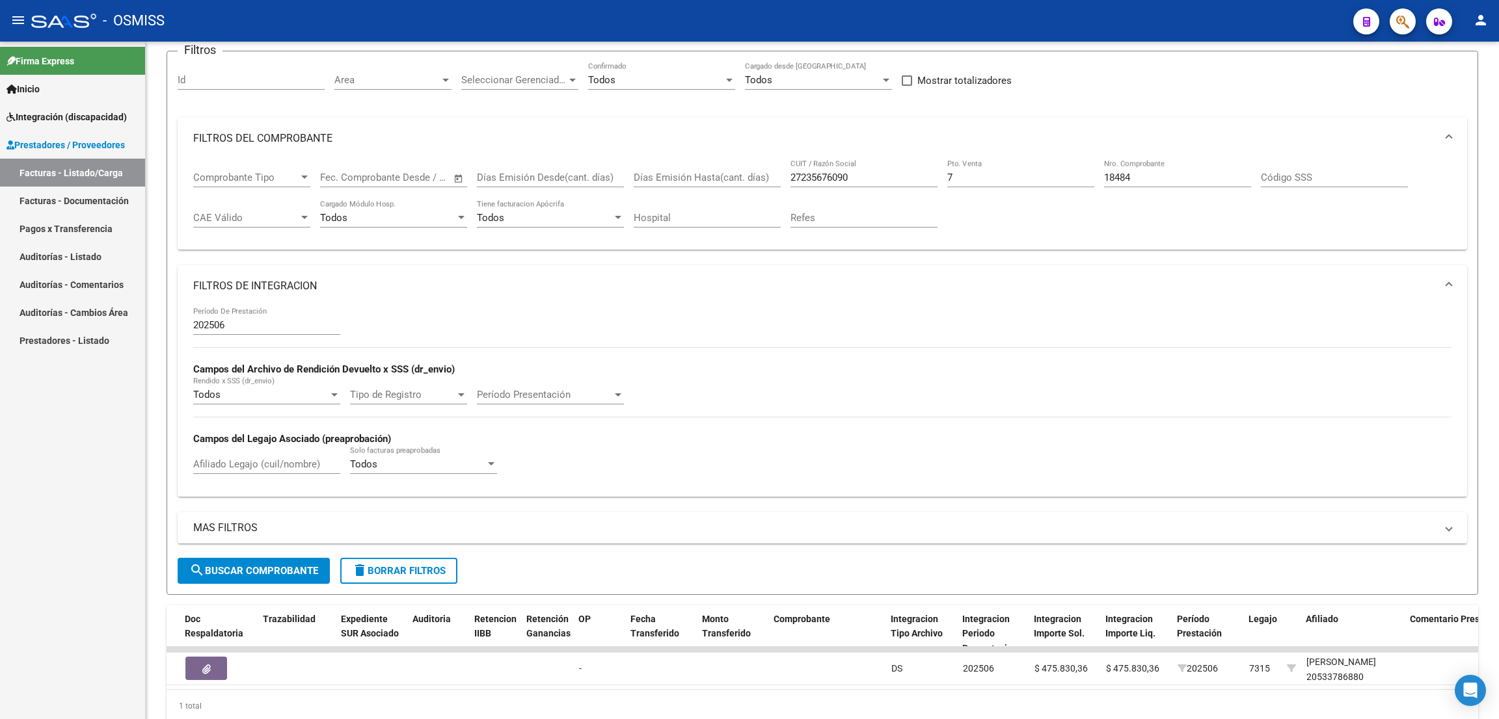
click at [128, 543] on div "Firma Express Inicio Instructivos Contacto OS Integración (discapacidad) Legajo…" at bounding box center [72, 381] width 145 height 678
click at [1166, 176] on input "18484" at bounding box center [1177, 178] width 147 height 12
click at [108, 533] on div "Firma Express Inicio Instructivos Contacto OS Integración (discapacidad) Legajo…" at bounding box center [72, 381] width 145 height 678
click at [1170, 174] on input "18486" at bounding box center [1177, 178] width 147 height 12
click at [71, 585] on div "Firma Express Inicio Instructivos Contacto OS Integración (discapacidad) Legajo…" at bounding box center [72, 381] width 145 height 678
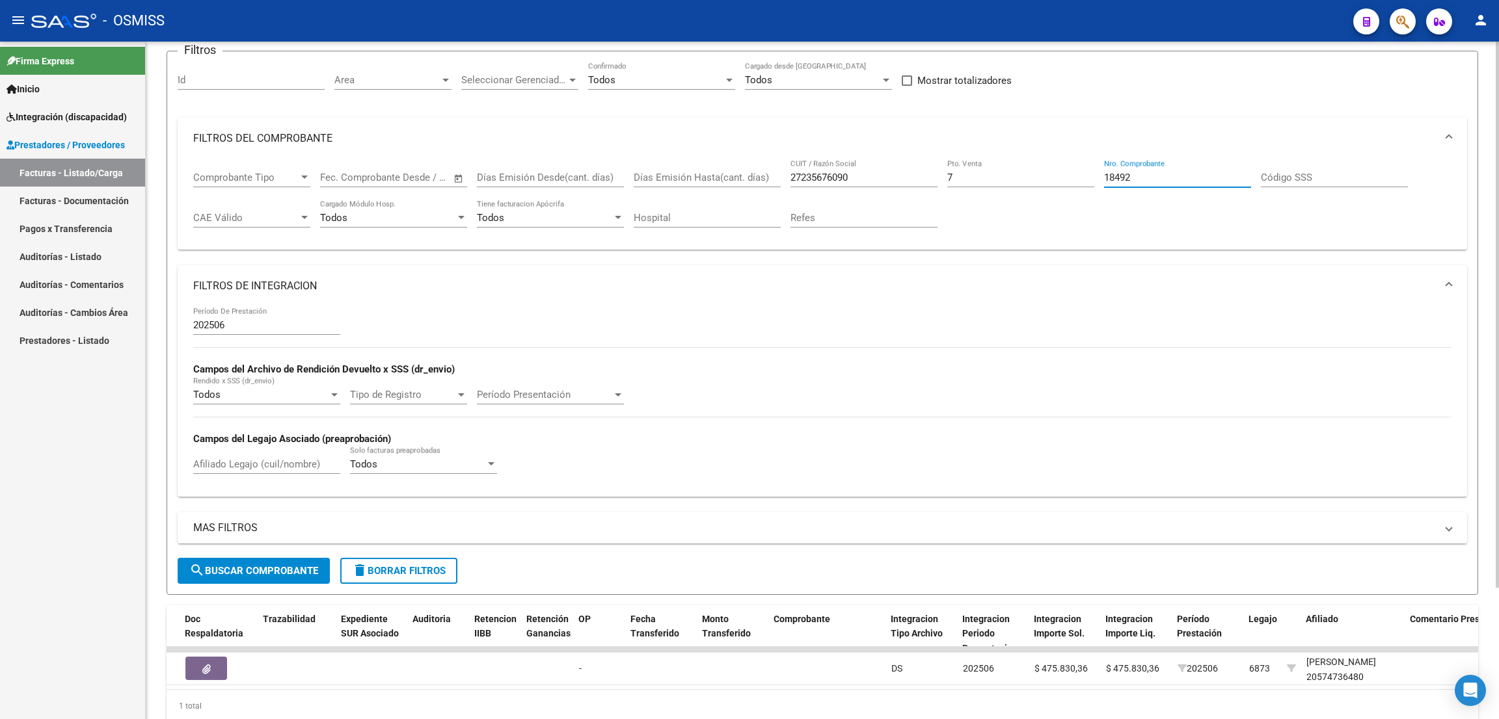
click at [1149, 172] on input "18492" at bounding box center [1177, 178] width 147 height 12
type input "18500"
click at [1005, 178] on input "7" at bounding box center [1020, 178] width 147 height 12
type input "10"
click at [1161, 174] on input "18500" at bounding box center [1177, 178] width 147 height 12
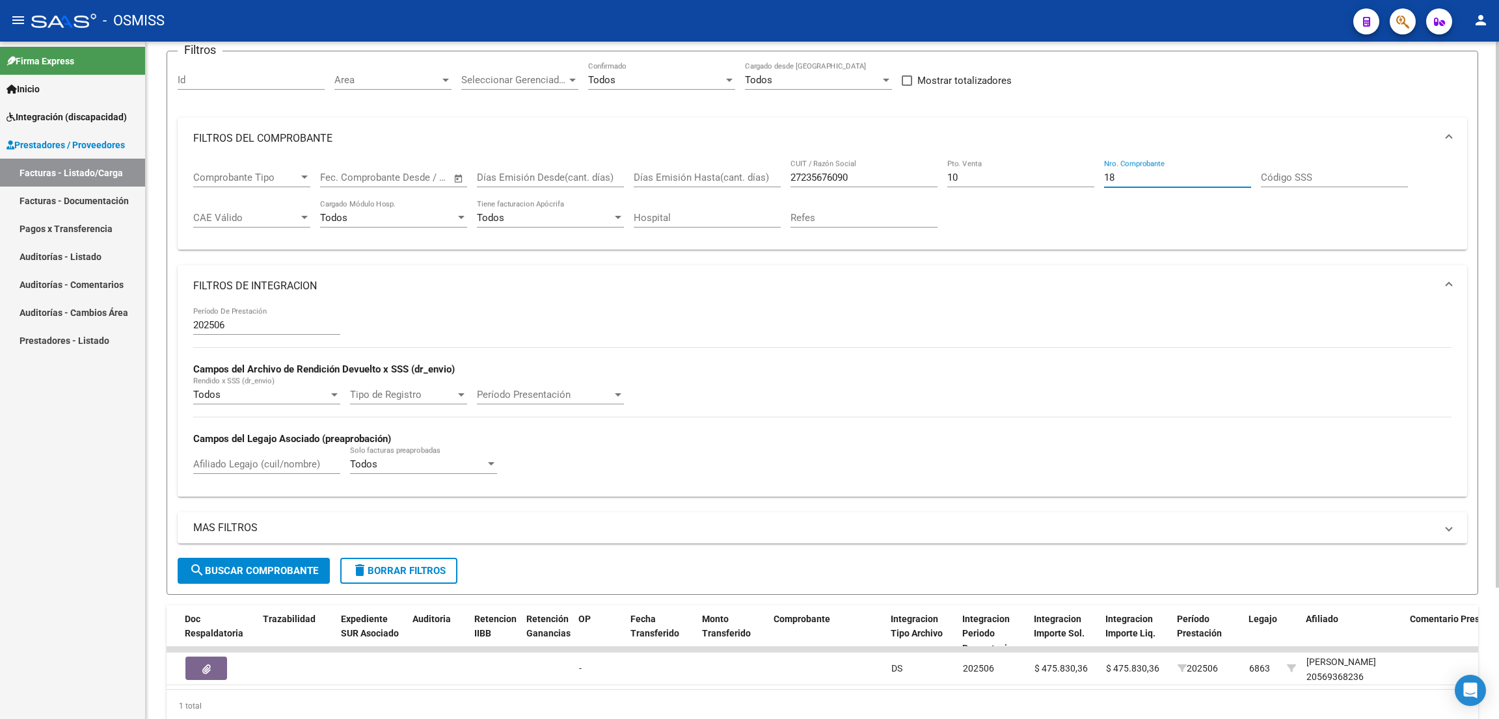
type input "1"
type input "3872"
click at [978, 686] on datatable-body "158422 V01 - [PERSON_NAME] Integración [PERSON_NAME] [PERSON_NAME] 27235676090 …" at bounding box center [822, 668] width 1311 height 42
click at [988, 174] on input "10" at bounding box center [1020, 178] width 147 height 12
type input "1"
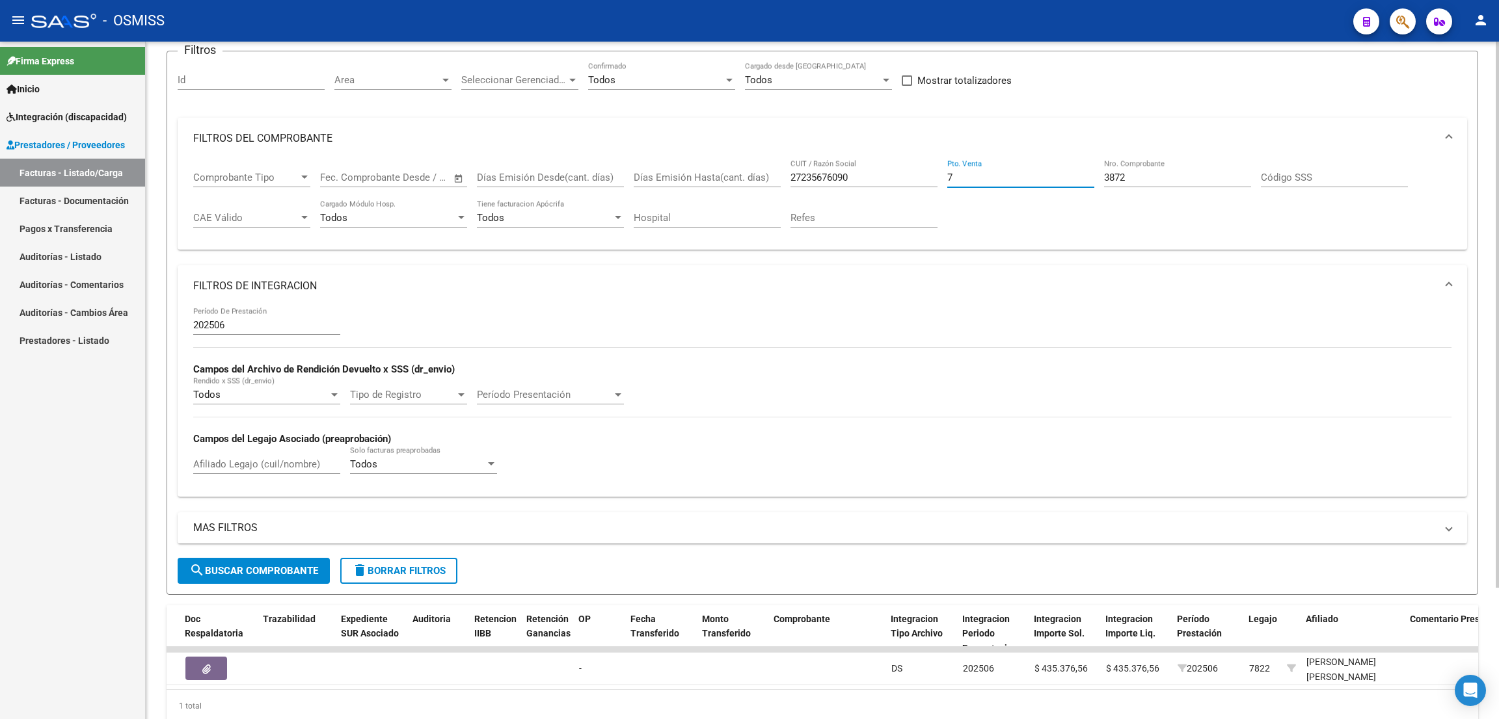
type input "7"
click at [1156, 176] on input "3872" at bounding box center [1177, 178] width 147 height 12
type input "3"
click at [842, 704] on div "1 total" at bounding box center [822, 706] width 1311 height 33
click at [1195, 176] on input "18485" at bounding box center [1177, 178] width 147 height 12
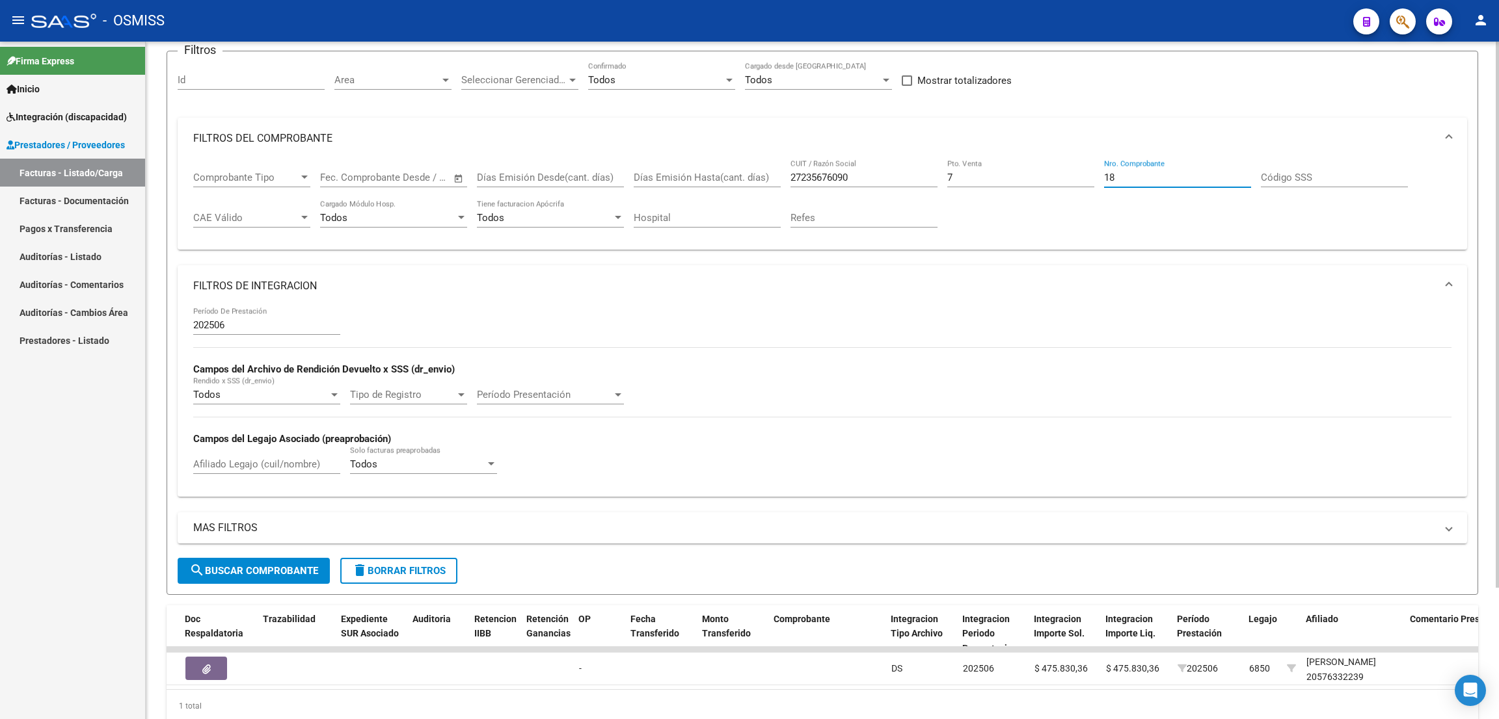
type input "1"
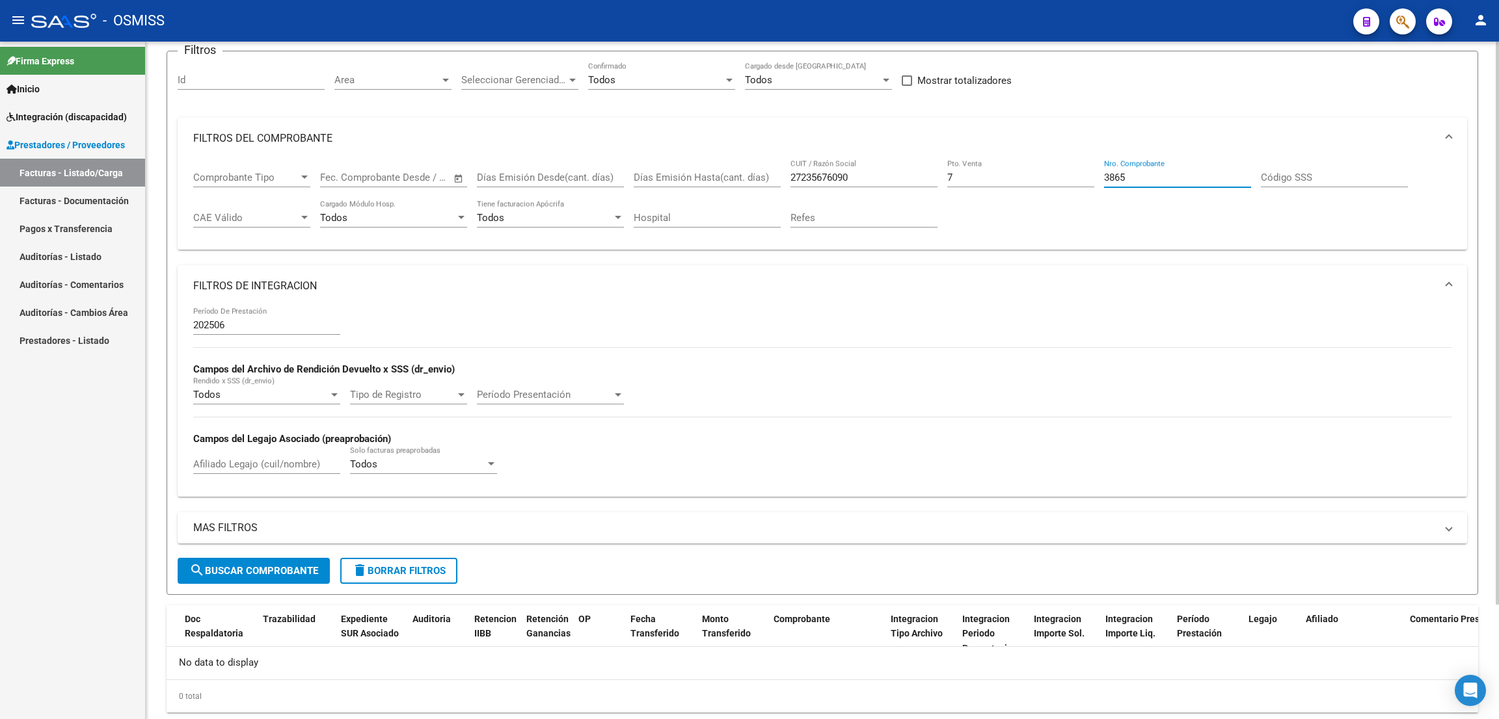
type input "3865"
click at [428, 558] on button "delete Borrar Filtros" at bounding box center [398, 571] width 117 height 26
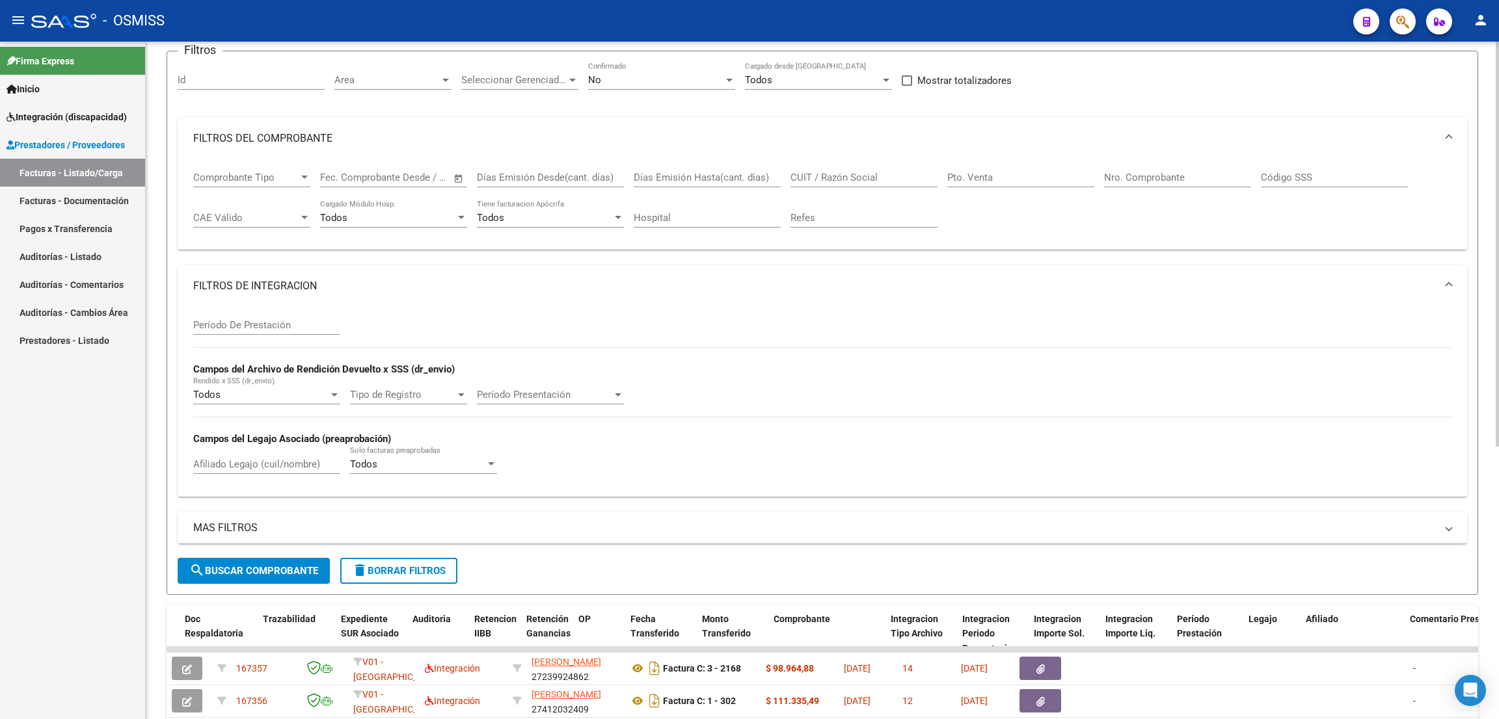
click at [638, 71] on div "No Confirmado" at bounding box center [661, 76] width 147 height 28
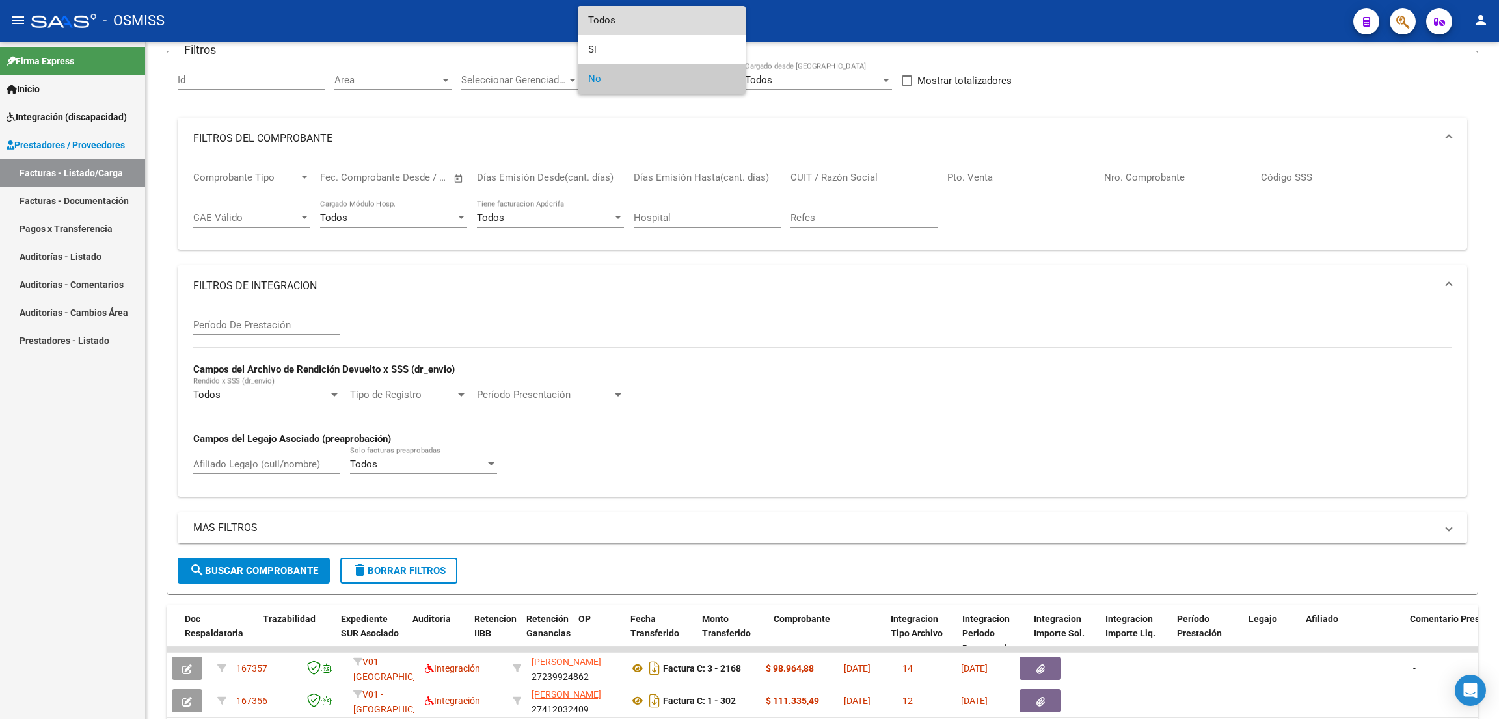
click at [636, 12] on span "Todos" at bounding box center [661, 20] width 147 height 29
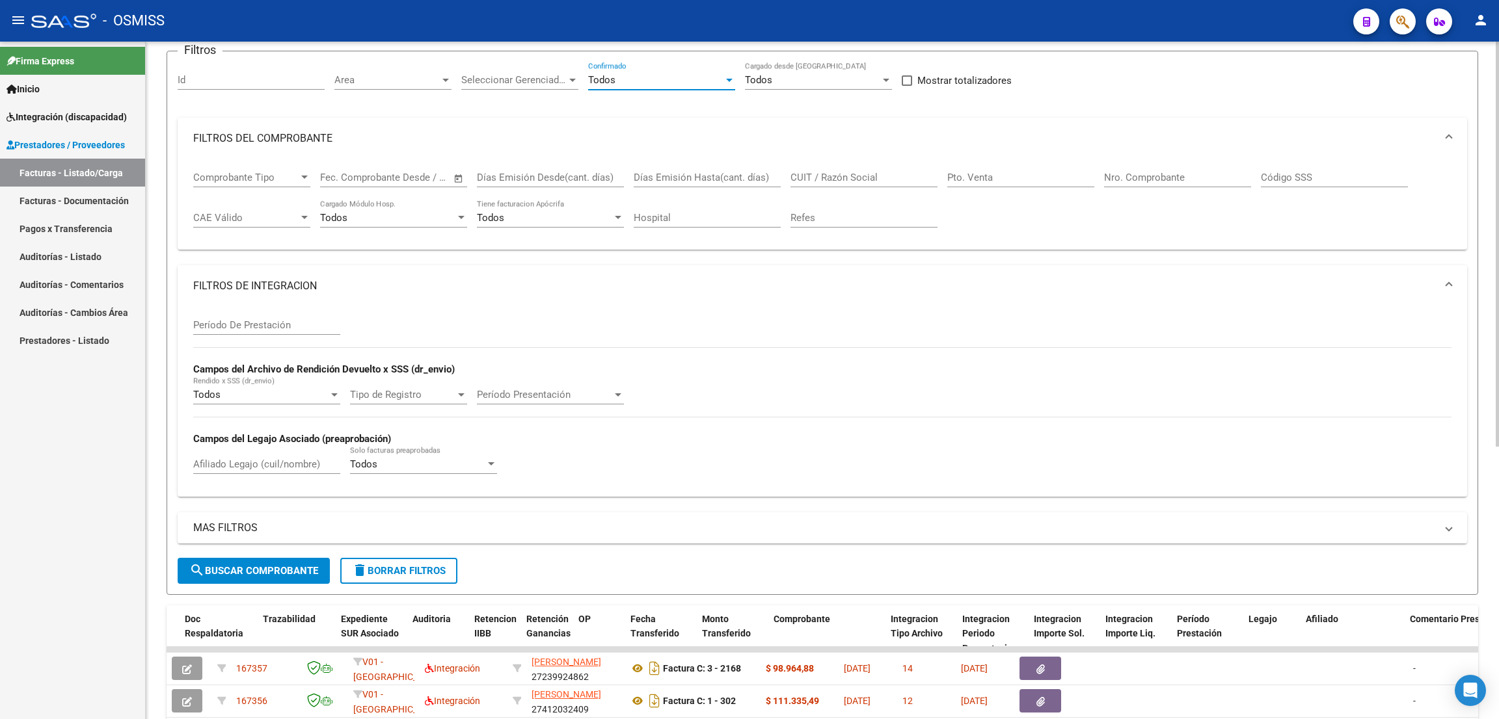
click at [218, 320] on input "Período De Prestación" at bounding box center [266, 325] width 147 height 12
type input "202506"
click at [840, 172] on input "CUIT / Razón Social" at bounding box center [863, 178] width 147 height 12
paste input "30662488689"
click at [245, 574] on span "search Buscar Comprobante" at bounding box center [253, 571] width 129 height 12
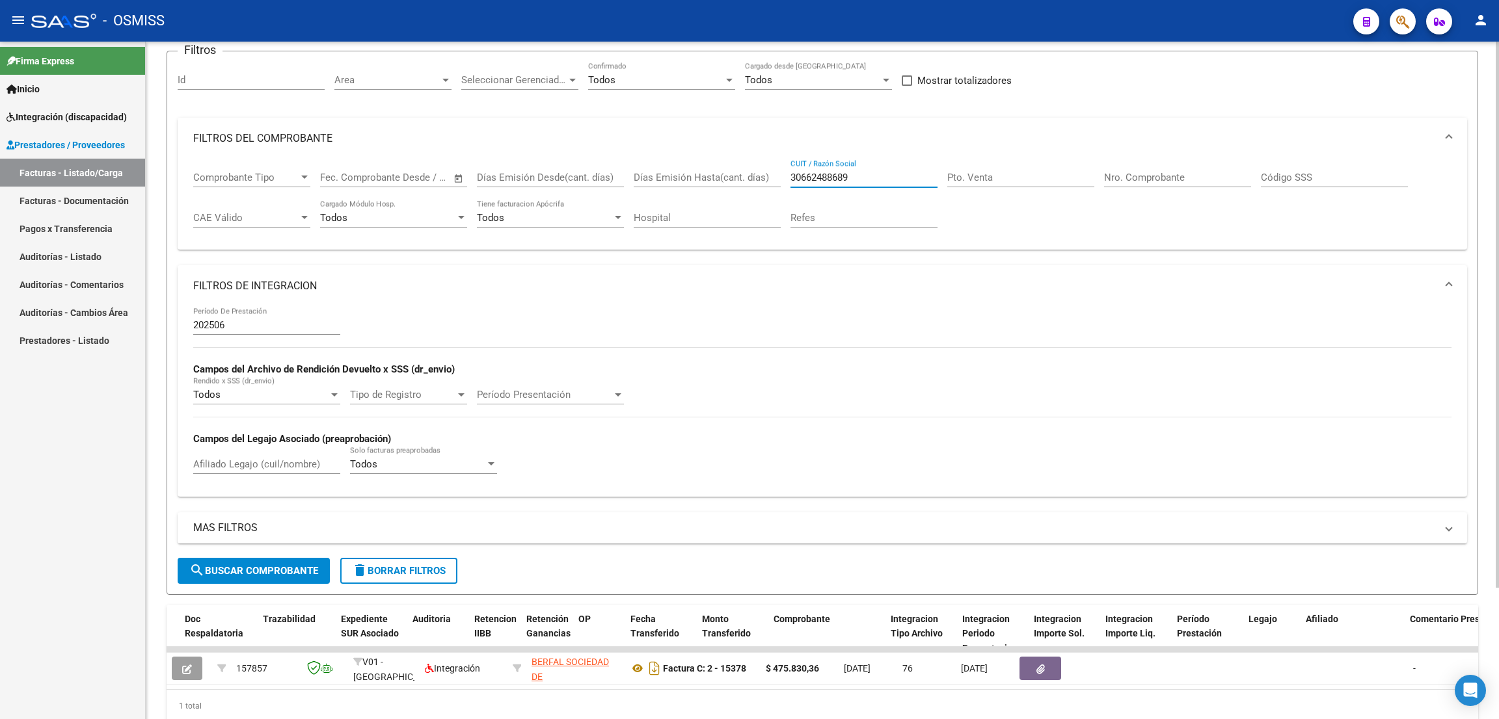
click at [865, 176] on input "30662488689" at bounding box center [863, 178] width 147 height 12
type input "3"
type input "v"
click at [865, 176] on input "v" at bounding box center [863, 178] width 147 height 12
paste input "30715072463"
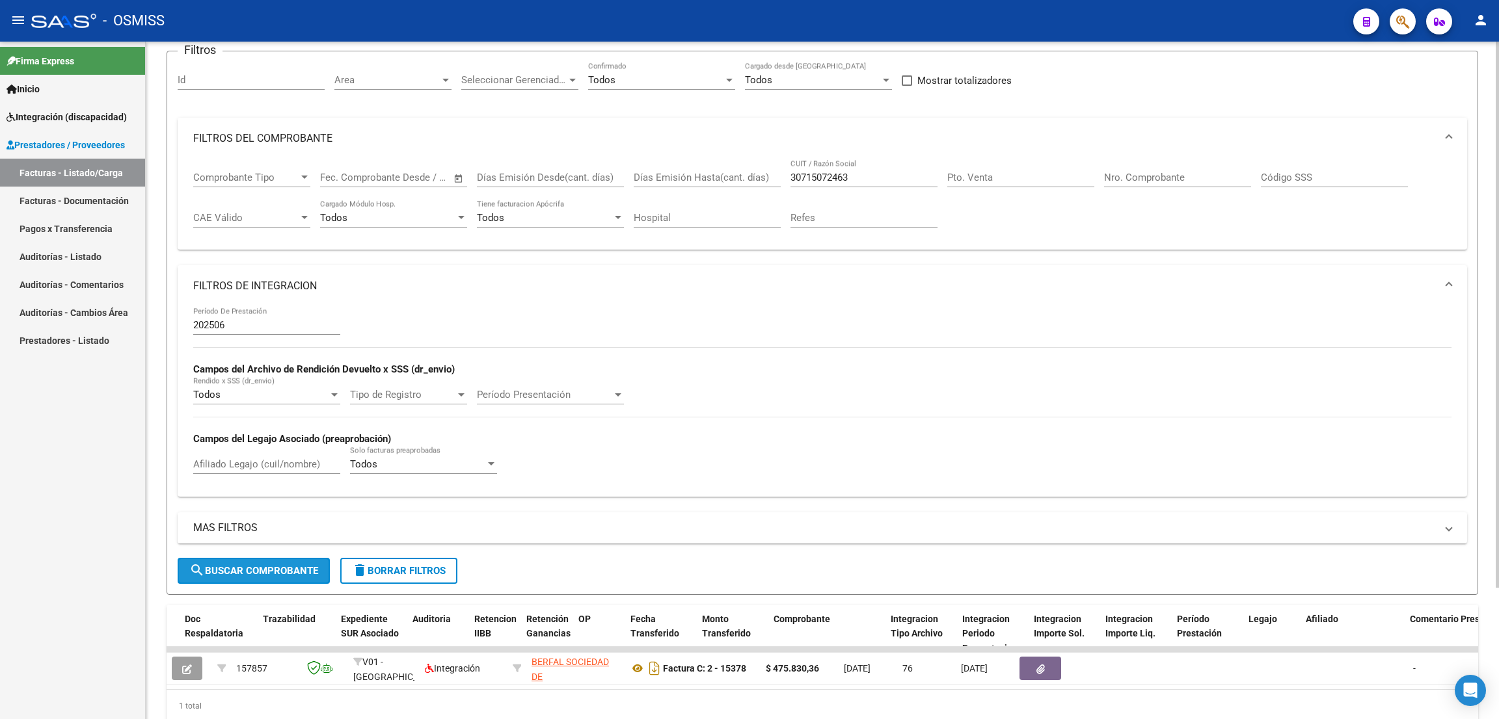
click at [270, 581] on button "search Buscar Comprobante" at bounding box center [254, 571] width 152 height 26
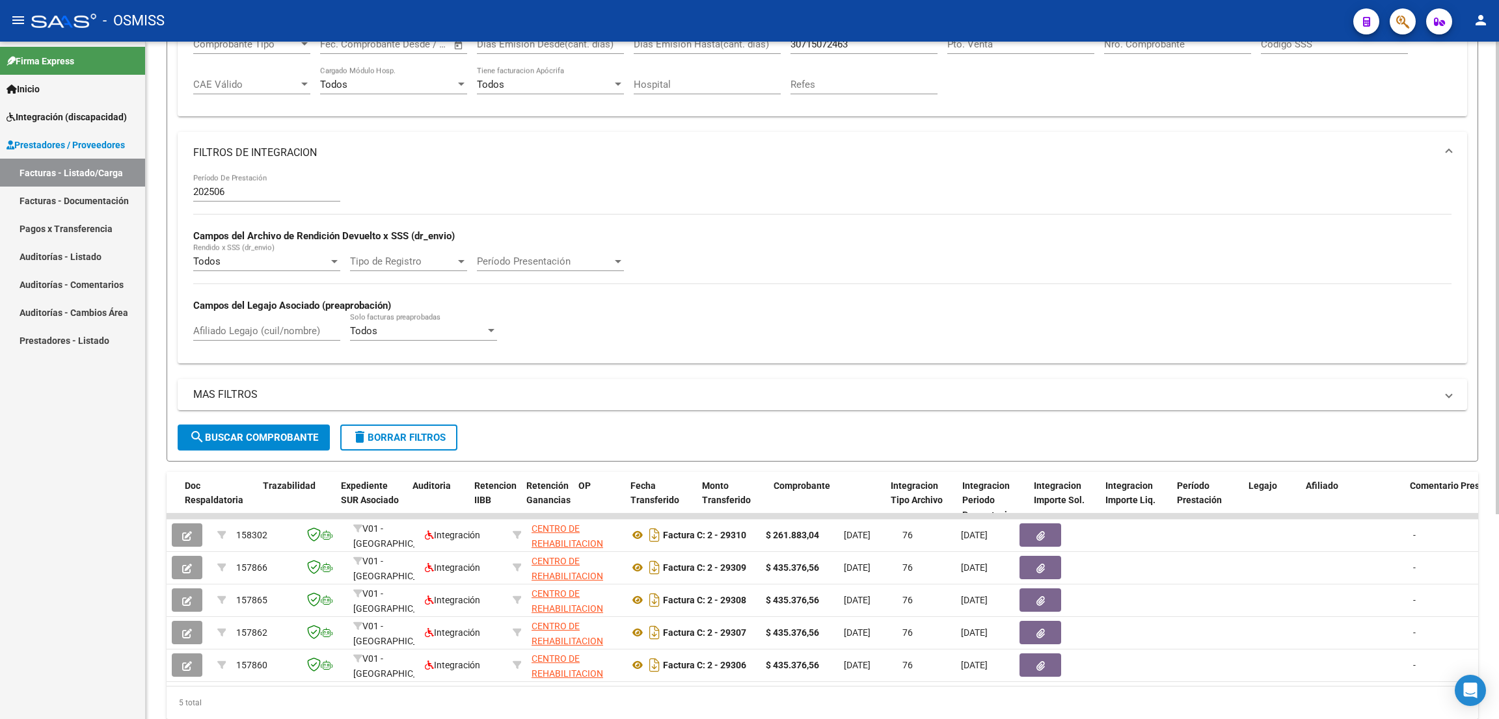
scroll to position [292, 0]
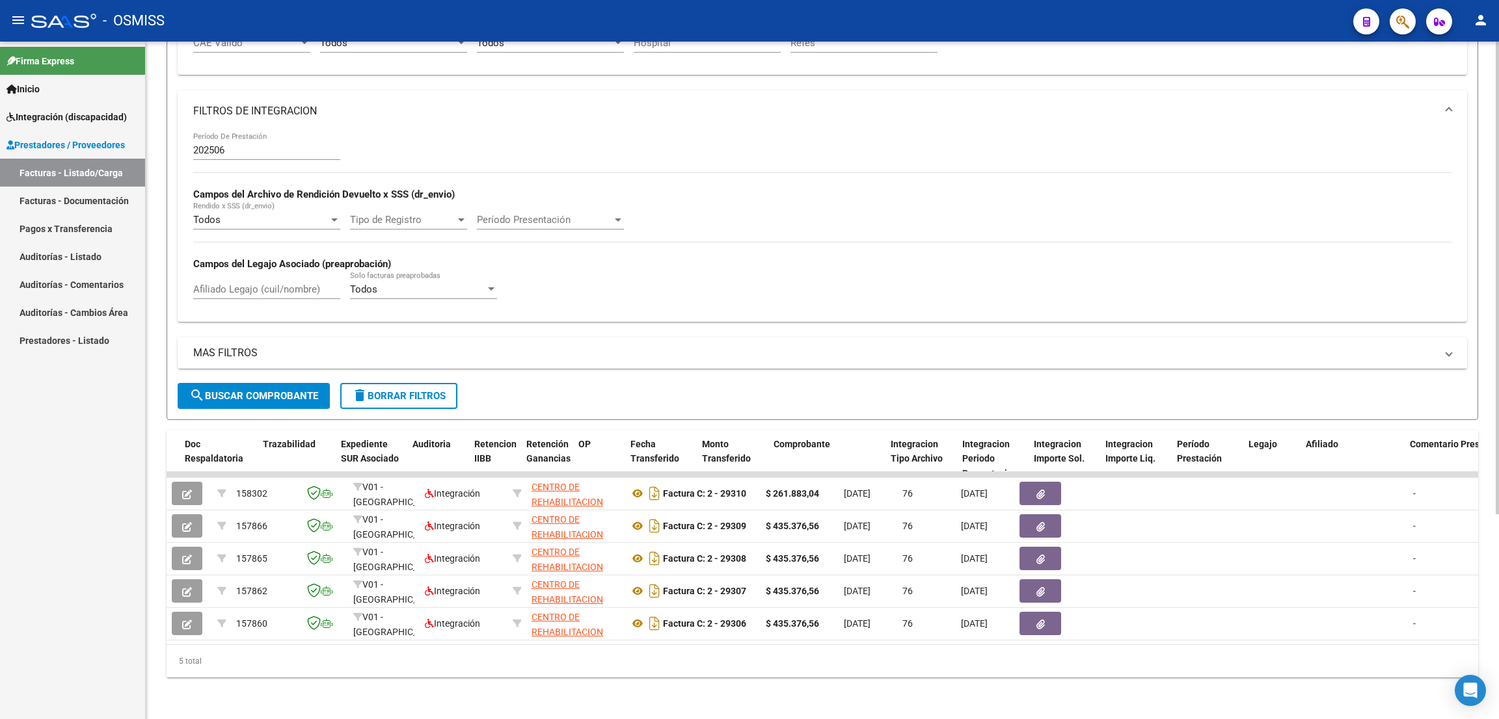
click at [1498, 597] on div at bounding box center [1497, 482] width 3 height 473
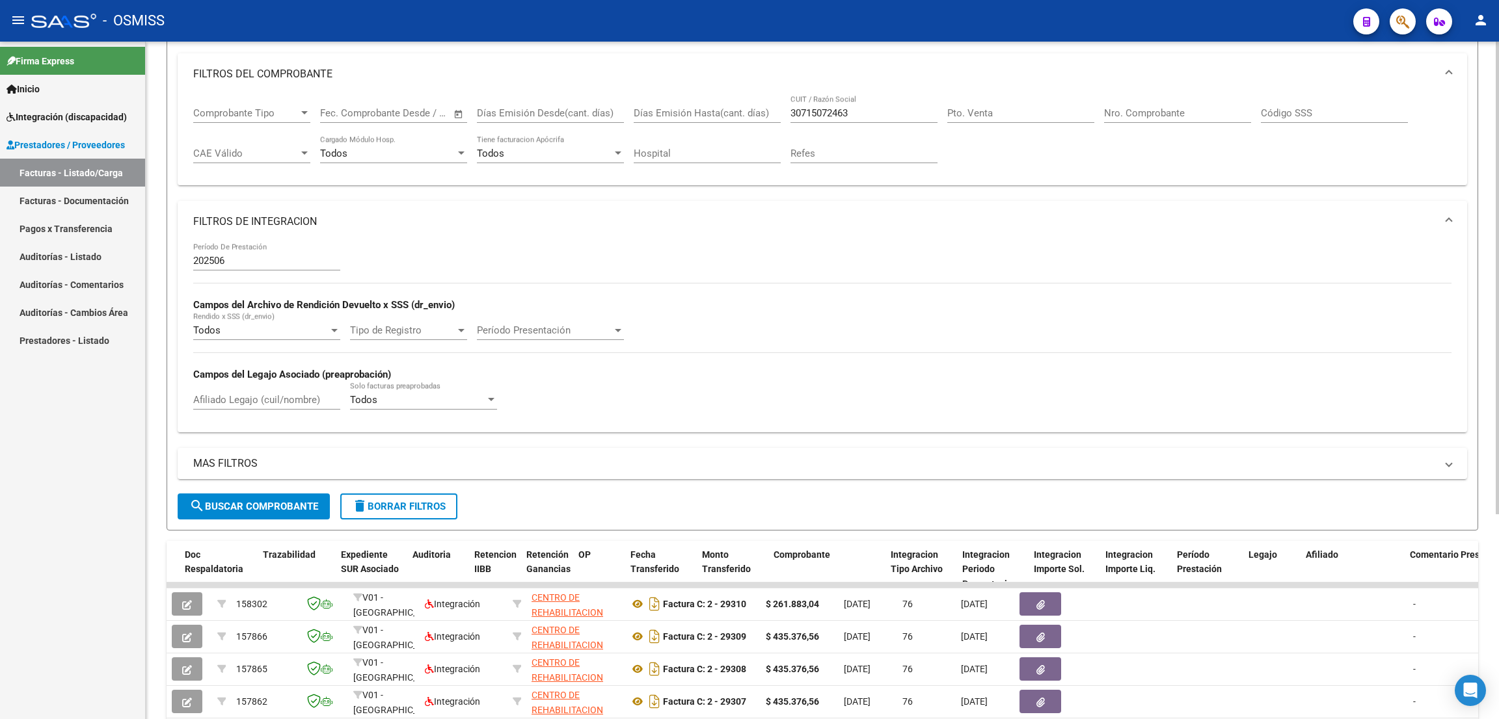
scroll to position [165, 0]
click at [1498, 232] on div at bounding box center [1497, 399] width 3 height 473
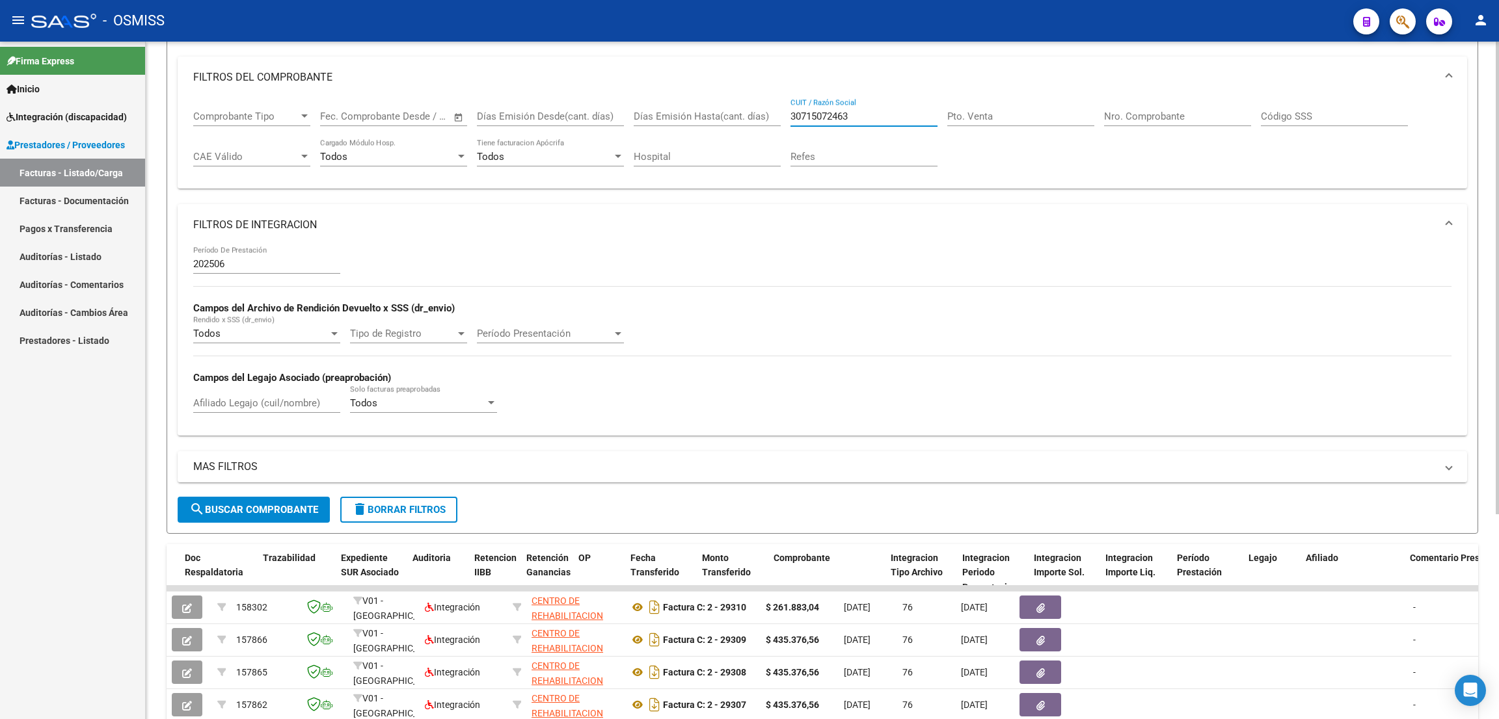
click at [849, 111] on input "30715072463" at bounding box center [863, 117] width 147 height 12
type input "3"
paste input "27178238359"
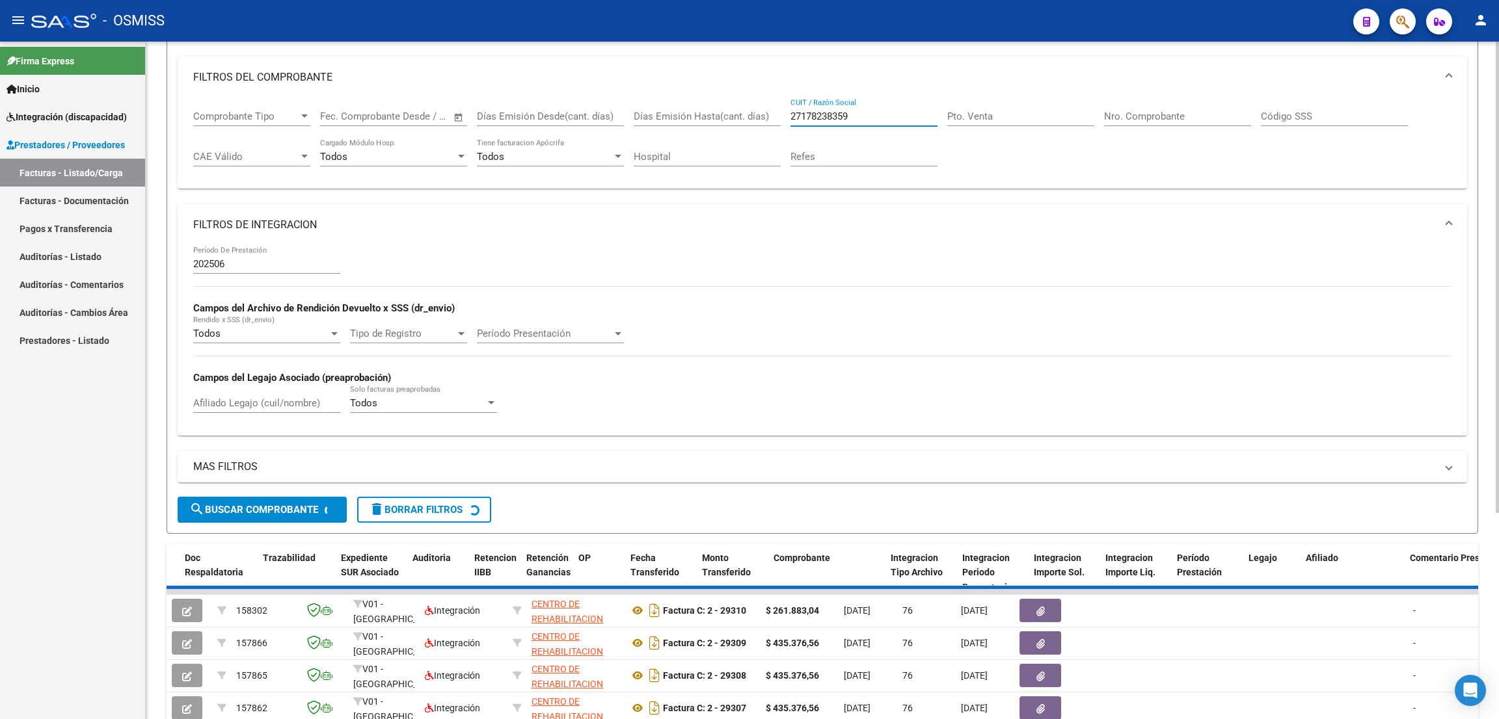
scroll to position [162, 0]
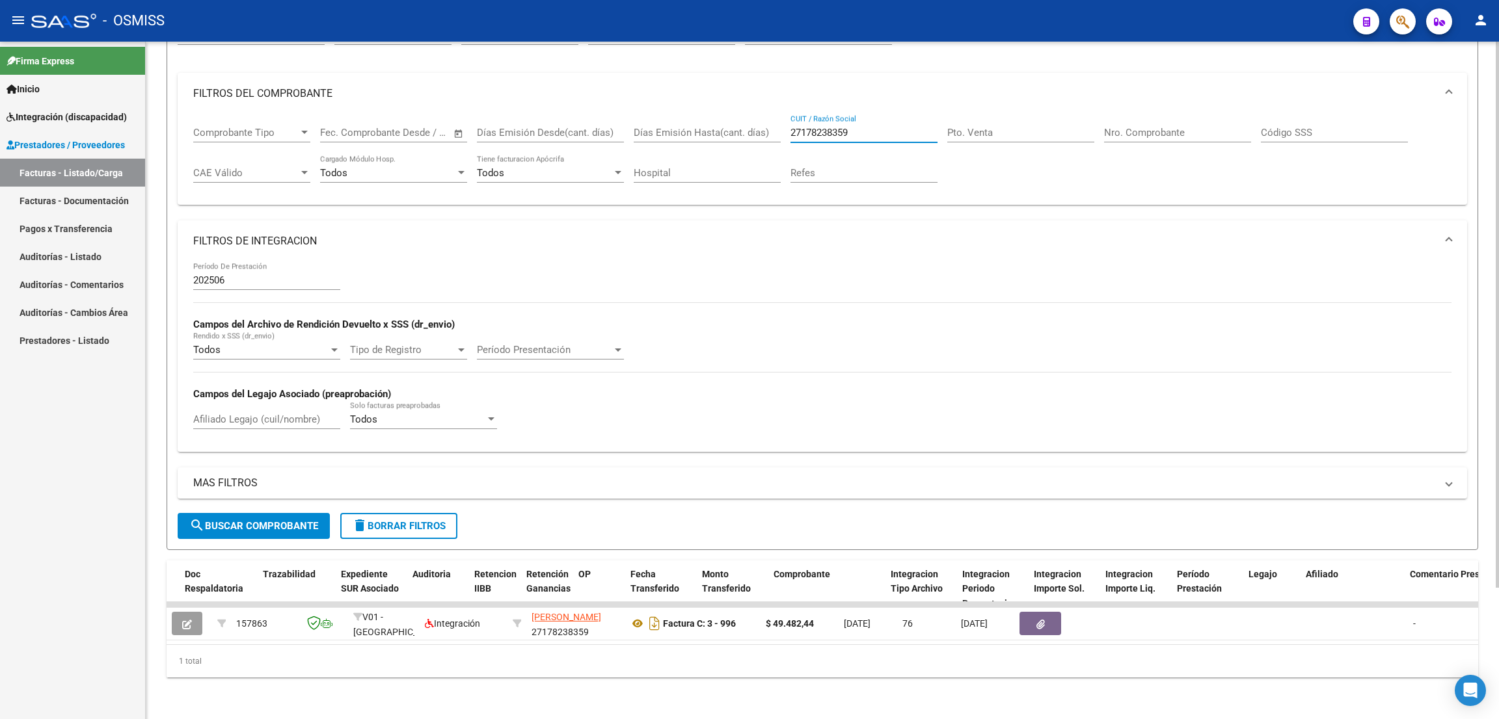
type input "27178238359"
drag, startPoint x: 878, startPoint y: 119, endPoint x: 723, endPoint y: 101, distance: 155.9
click at [723, 114] on div "Comprobante Tipo Comprobante Tipo Fecha inicio – Fecha fin Fec. Comprobante Des…" at bounding box center [822, 154] width 1258 height 81
paste input "30696645112"
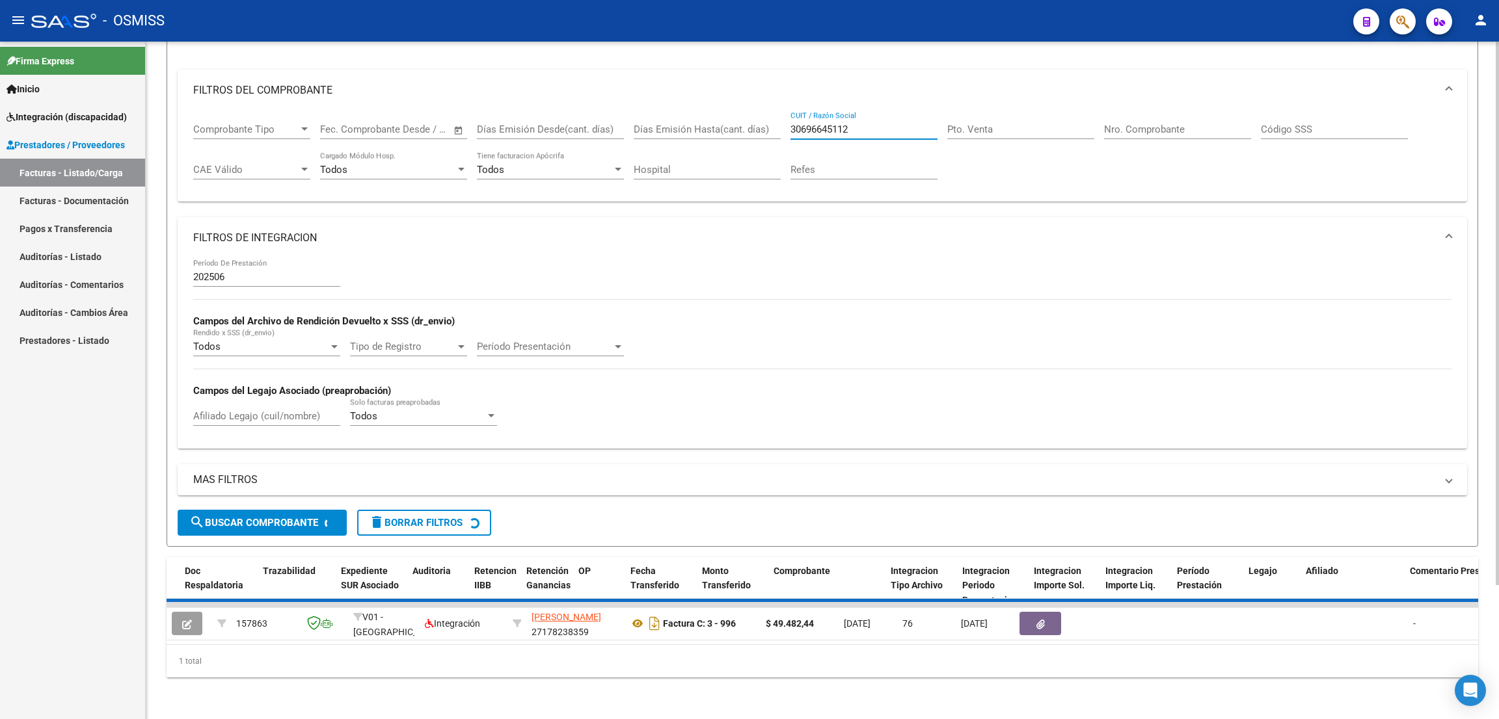
scroll to position [165, 0]
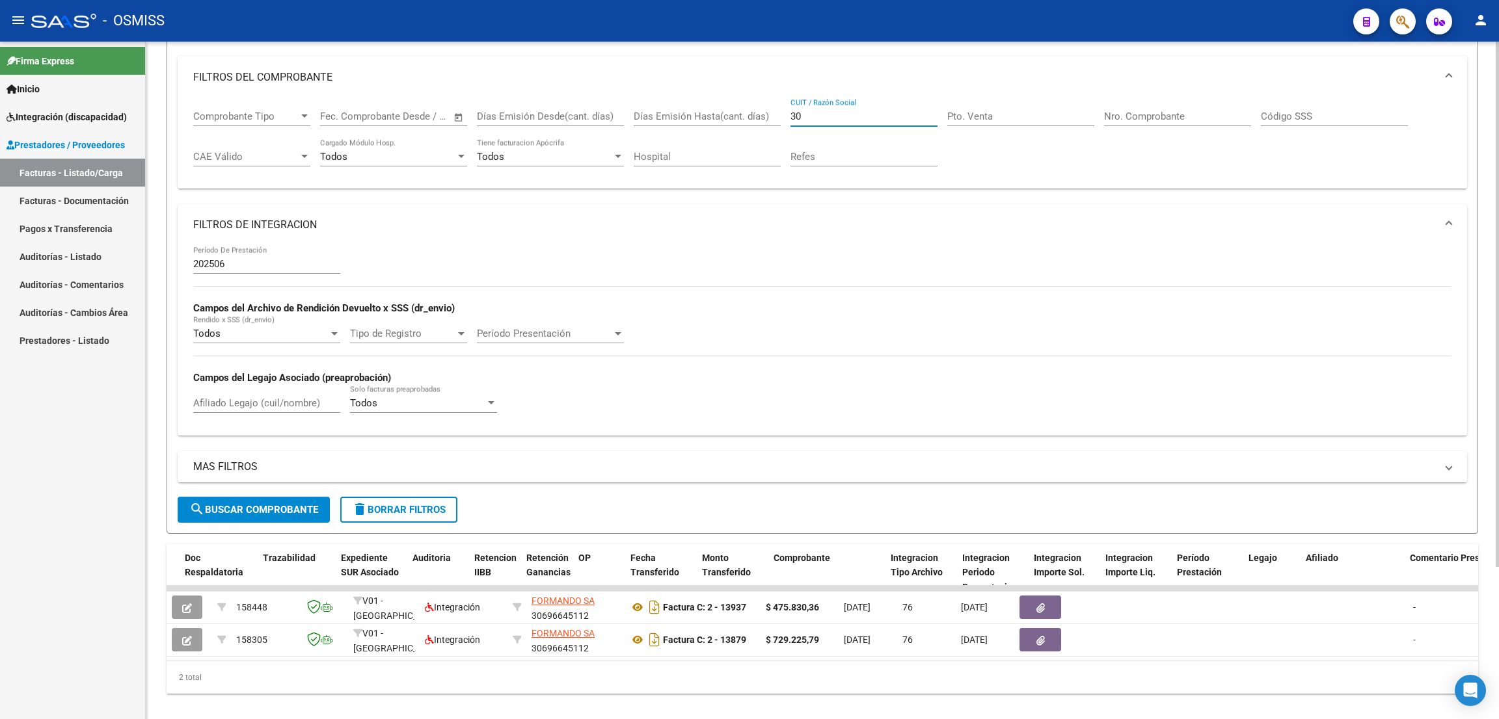
type input "3"
paste input "30716231107"
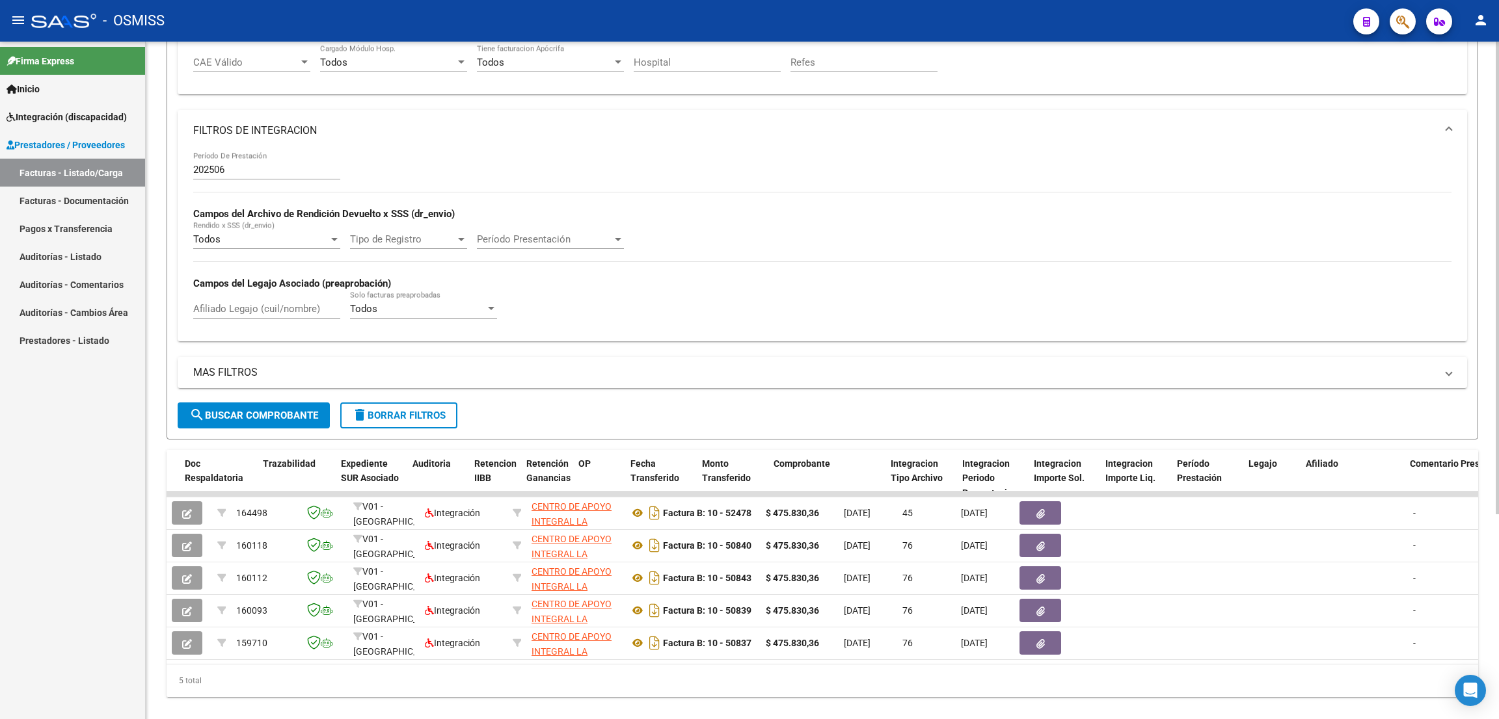
scroll to position [267, 0]
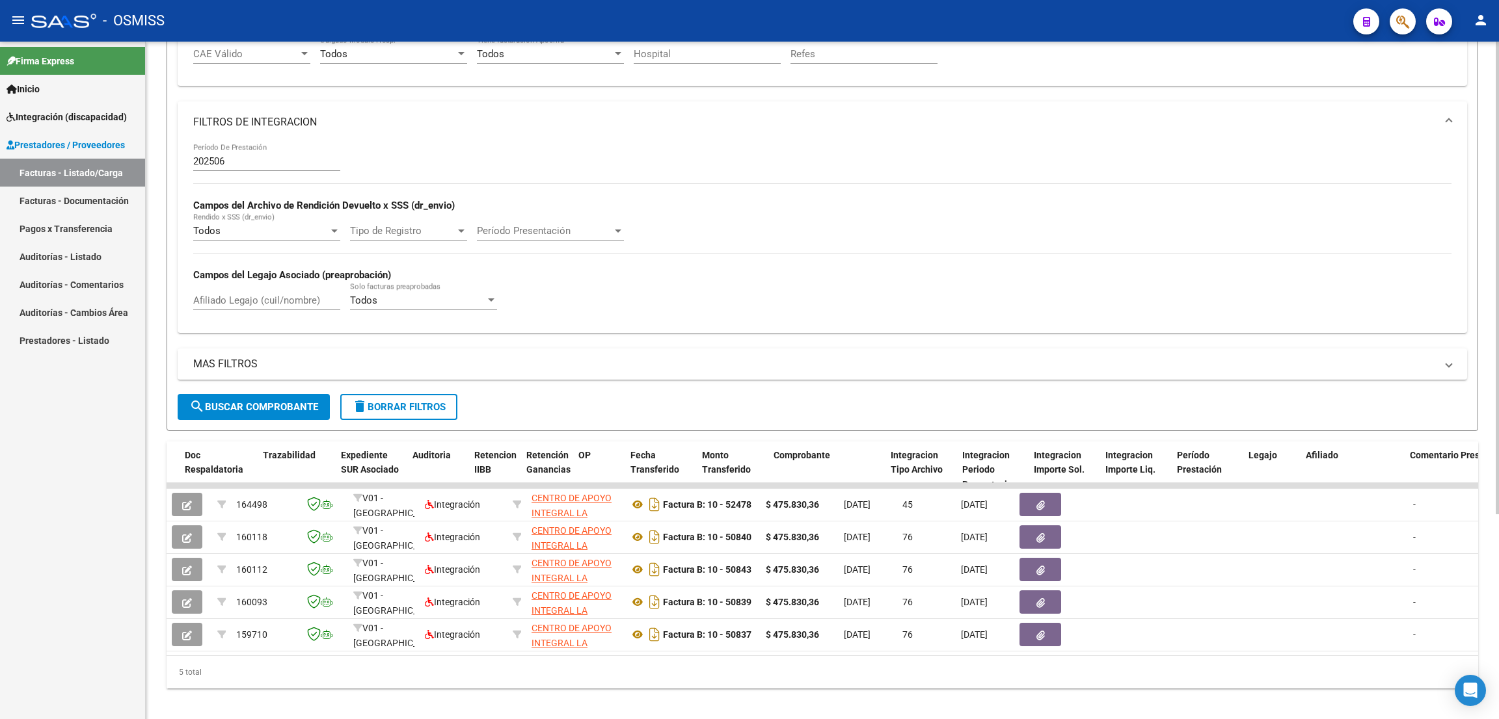
click at [1498, 497] on div at bounding box center [1497, 474] width 3 height 473
type input "30716231107"
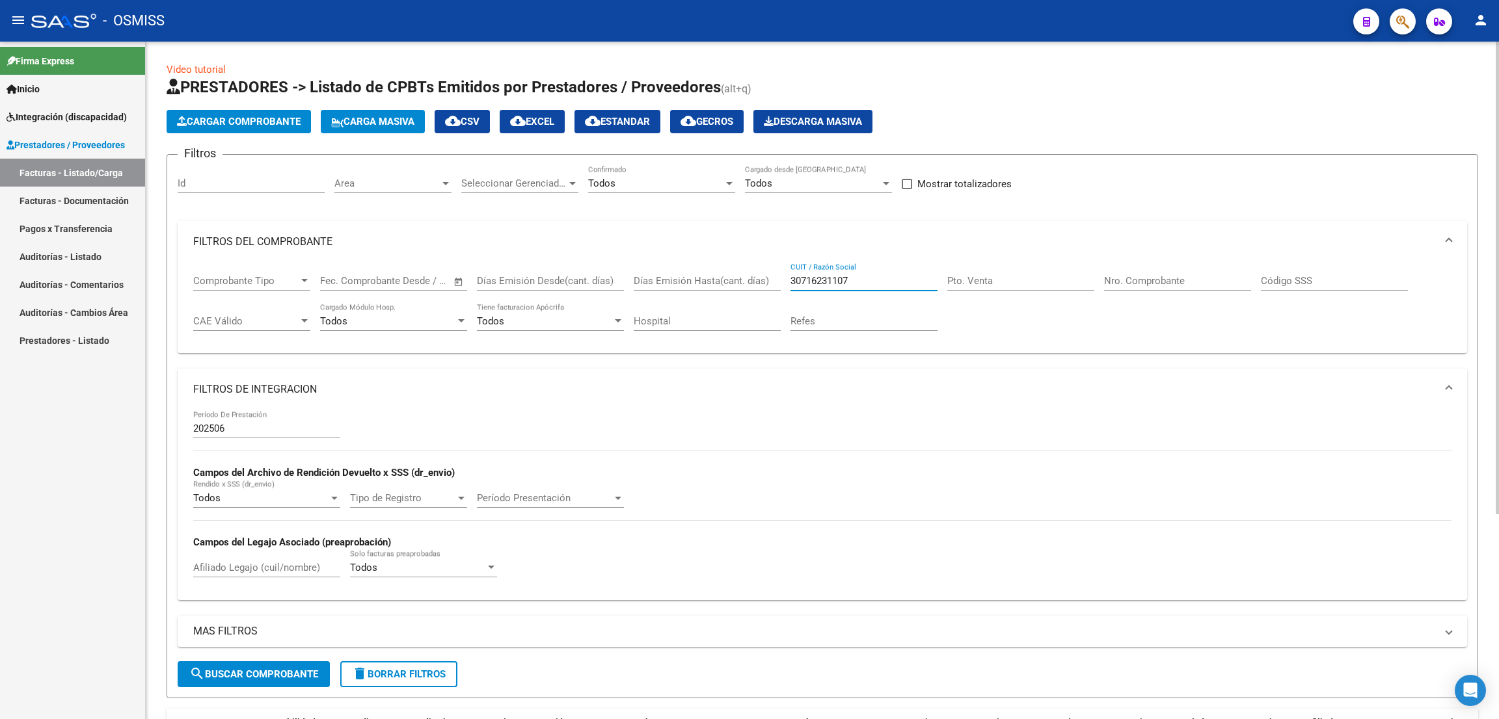
click at [1498, 53] on div at bounding box center [1497, 278] width 3 height 473
drag, startPoint x: 864, startPoint y: 278, endPoint x: 777, endPoint y: 278, distance: 86.5
click at [777, 278] on div "Comprobante Tipo Comprobante Tipo Fecha inicio – Fecha fin Fec. Comprobante Des…" at bounding box center [822, 303] width 1258 height 81
paste input "27319669545"
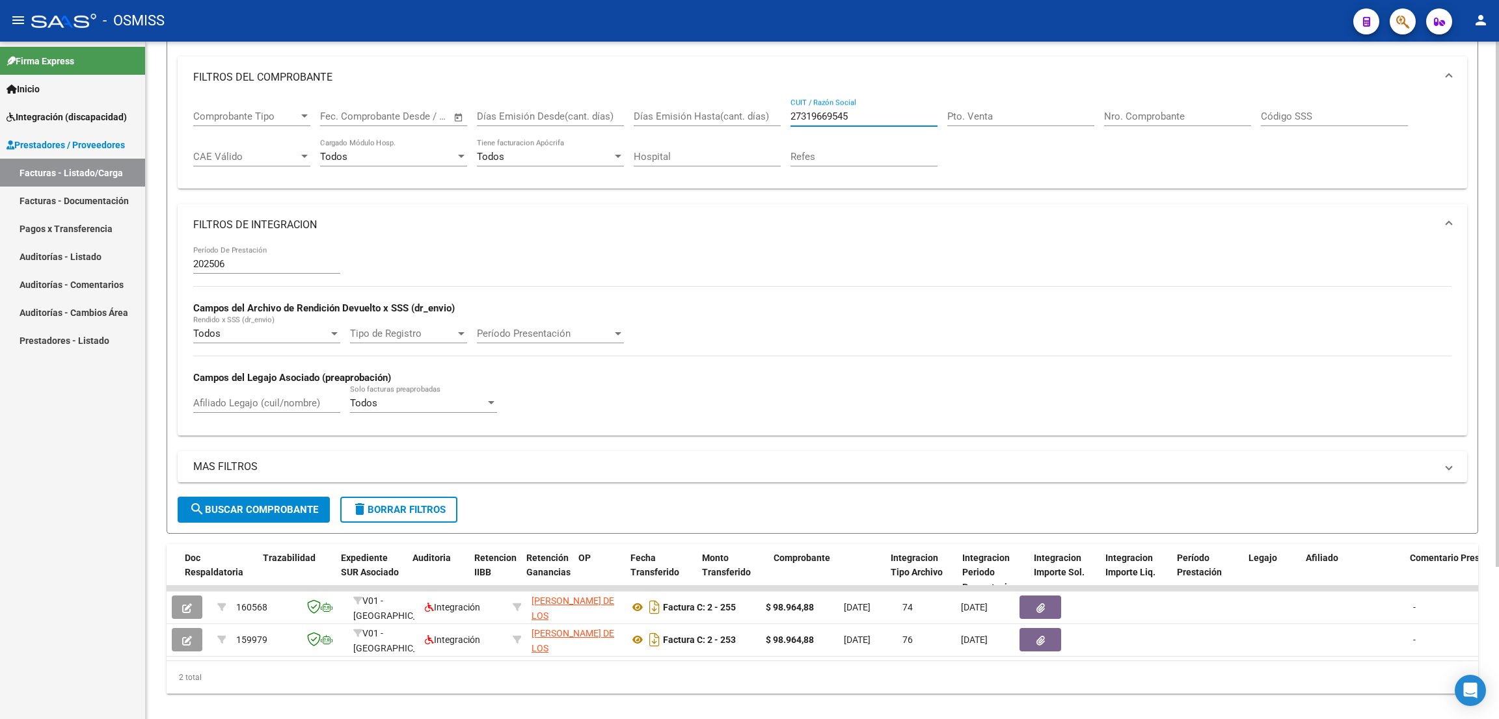
scroll to position [180, 0]
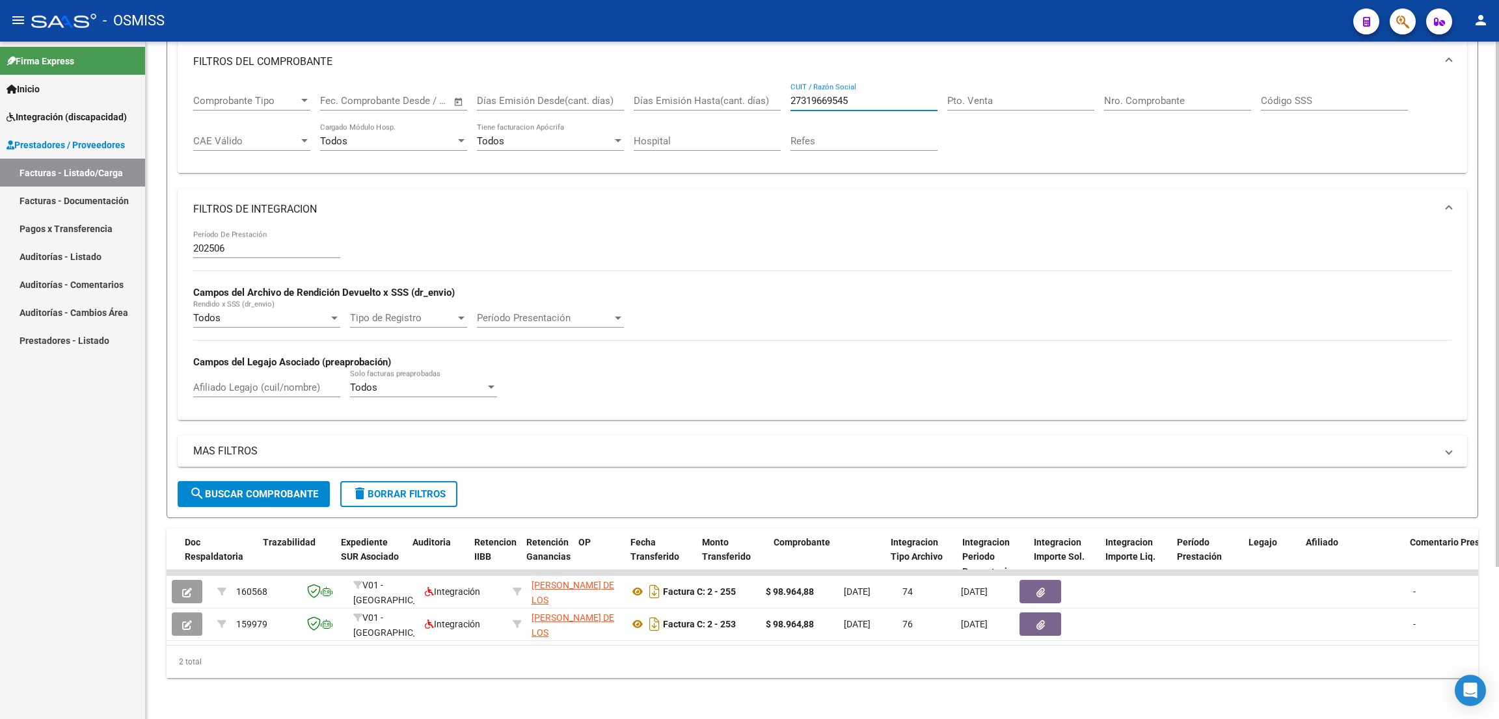
click at [1498, 686] on div at bounding box center [1497, 456] width 3 height 526
type input "27319669545"
drag, startPoint x: 867, startPoint y: 110, endPoint x: 775, endPoint y: 106, distance: 92.5
click at [775, 106] on div "Comprobante Tipo Comprobante Tipo Fecha inicio – Fecha fin Fec. Comprobante Des…" at bounding box center [822, 123] width 1258 height 81
click at [865, 97] on input "27319669545" at bounding box center [863, 101] width 147 height 12
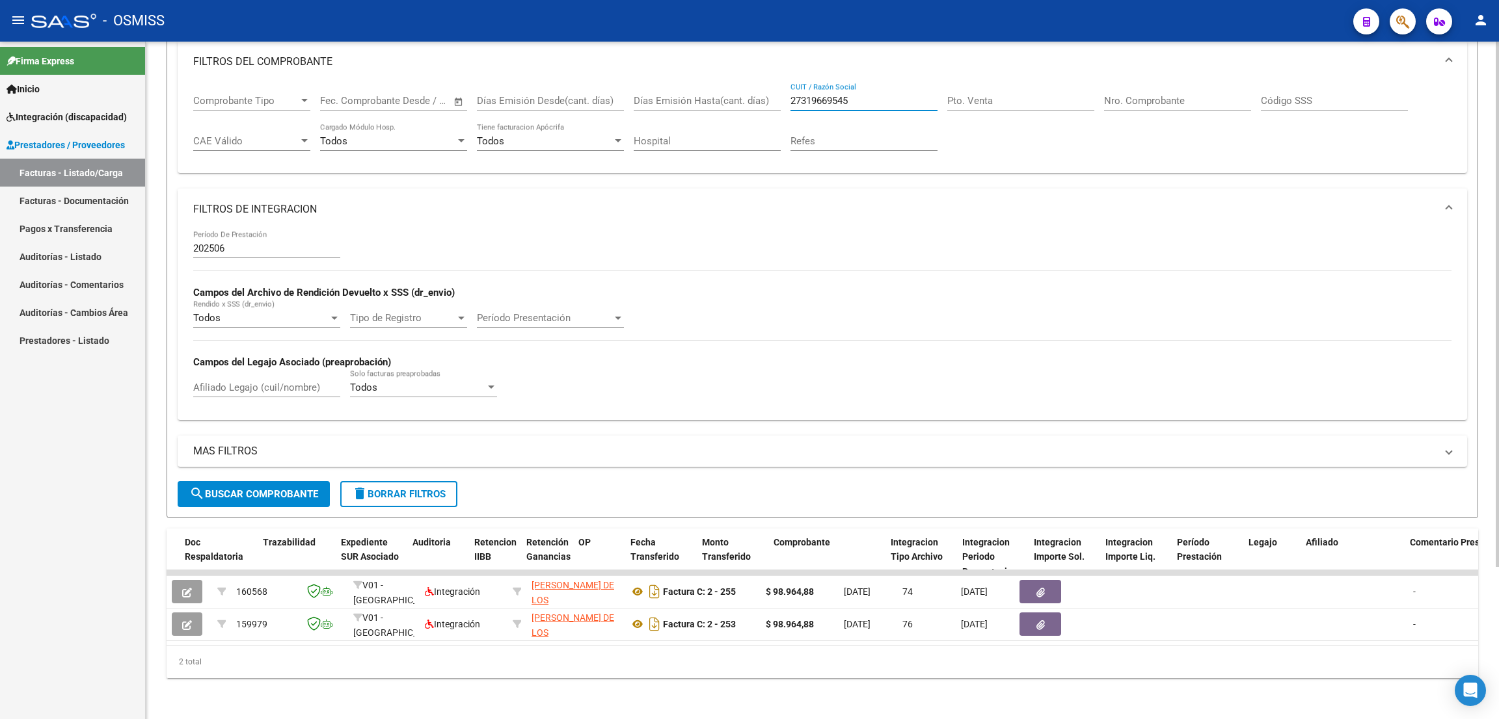
drag, startPoint x: 865, startPoint y: 97, endPoint x: 785, endPoint y: 95, distance: 80.0
click at [785, 95] on div "Comprobante Tipo Comprobante Tipo Fecha inicio – Fecha fin Fec. Comprobante Des…" at bounding box center [822, 123] width 1258 height 81
paste input "30707442219"
type input "30707442219"
click at [321, 497] on button "search Buscar Comprobante" at bounding box center [254, 494] width 152 height 26
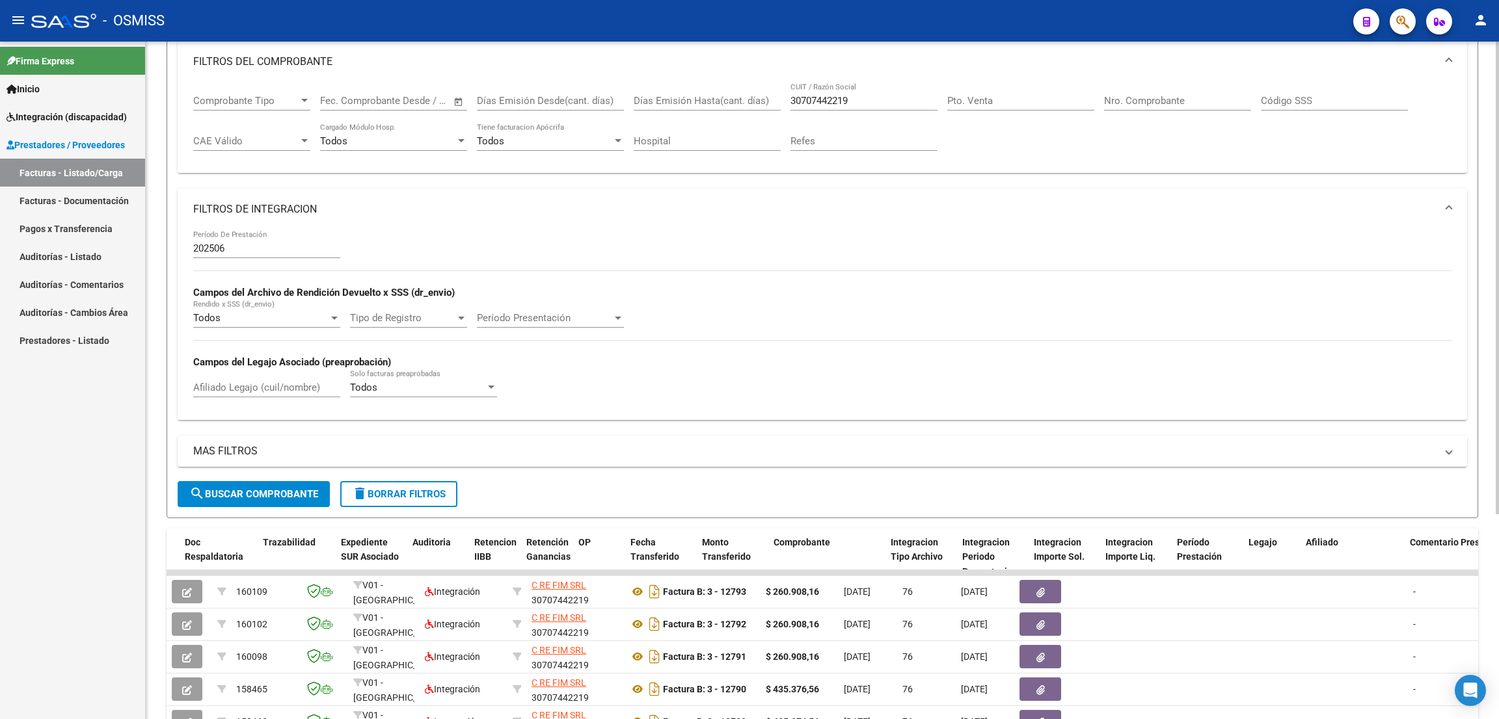
scroll to position [292, 0]
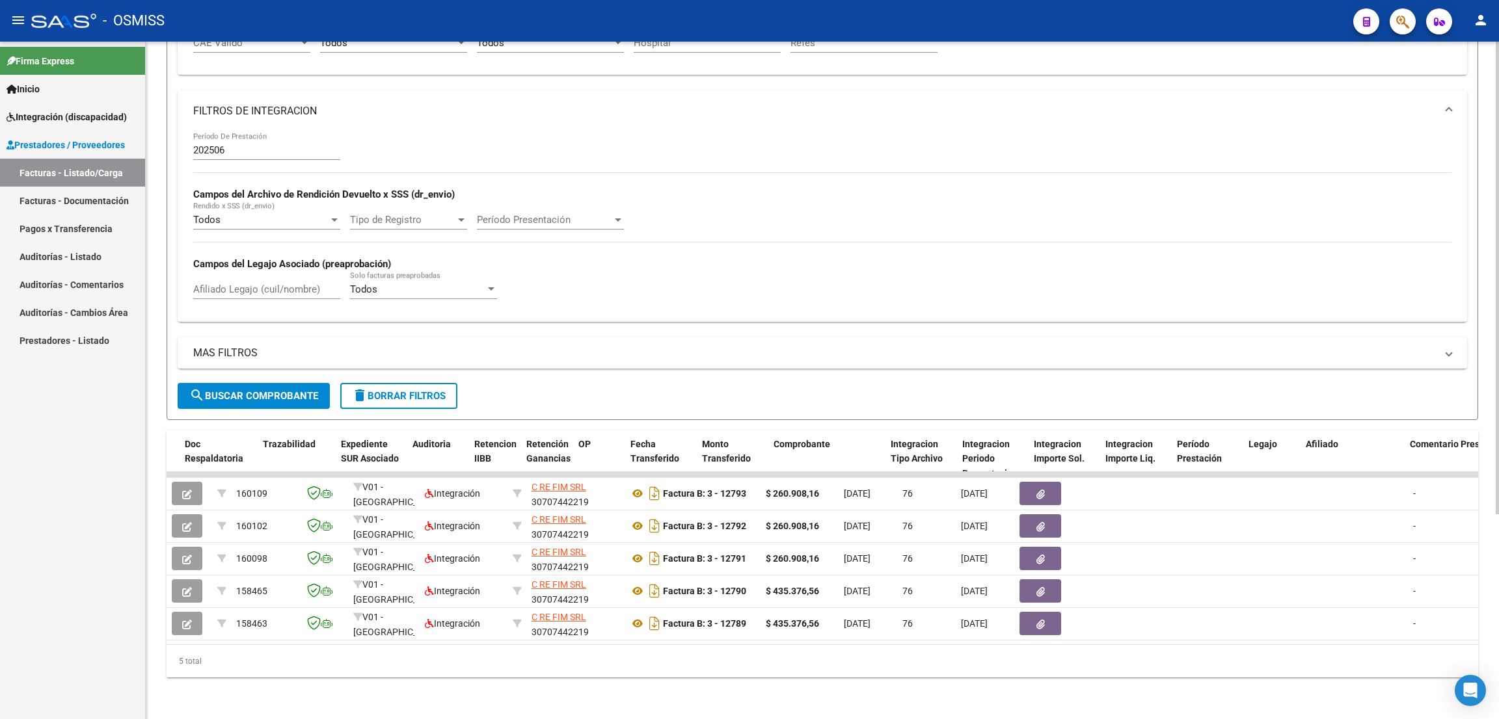
click at [1498, 368] on div at bounding box center [1497, 482] width 3 height 473
